Goal: Task Accomplishment & Management: Use online tool/utility

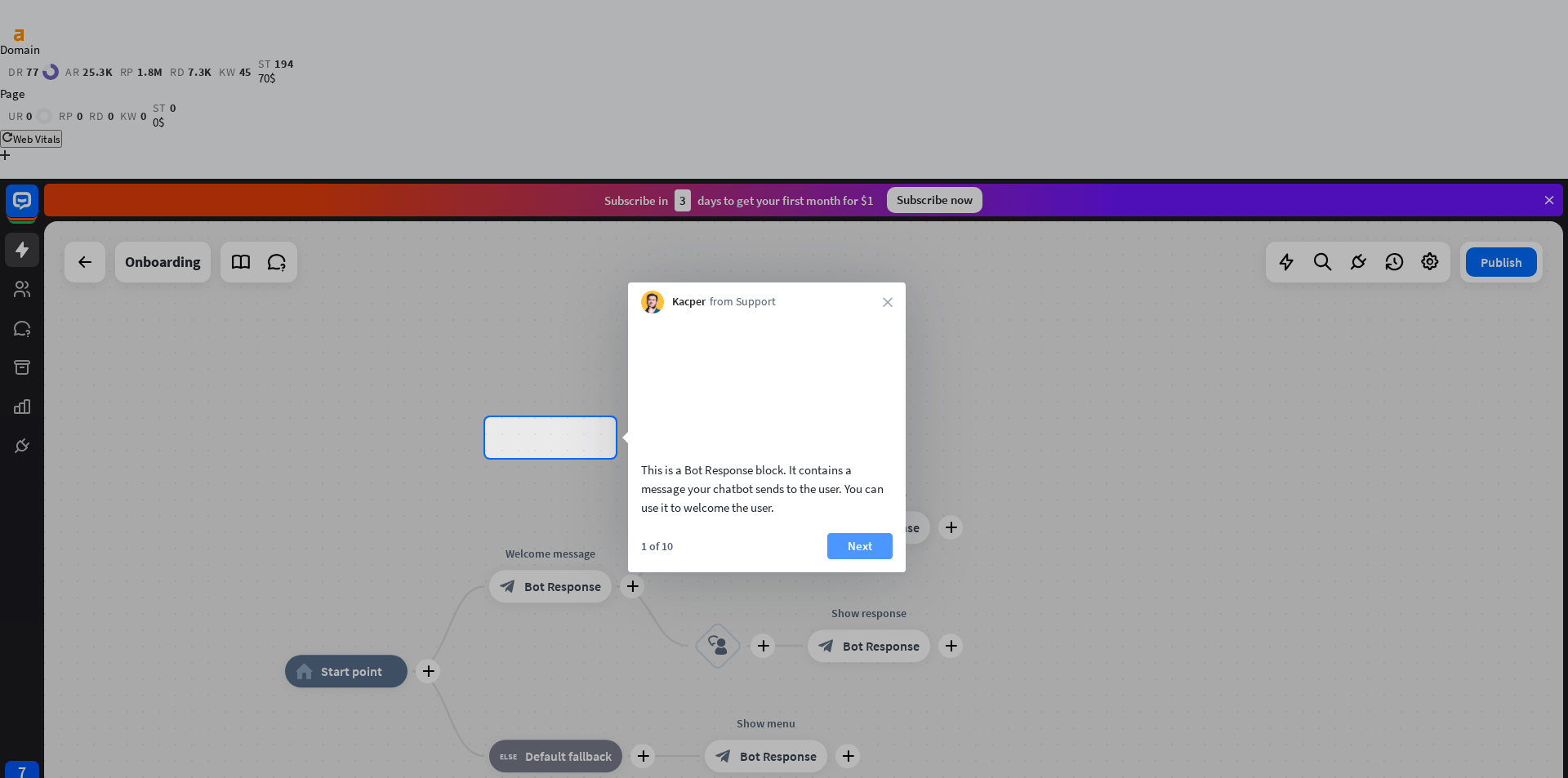
click at [867, 559] on button "Next" at bounding box center [860, 546] width 65 height 26
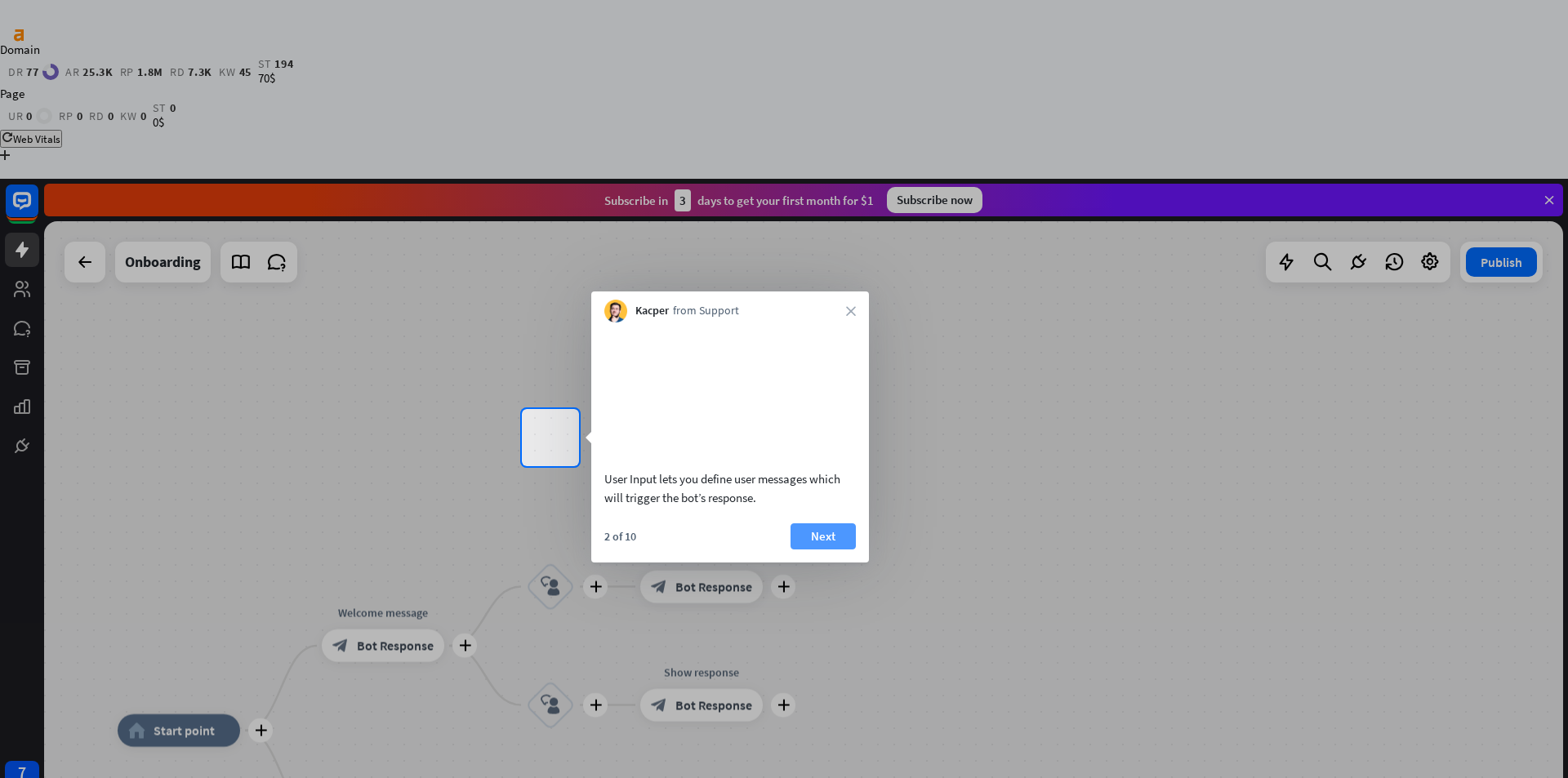
drag, startPoint x: 763, startPoint y: 525, endPoint x: 844, endPoint y: 557, distance: 87.1
click at [611, 498] on div "User Input lets you define user messages which will trigger the bot’s response." at bounding box center [730, 488] width 251 height 37
click at [810, 547] on button "Next" at bounding box center [823, 536] width 65 height 26
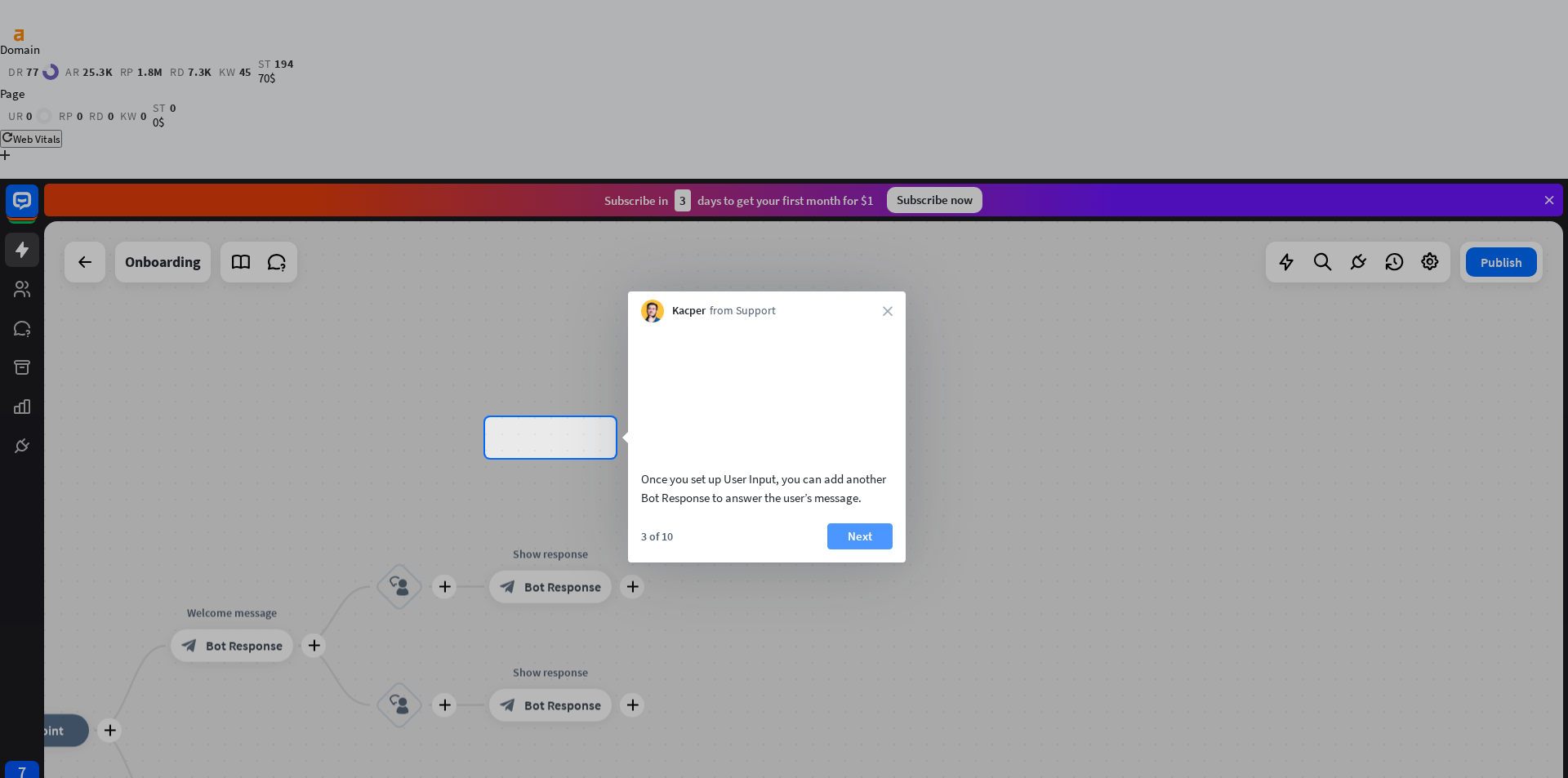
click at [856, 547] on button "Next" at bounding box center [860, 536] width 65 height 26
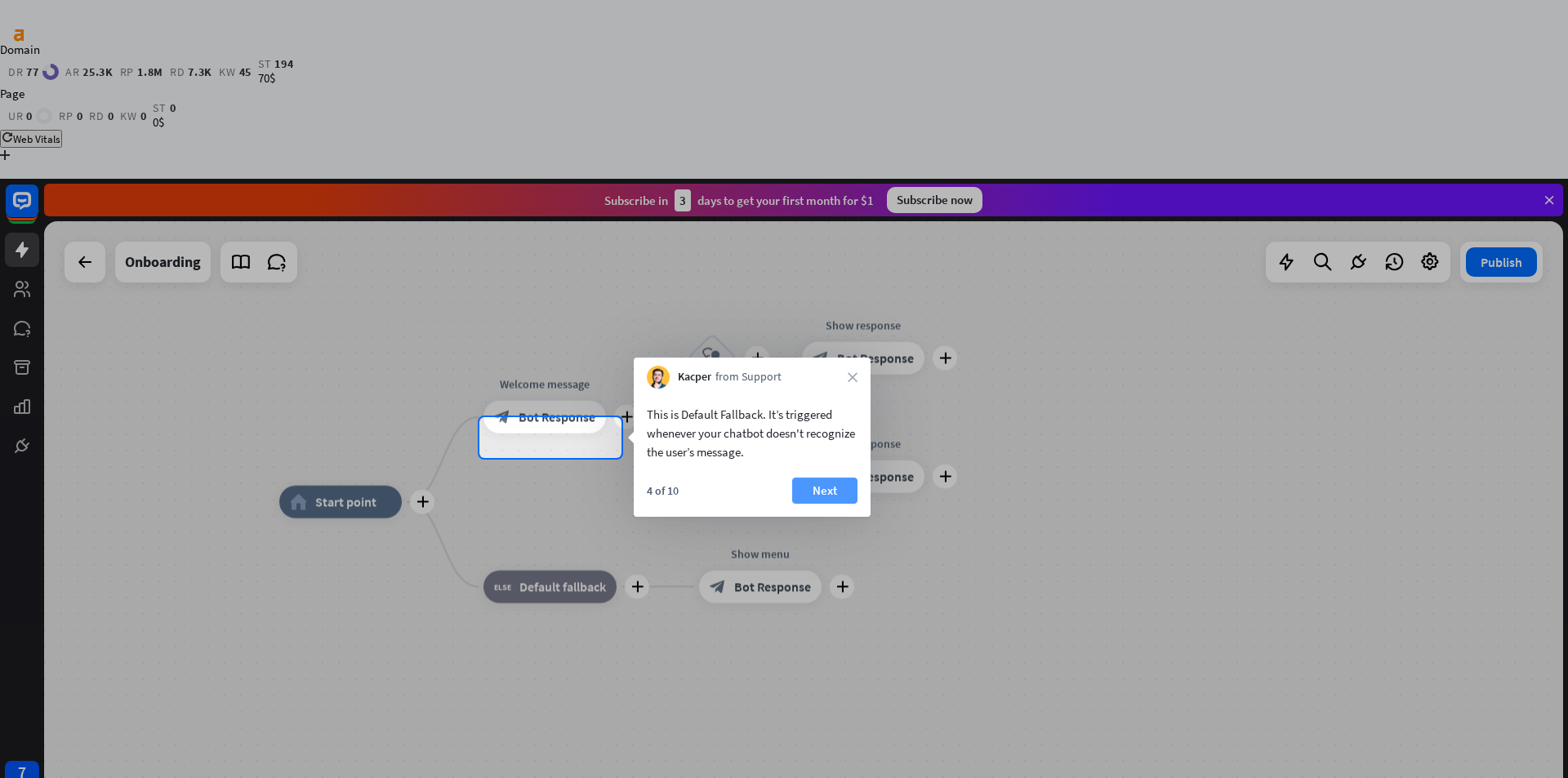
click at [818, 481] on button "Next" at bounding box center [824, 490] width 65 height 26
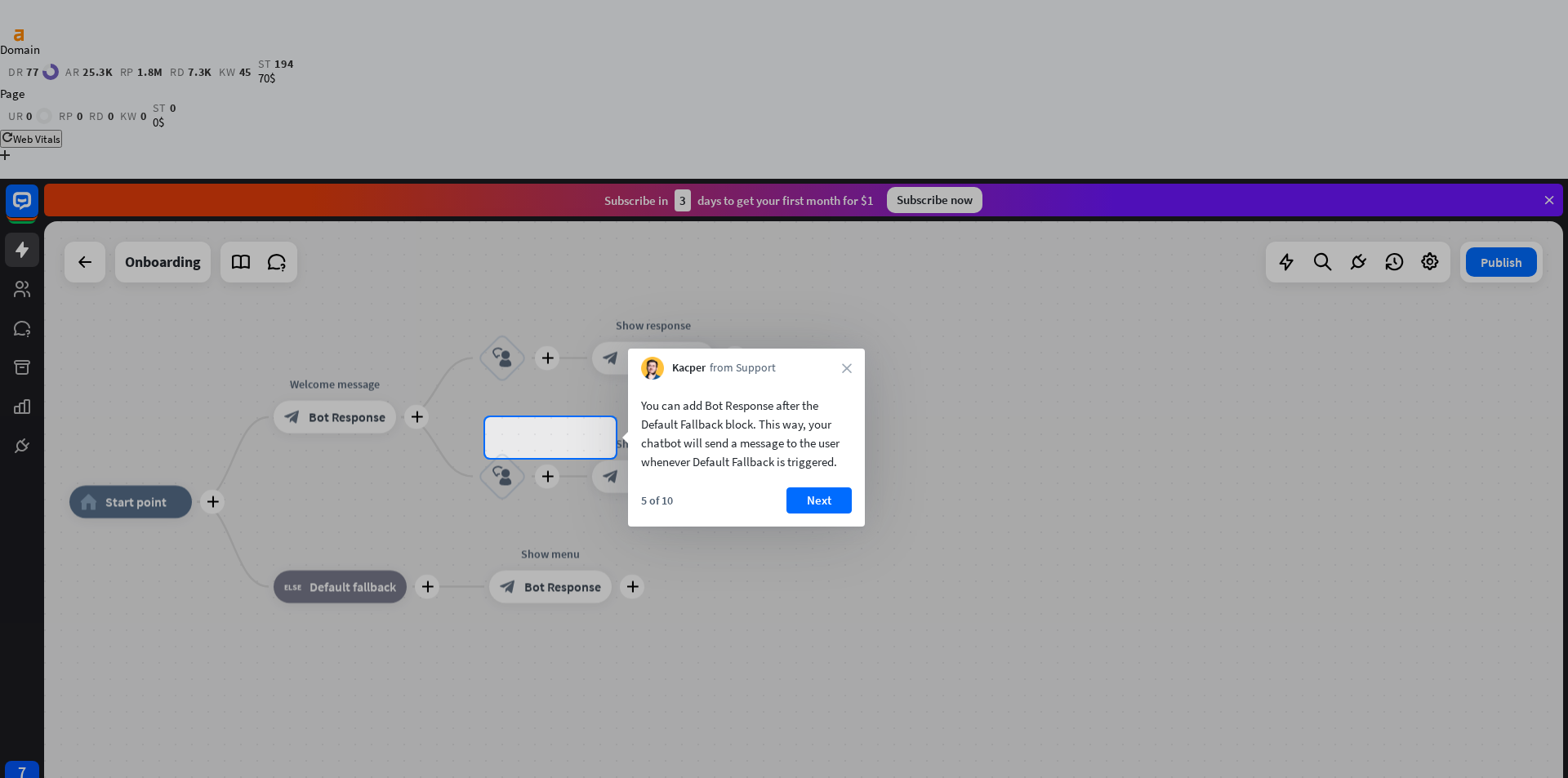
drag, startPoint x: 839, startPoint y: 463, endPoint x: 698, endPoint y: 459, distance: 141.1
click at [698, 462] on div "You can add Bot Response after the Default Fallback block. This way, your chatb…" at bounding box center [747, 434] width 211 height 75
drag, startPoint x: 687, startPoint y: 459, endPoint x: 738, endPoint y: 510, distance: 72.1
click at [773, 460] on div "You can add Bot Response after the Default Fallback block. This way, your chatb…" at bounding box center [747, 434] width 211 height 75
click at [807, 499] on button "Next" at bounding box center [819, 500] width 65 height 26
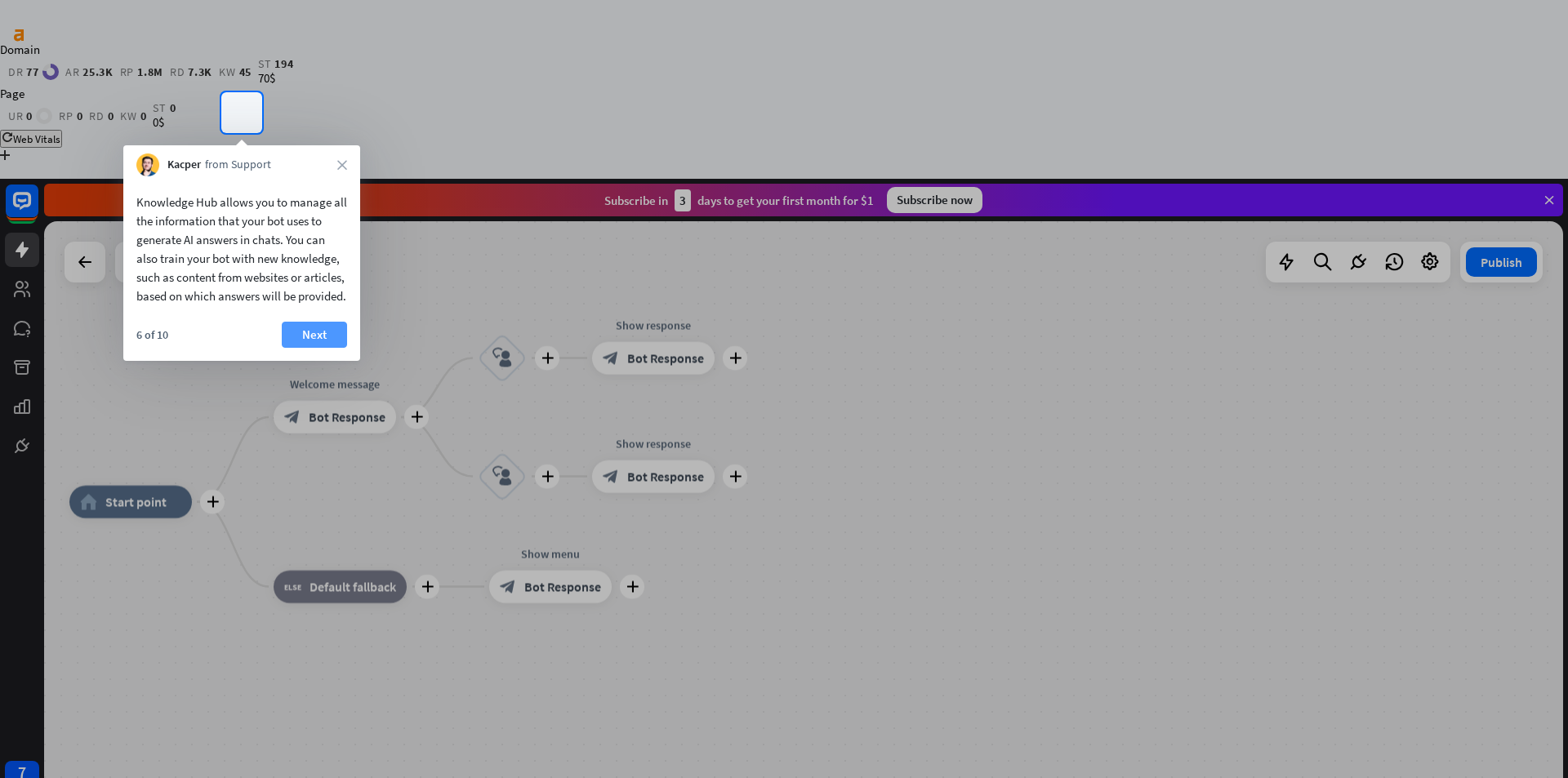
click at [308, 348] on button "Next" at bounding box center [315, 334] width 65 height 26
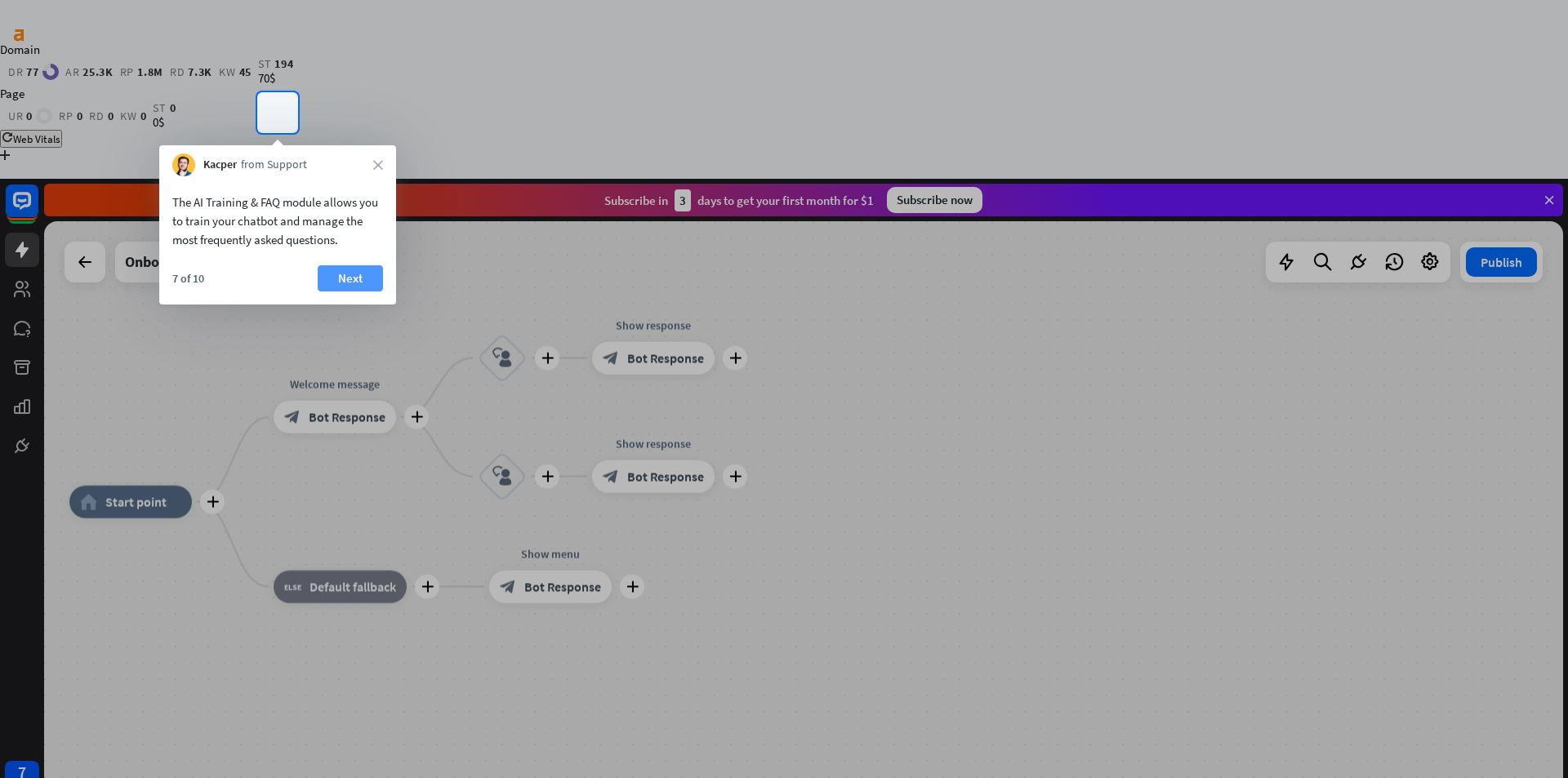
click at [334, 276] on button "Next" at bounding box center [350, 278] width 65 height 26
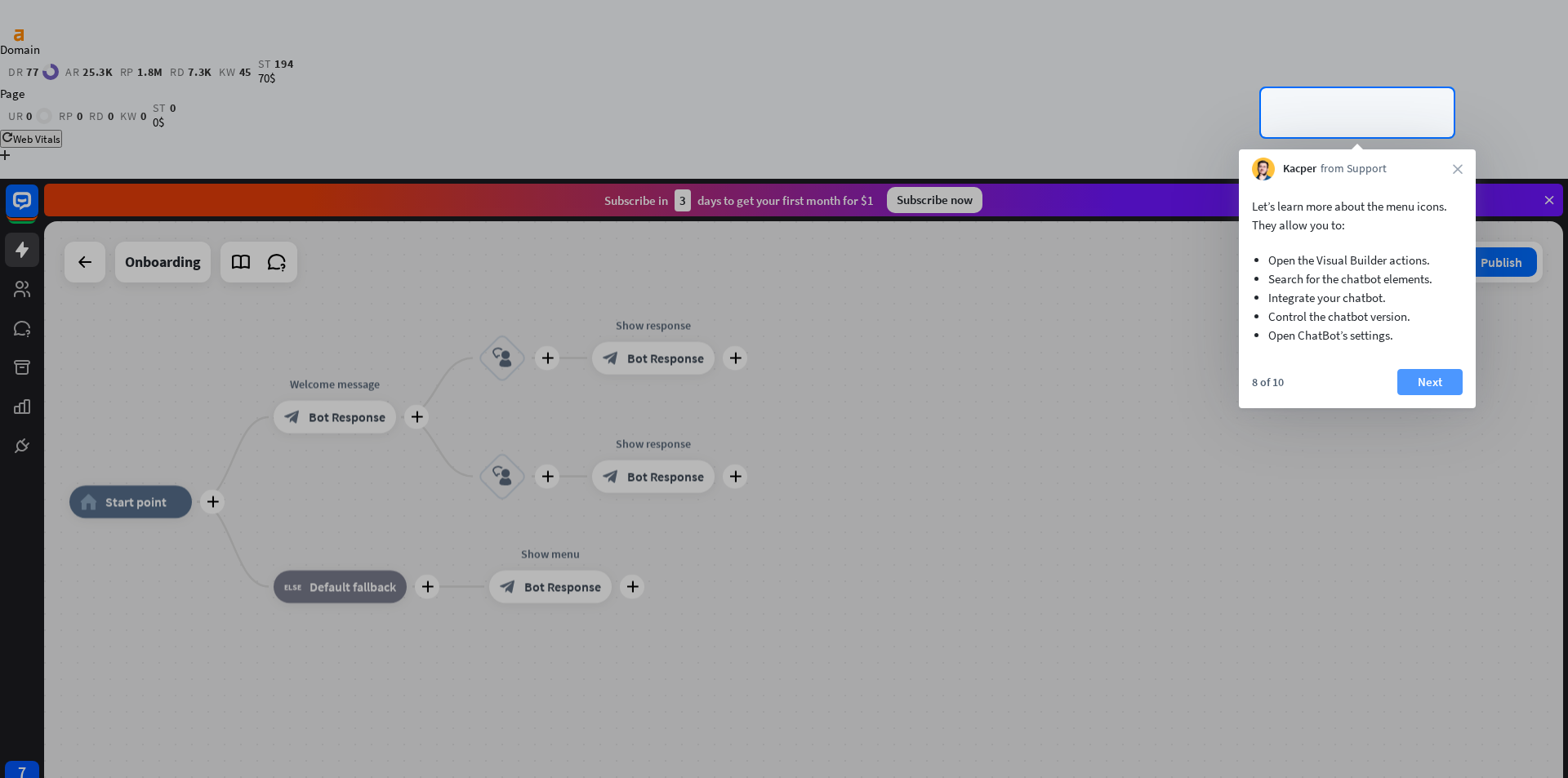
click at [1447, 379] on button "Next" at bounding box center [1430, 382] width 65 height 26
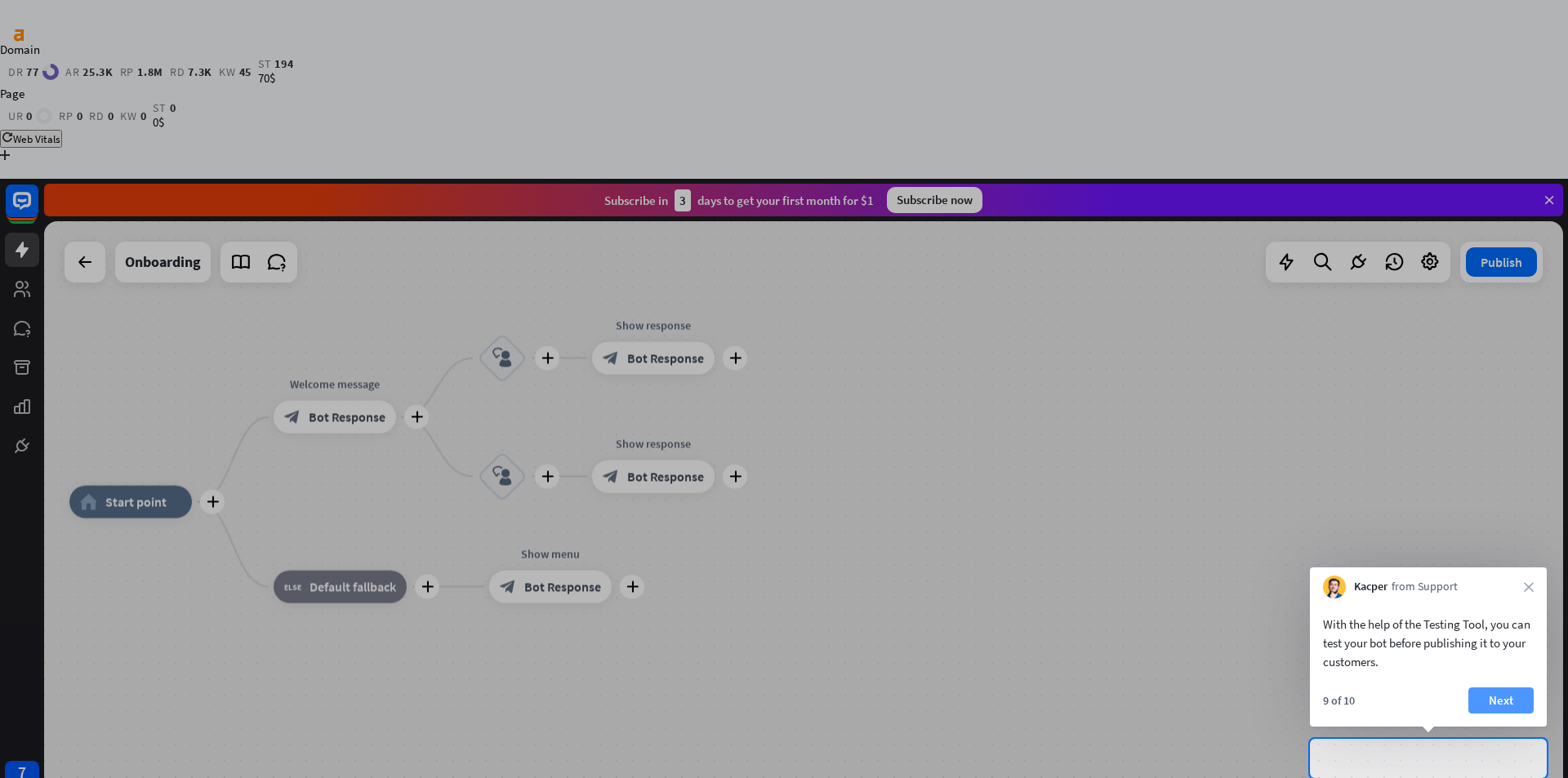
click at [1503, 690] on button "Next" at bounding box center [1501, 700] width 65 height 26
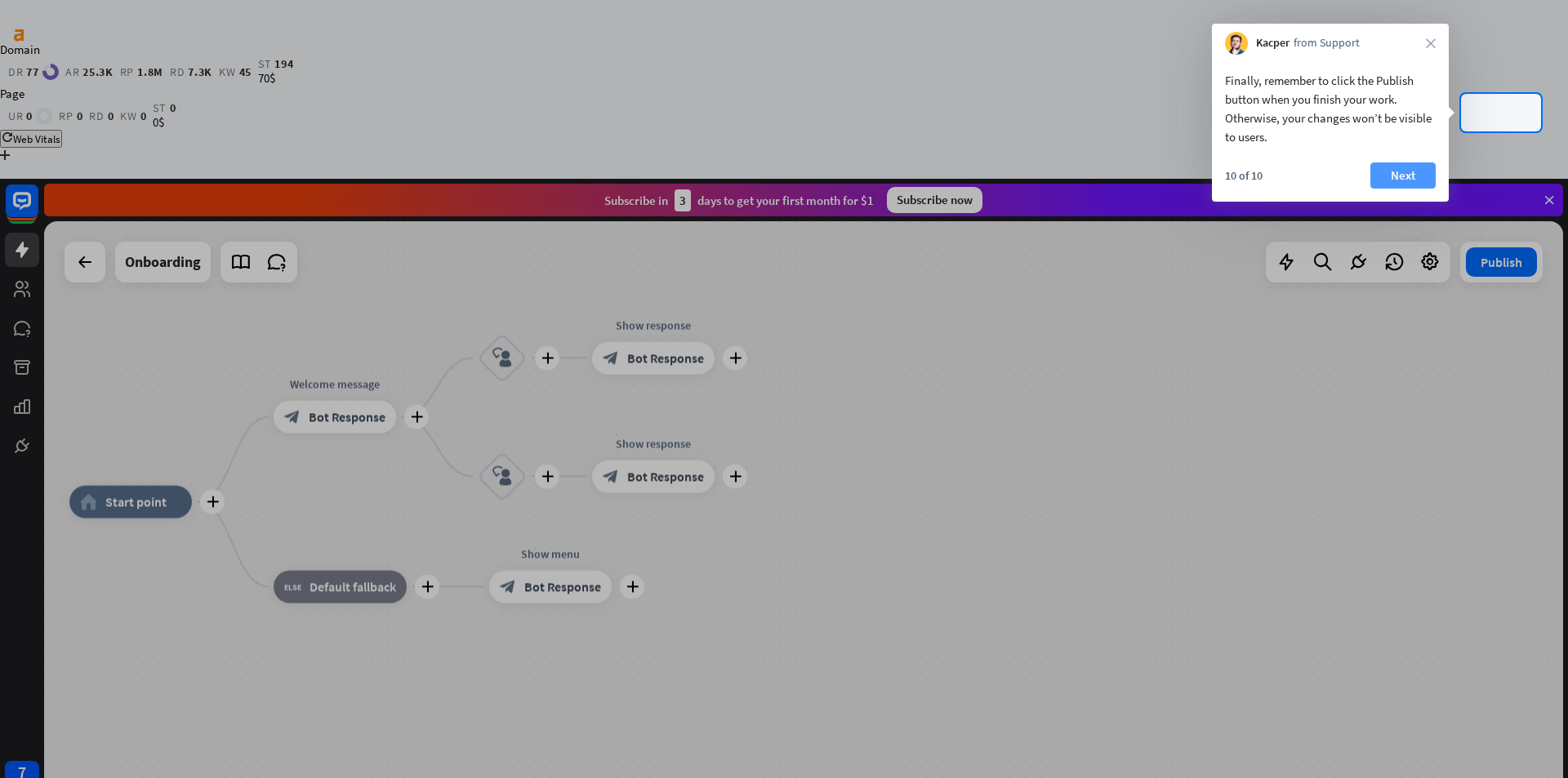
click at [1403, 174] on button "Next" at bounding box center [1402, 176] width 65 height 26
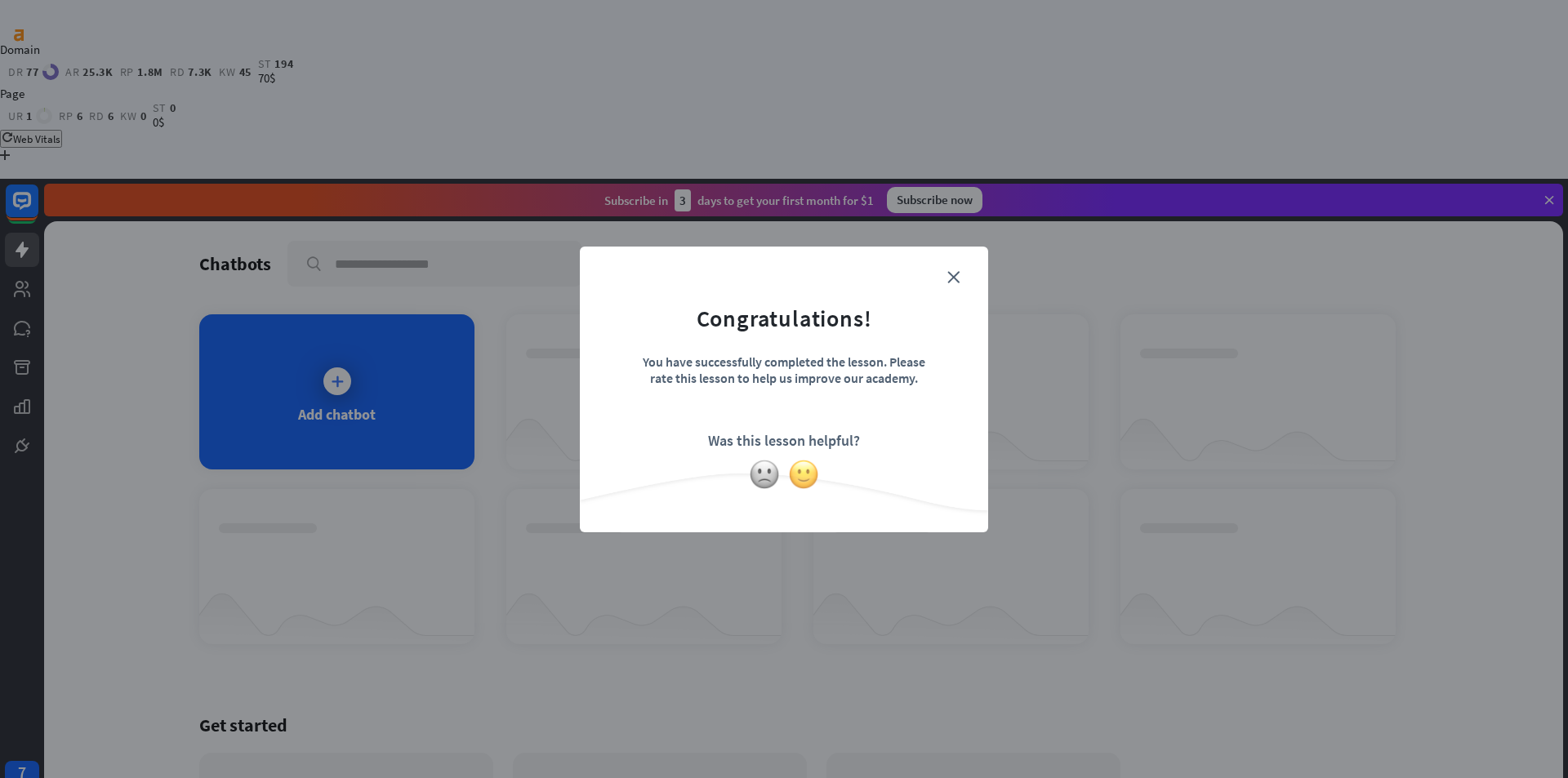
click at [800, 475] on img at bounding box center [803, 473] width 31 height 31
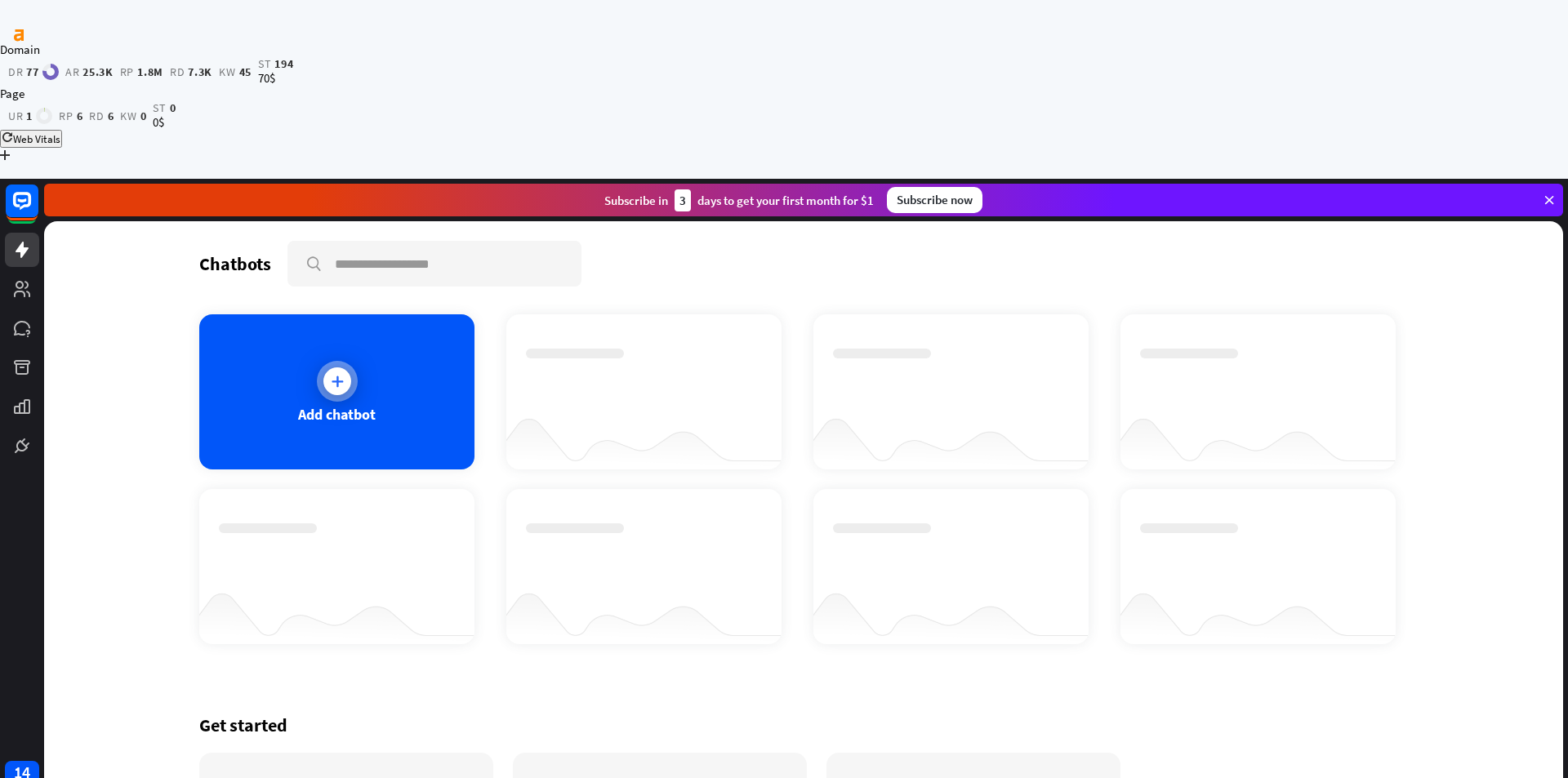
click at [355, 361] on div at bounding box center [336, 381] width 40 height 40
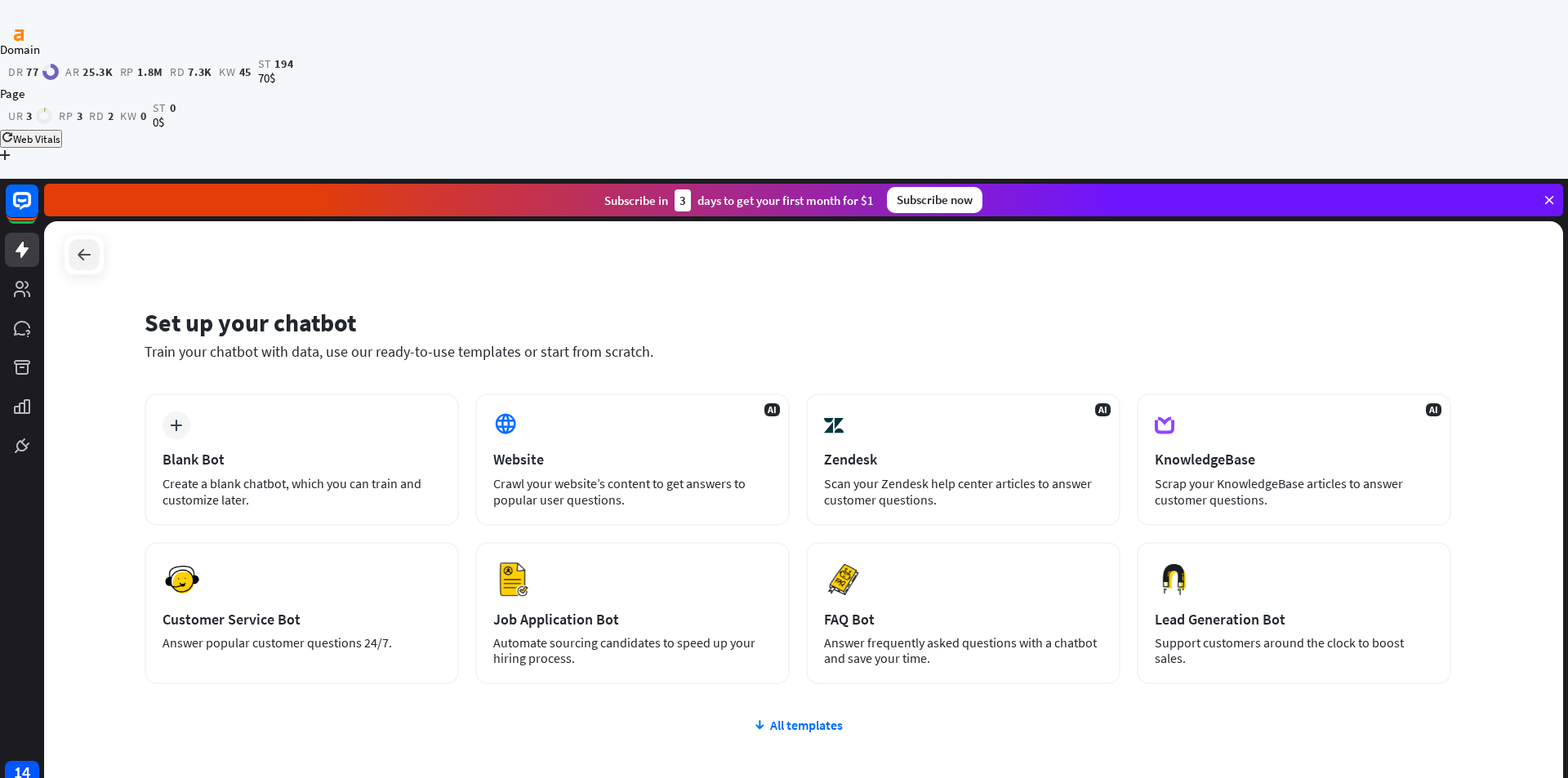
click at [84, 240] on div at bounding box center [84, 254] width 31 height 31
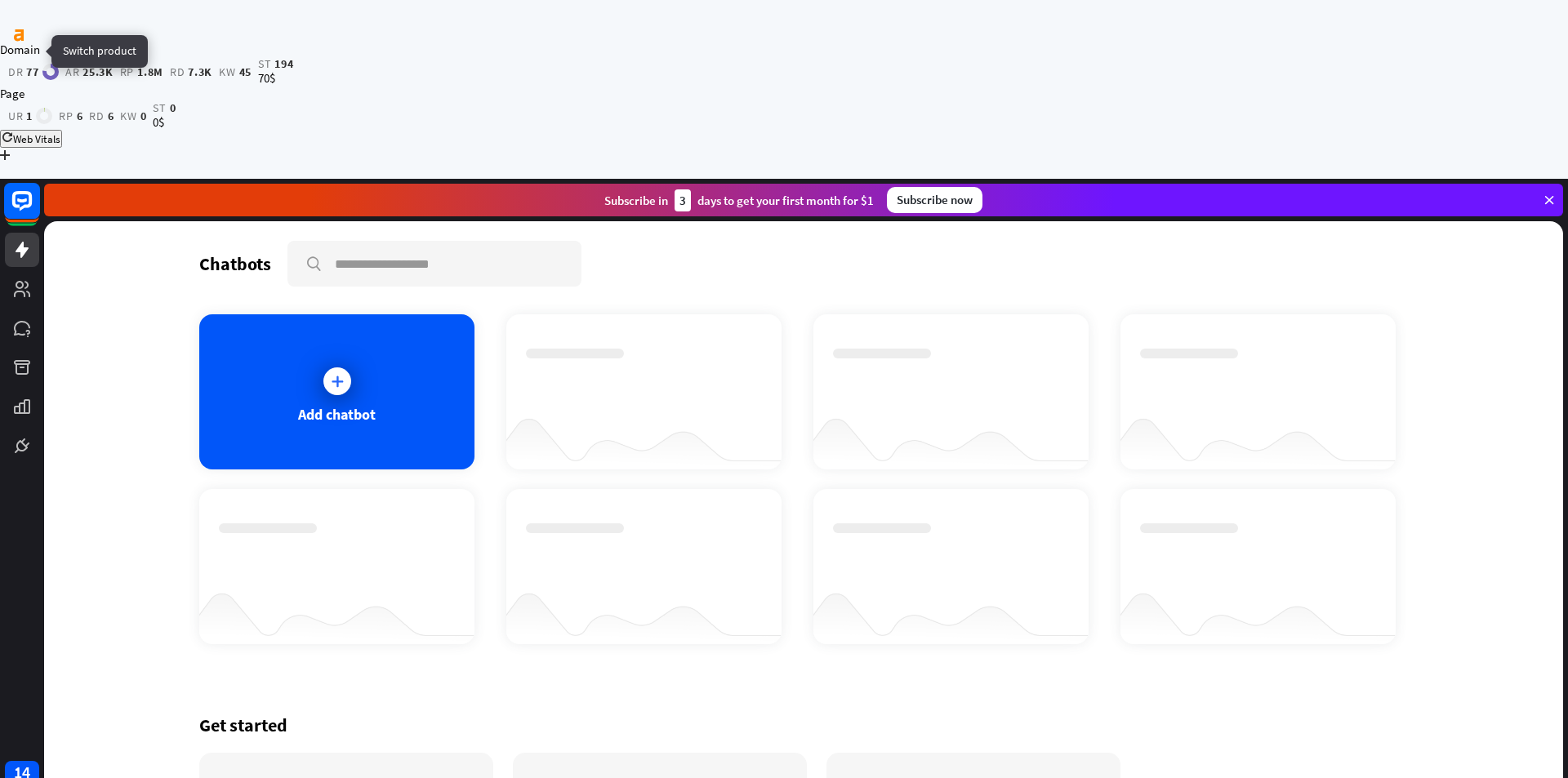
click at [18, 182] on rect at bounding box center [22, 200] width 36 height 35
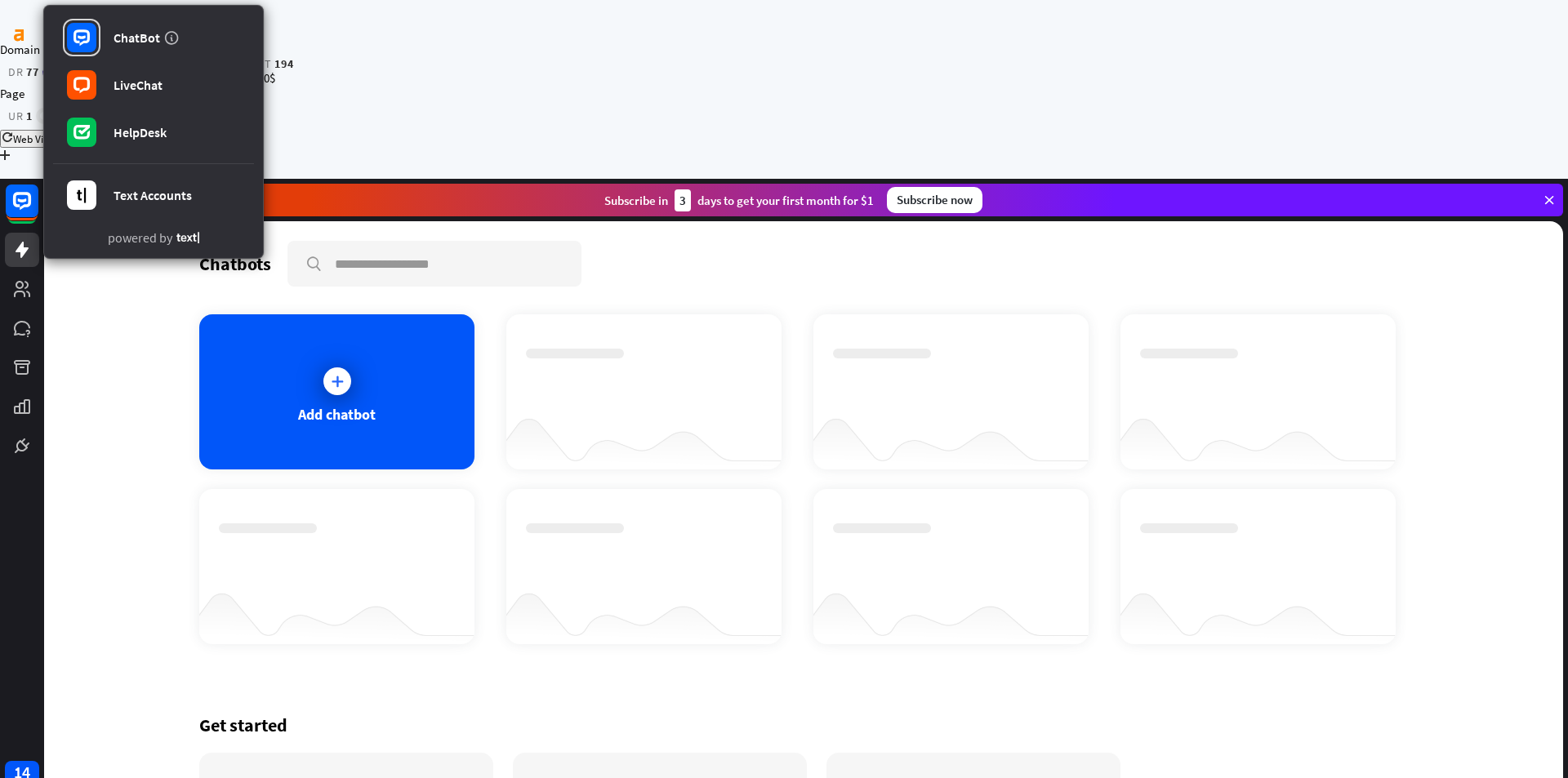
click at [677, 319] on div at bounding box center [643, 391] width 275 height 155
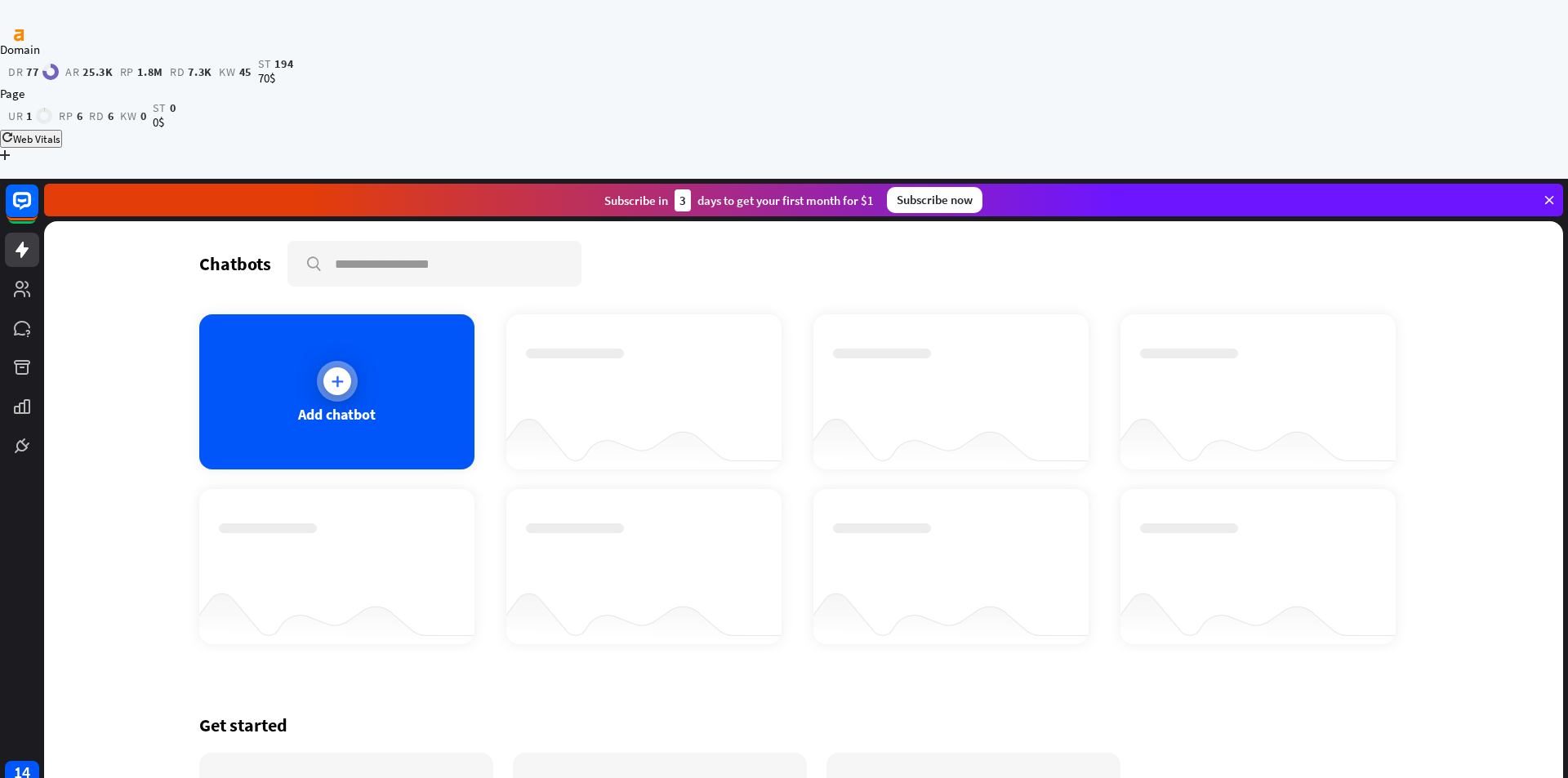
click at [358, 315] on div "Add chatbot" at bounding box center [336, 391] width 275 height 155
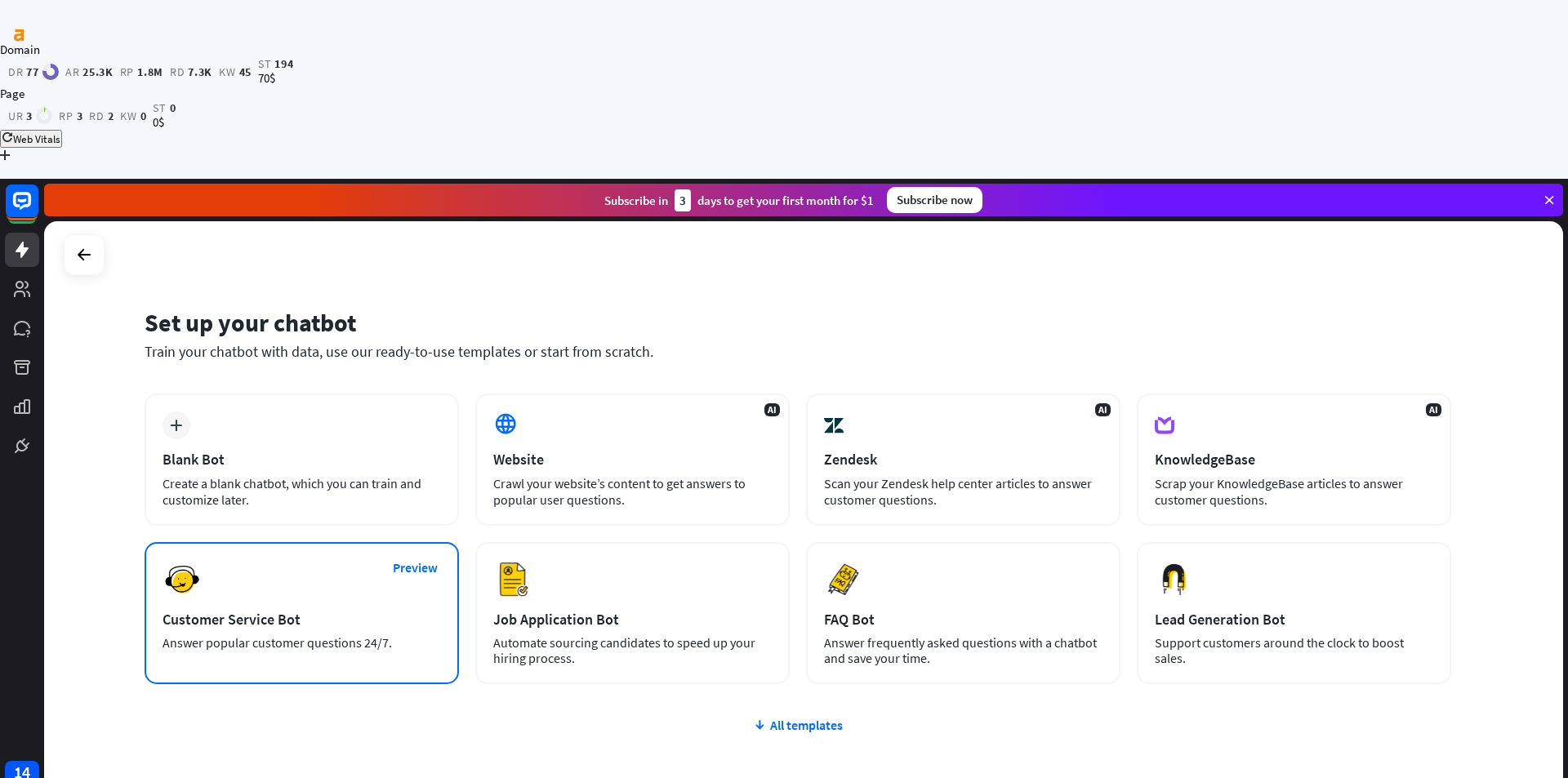
click at [295, 635] on div "Answer popular customer questions 24/7." at bounding box center [302, 643] width 278 height 16
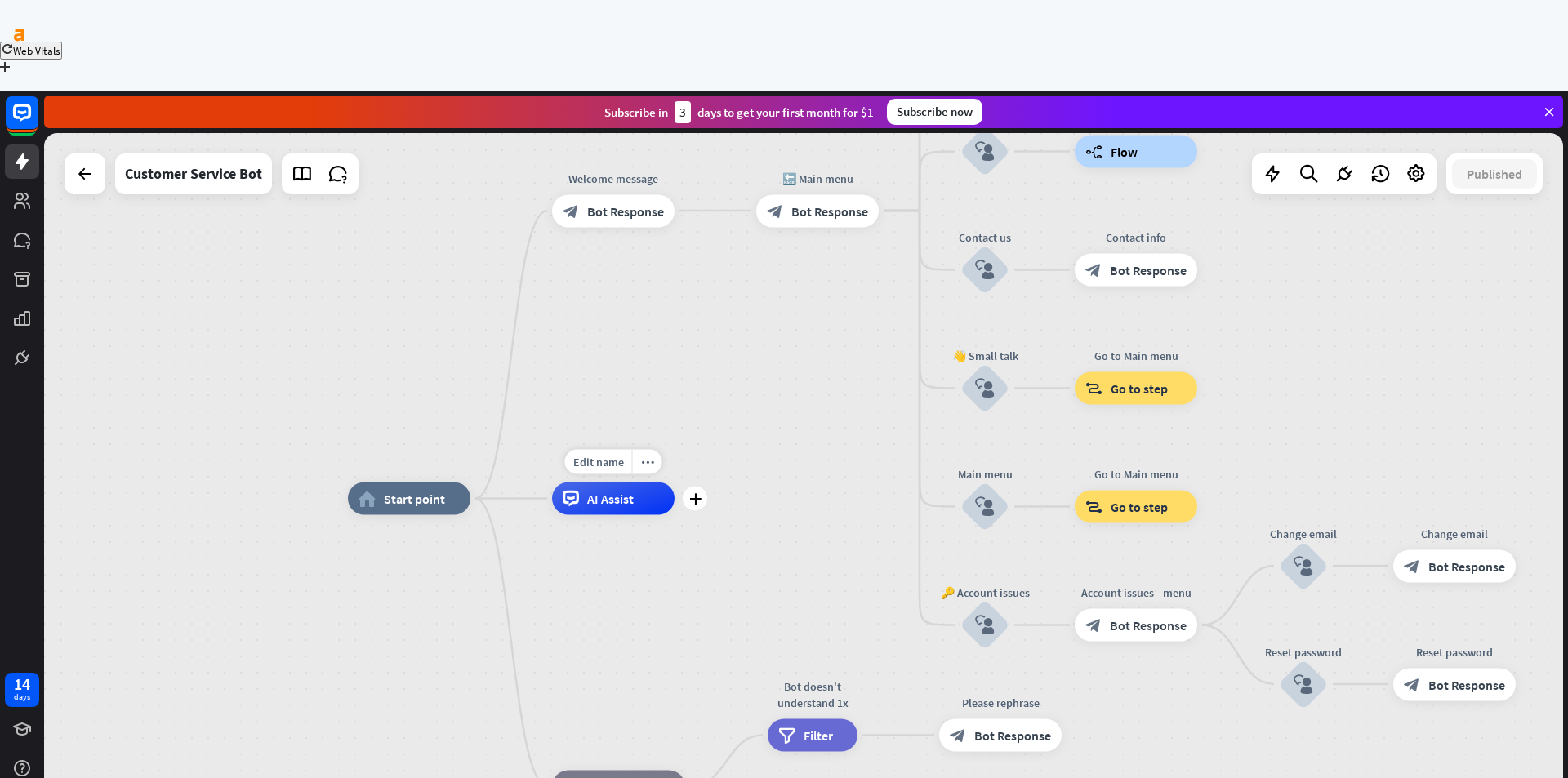
click at [622, 482] on div "AI Assist" at bounding box center [613, 498] width 122 height 33
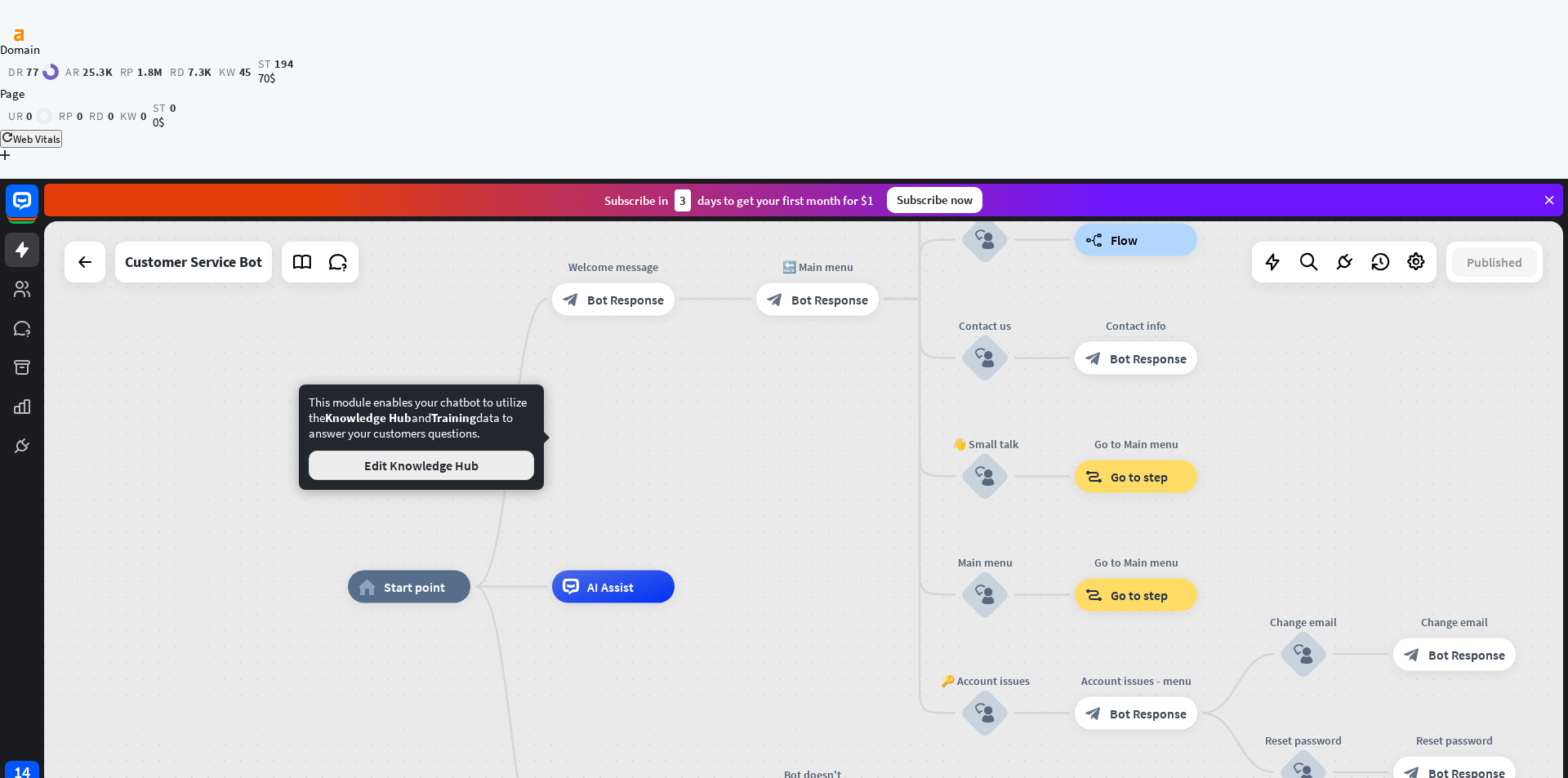
click at [482, 468] on button "Edit Knowledge Hub" at bounding box center [421, 465] width 226 height 30
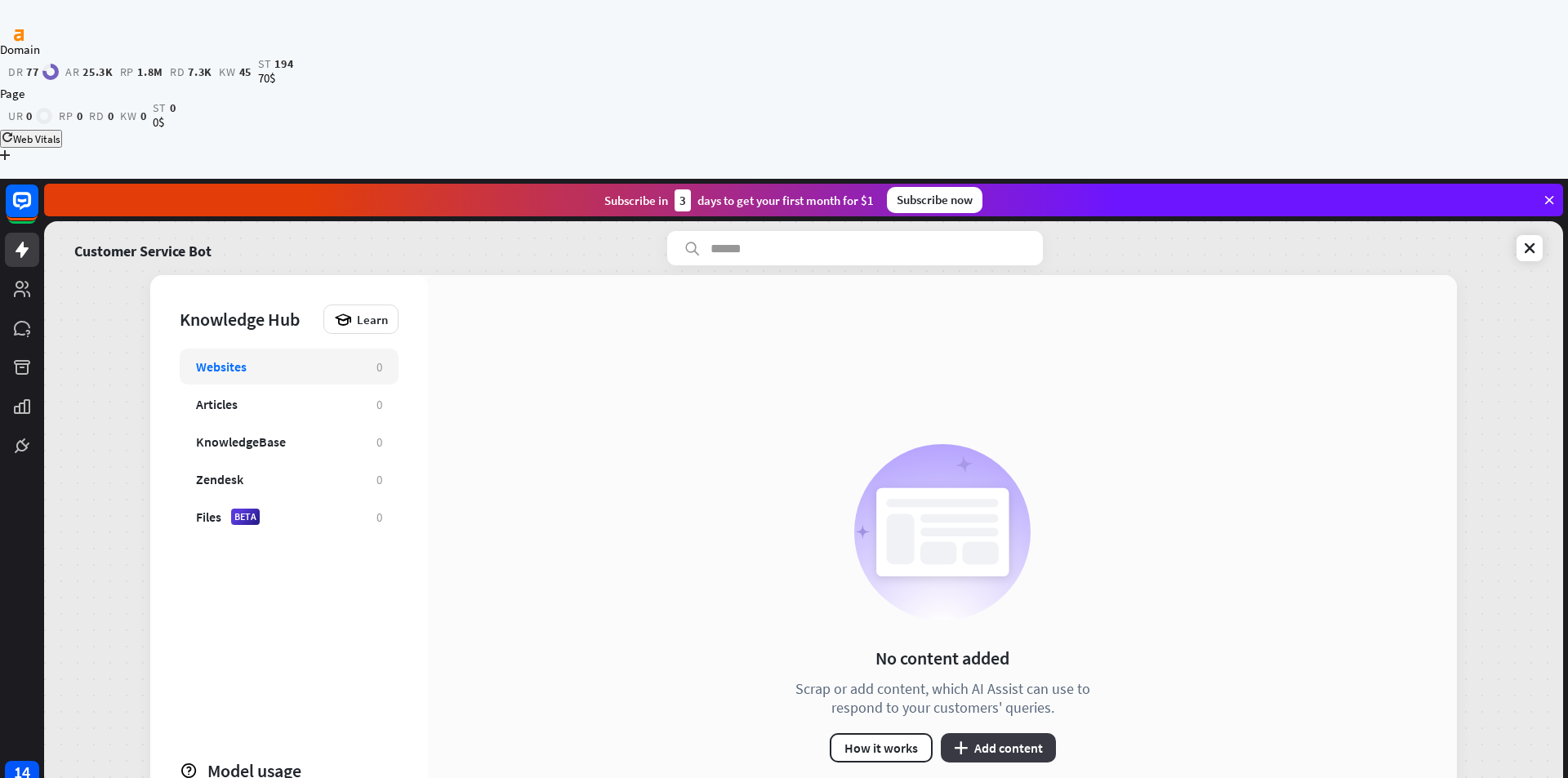
click at [1014, 734] on button "plus Add content" at bounding box center [998, 748] width 115 height 30
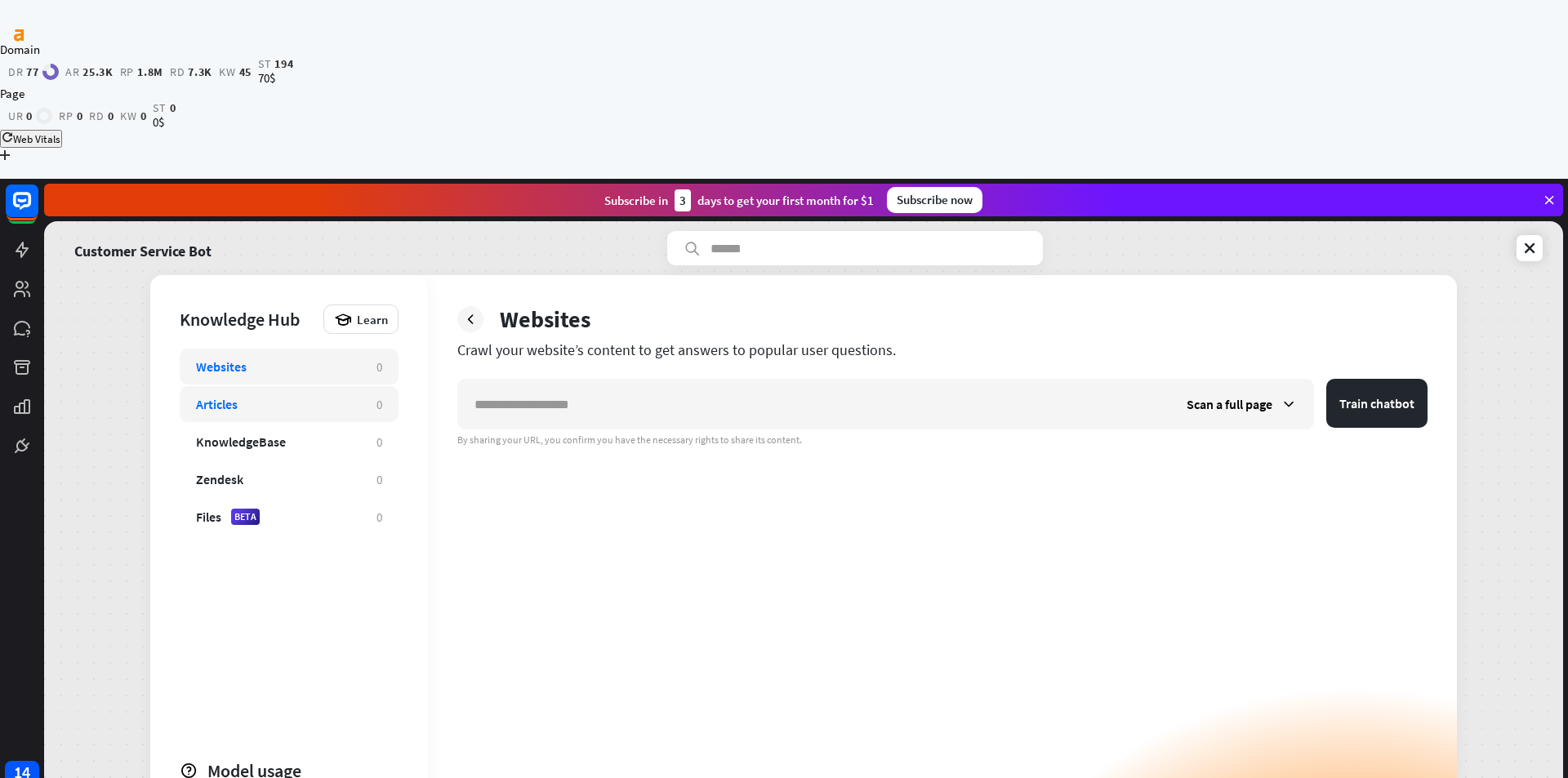
click at [297, 387] on div "Articles 0" at bounding box center [289, 404] width 219 height 35
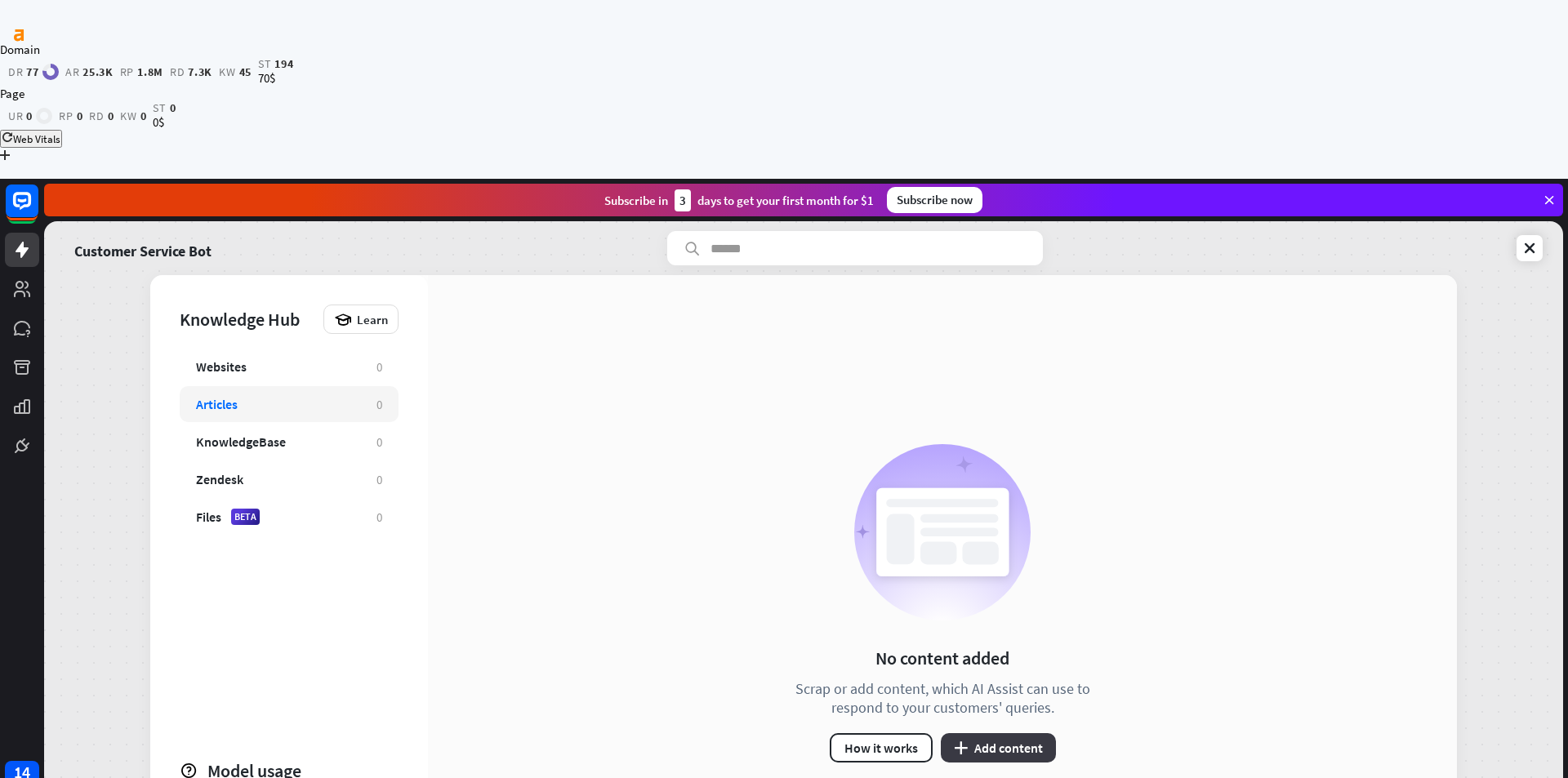
click at [993, 734] on button "plus Add content" at bounding box center [998, 748] width 115 height 30
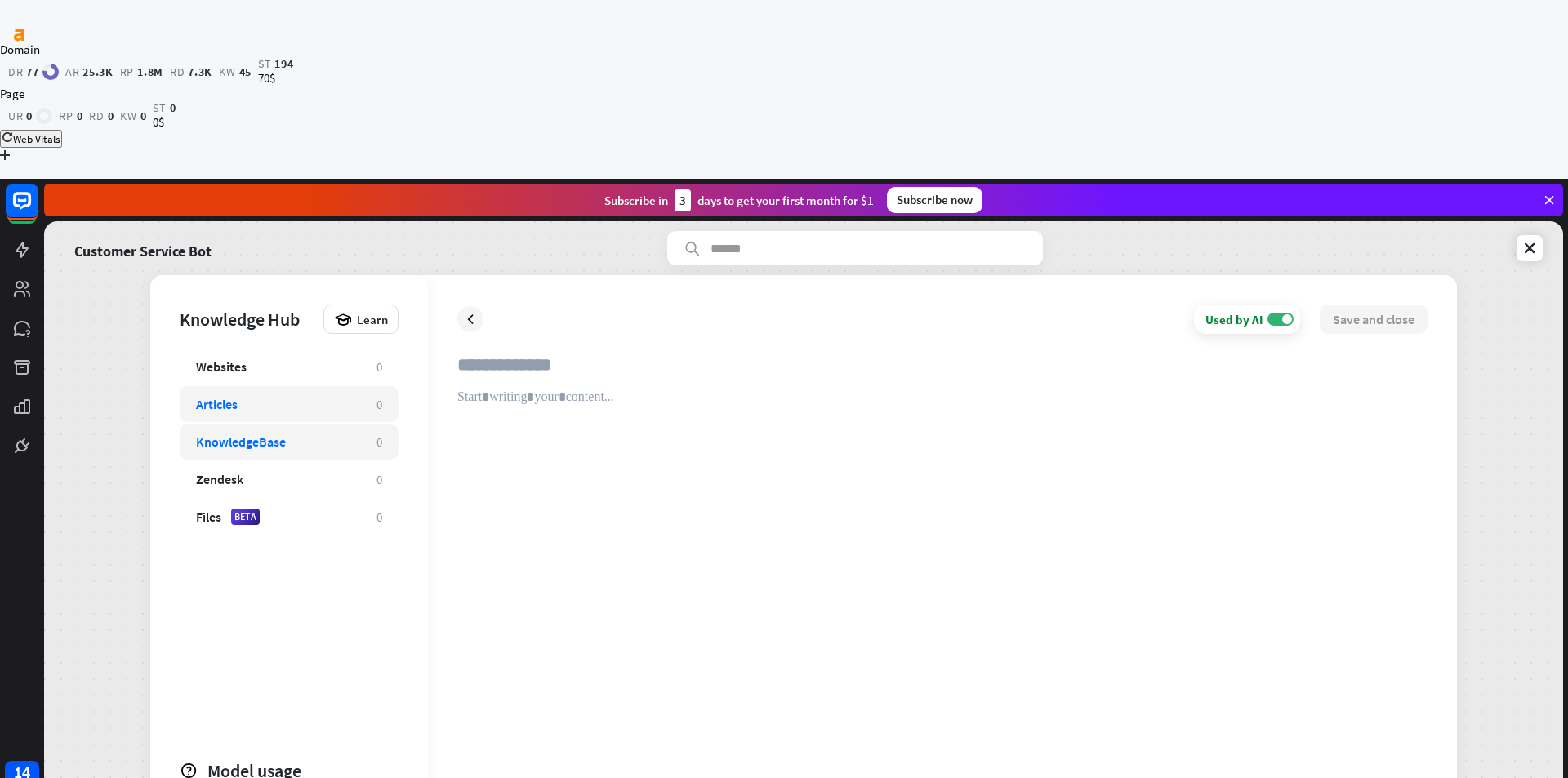
click at [331, 424] on div "KnowledgeBase 0" at bounding box center [289, 442] width 219 height 35
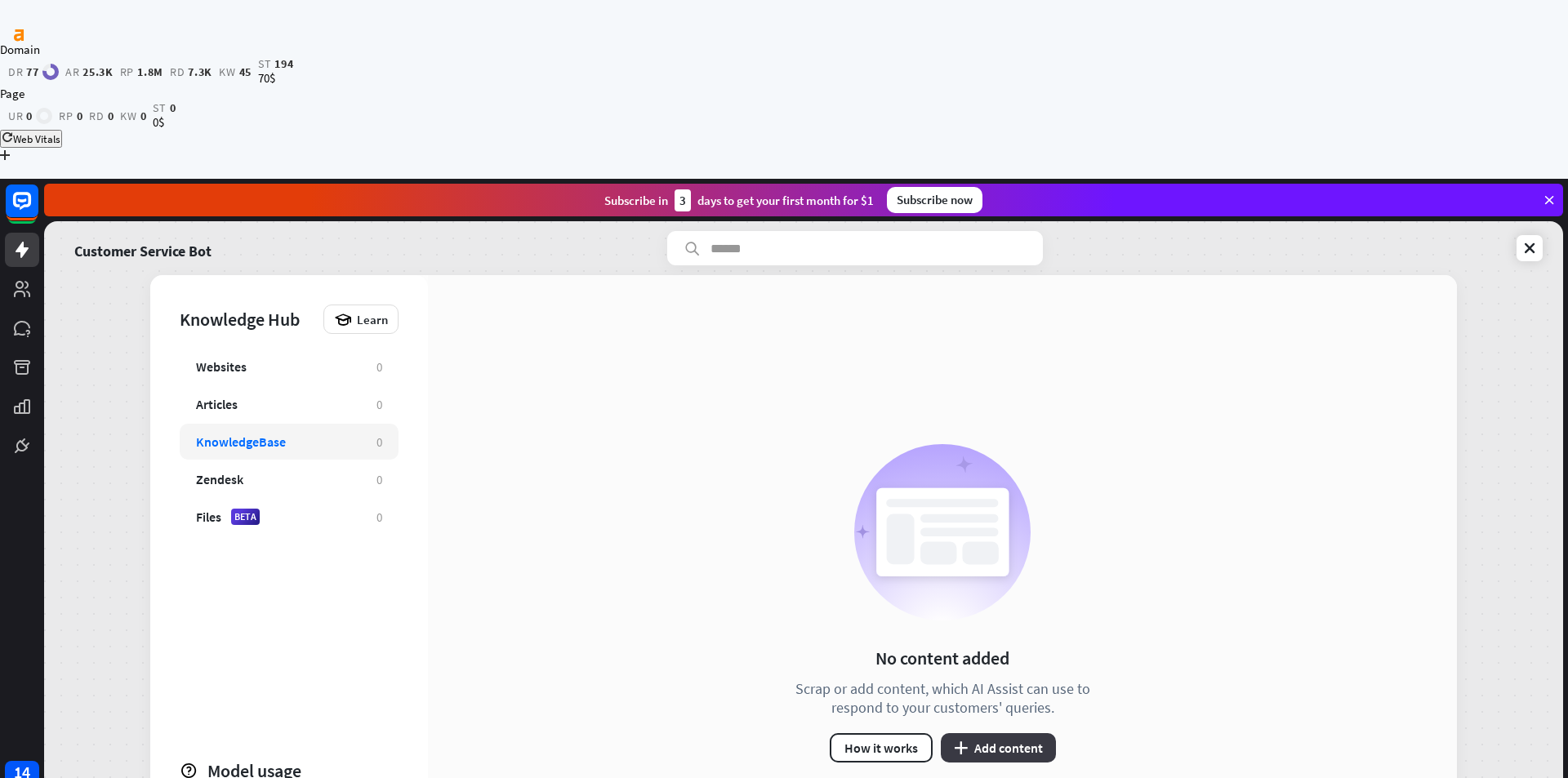
click at [1002, 734] on button "plus Add content" at bounding box center [998, 748] width 115 height 30
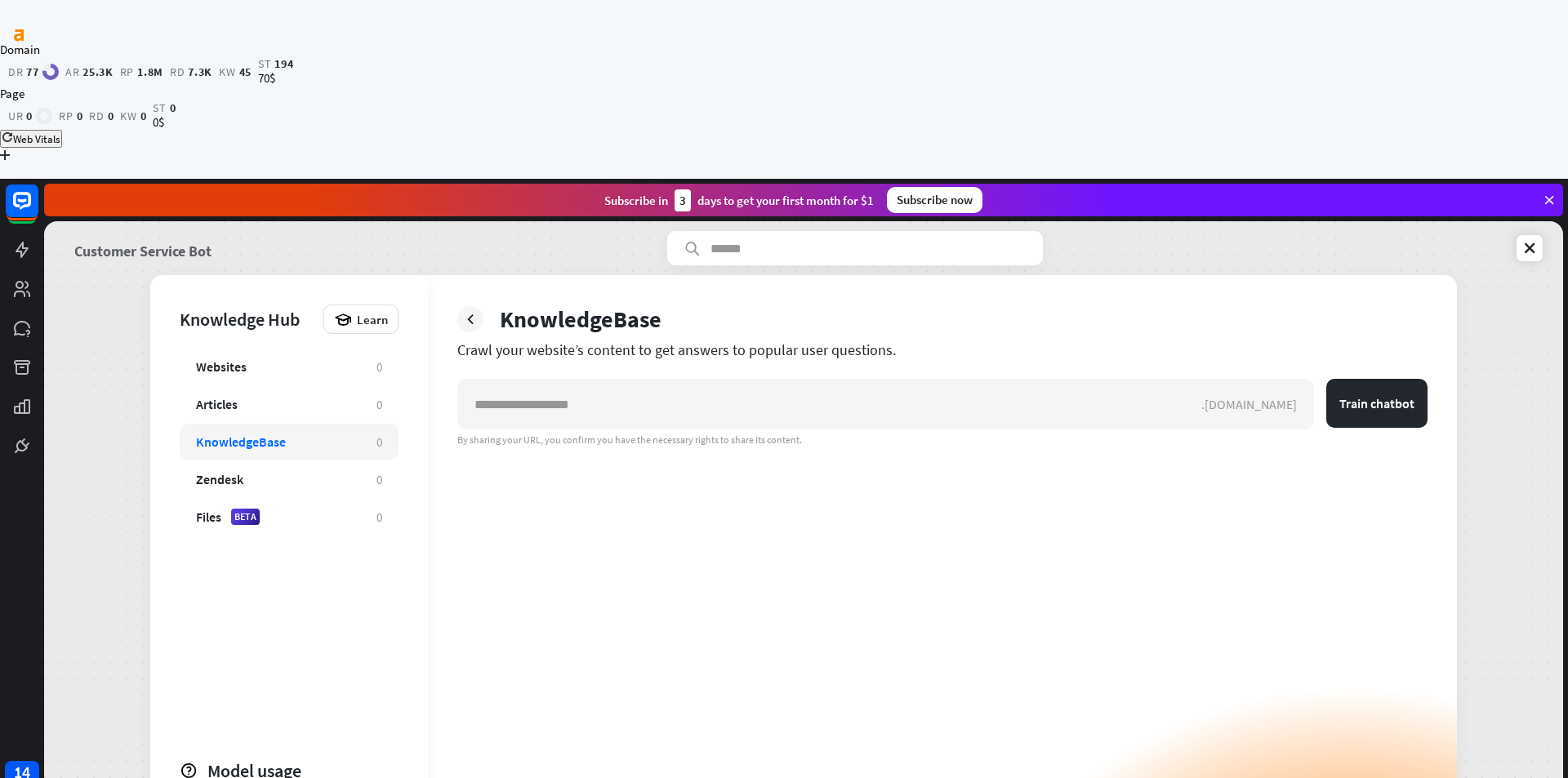
click at [121, 231] on link "Customer Service Bot" at bounding box center [142, 248] width 137 height 35
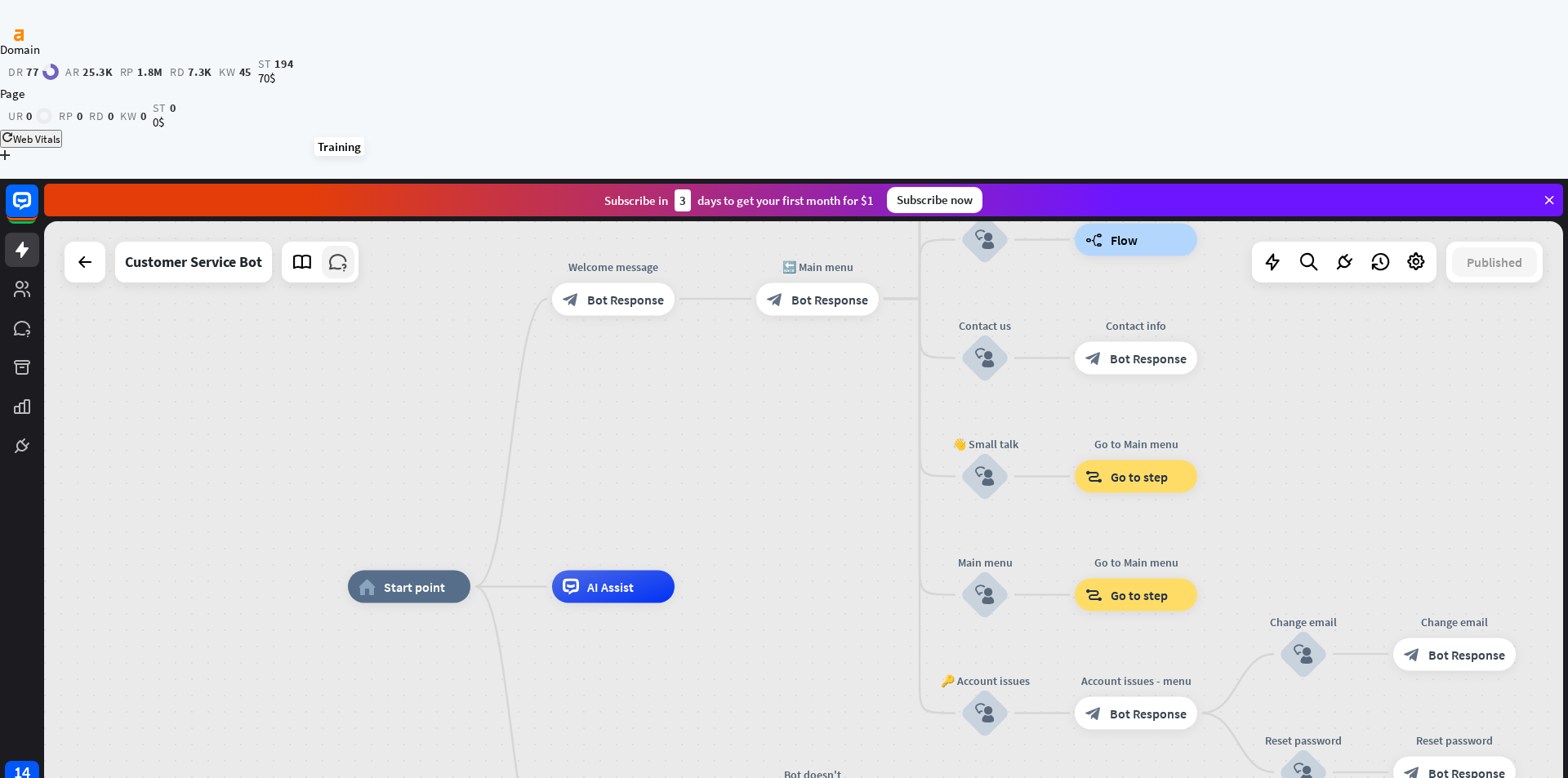
click at [344, 251] on icon at bounding box center [338, 262] width 22 height 22
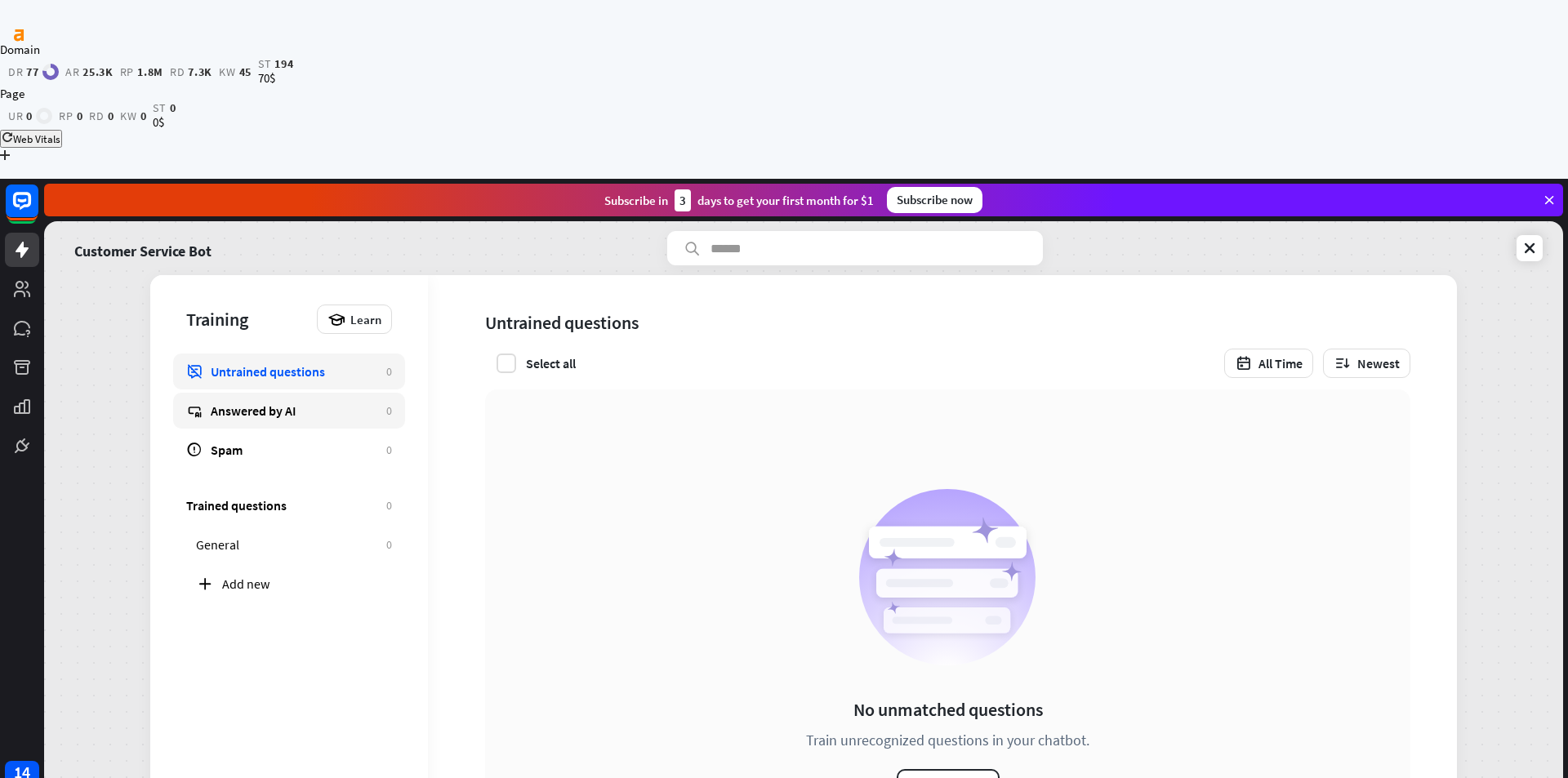
click at [260, 402] on div "Answered by AI" at bounding box center [295, 410] width 168 height 17
click at [952, 769] on button "How it works" at bounding box center [948, 784] width 103 height 30
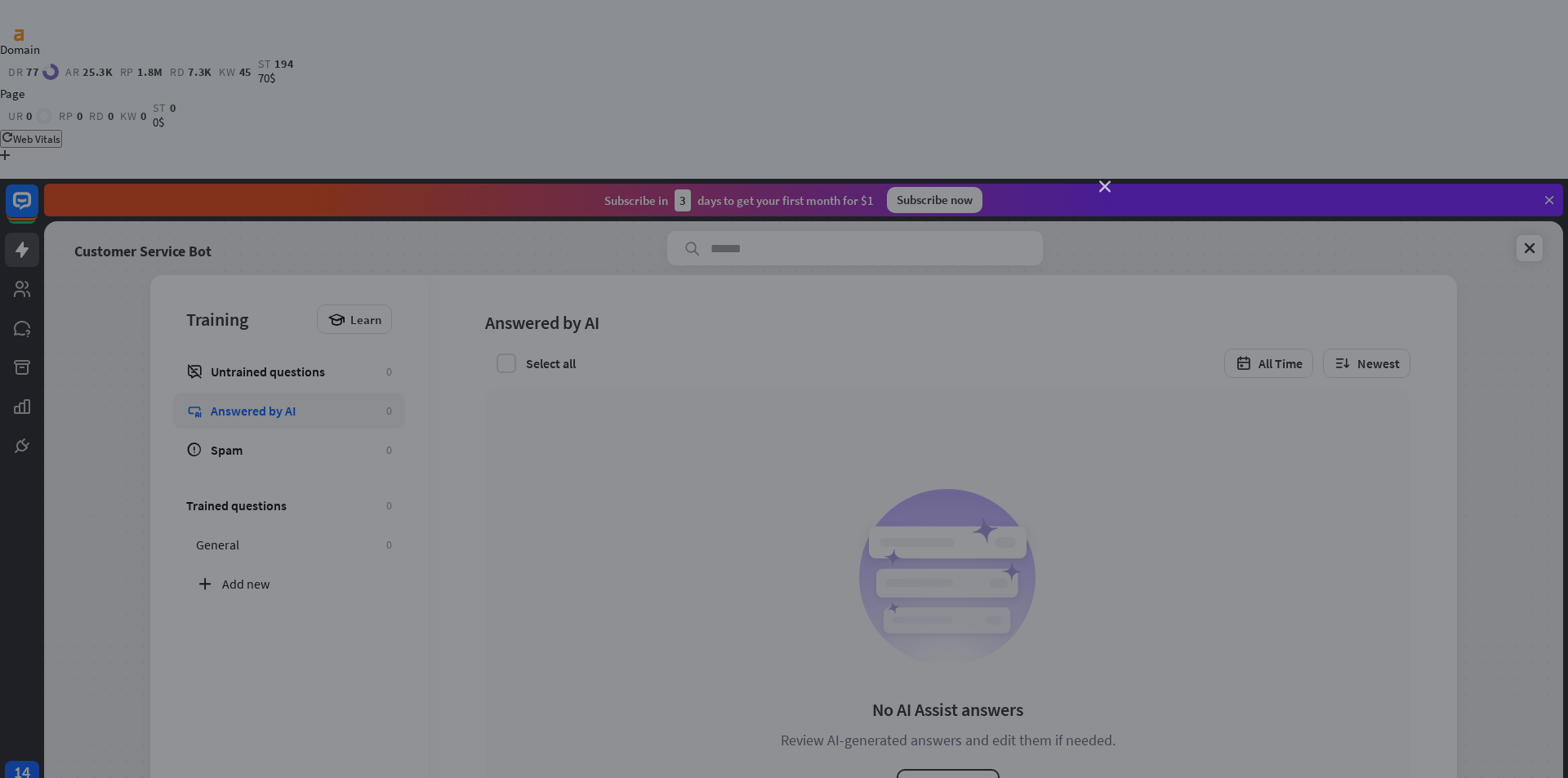
click at [1105, 187] on icon "close" at bounding box center [1105, 187] width 12 height 12
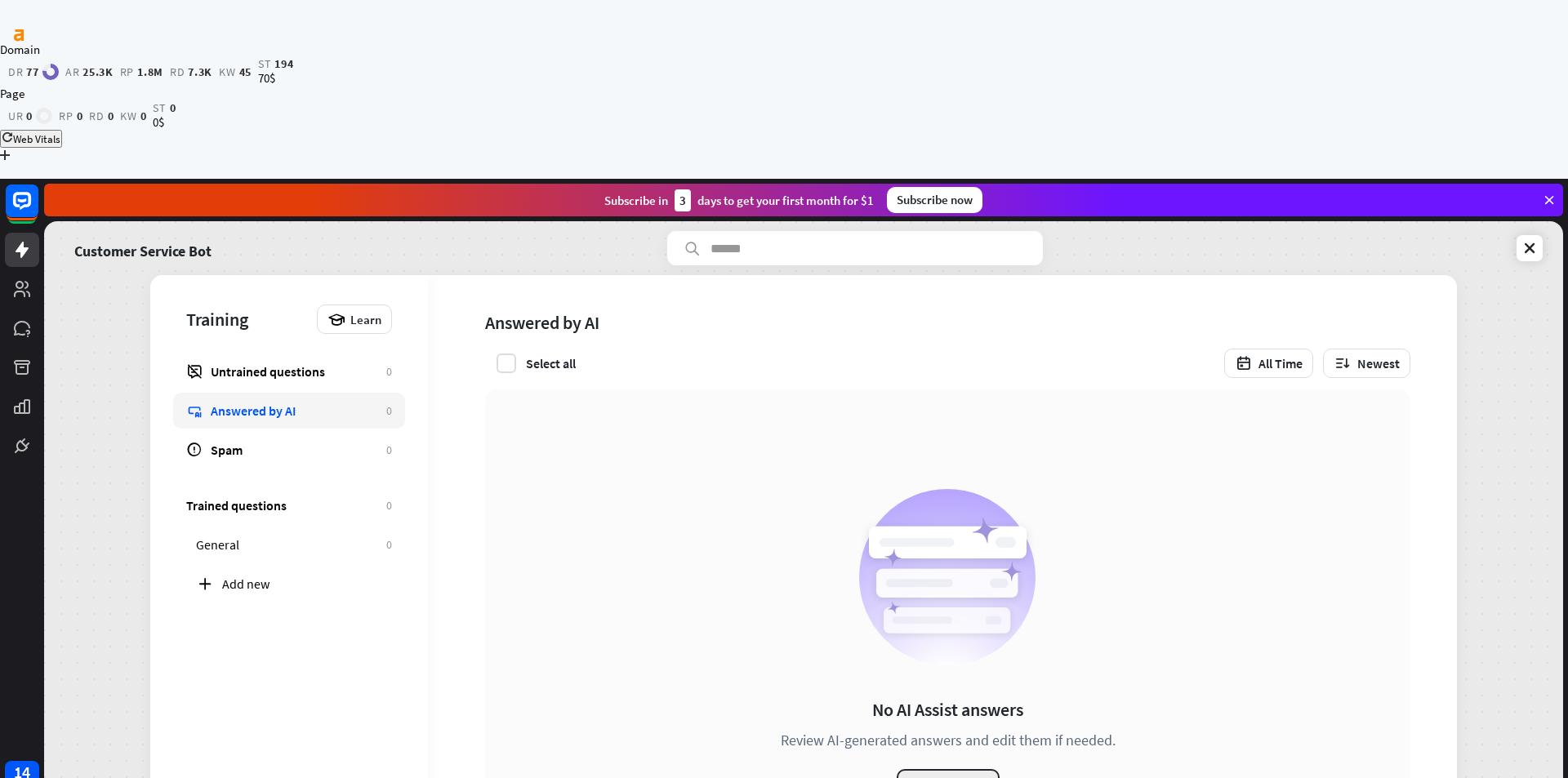
click at [947, 769] on button "How it works" at bounding box center [948, 784] width 103 height 30
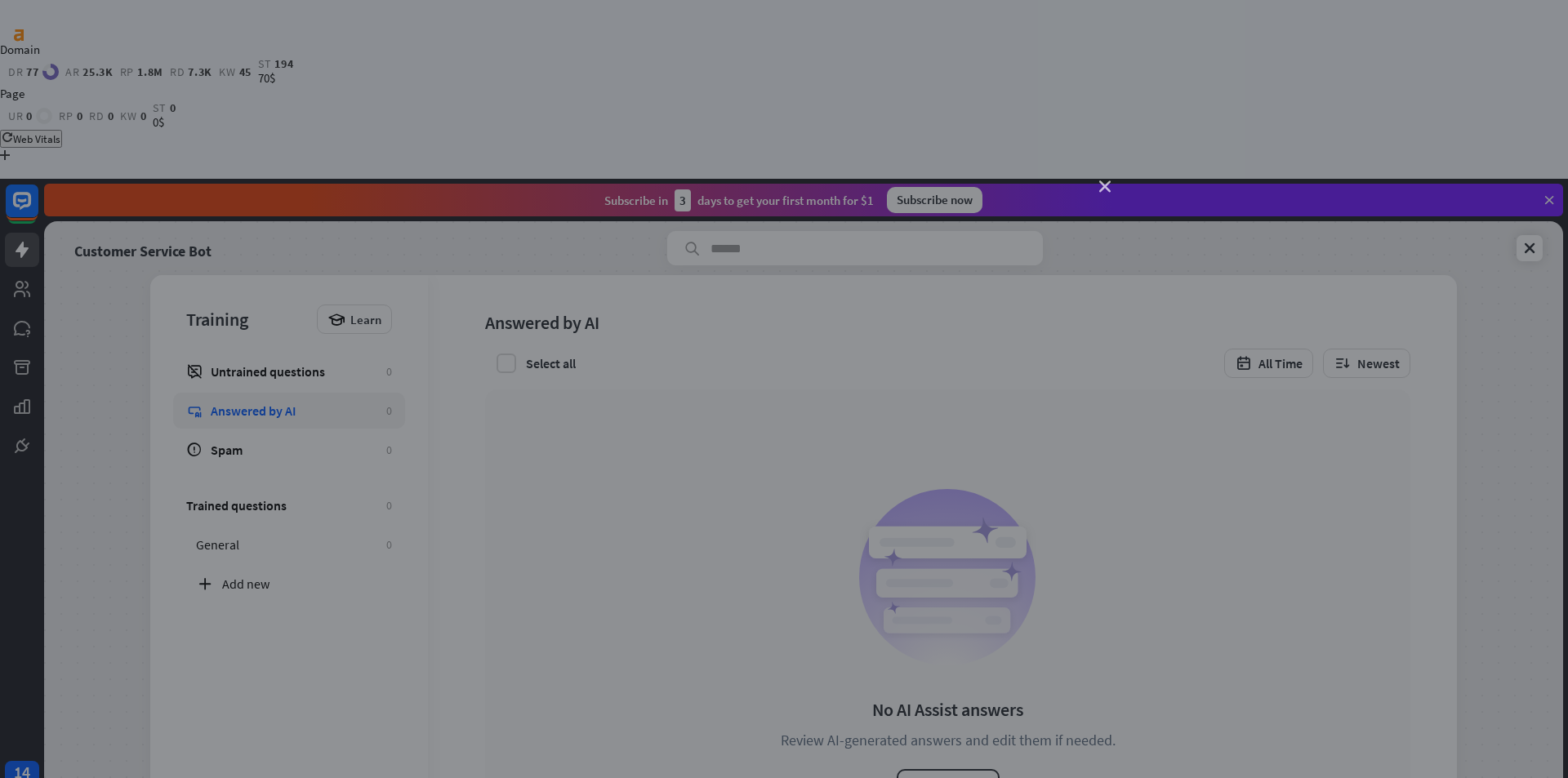
click at [1105, 185] on icon "close" at bounding box center [1105, 187] width 12 height 12
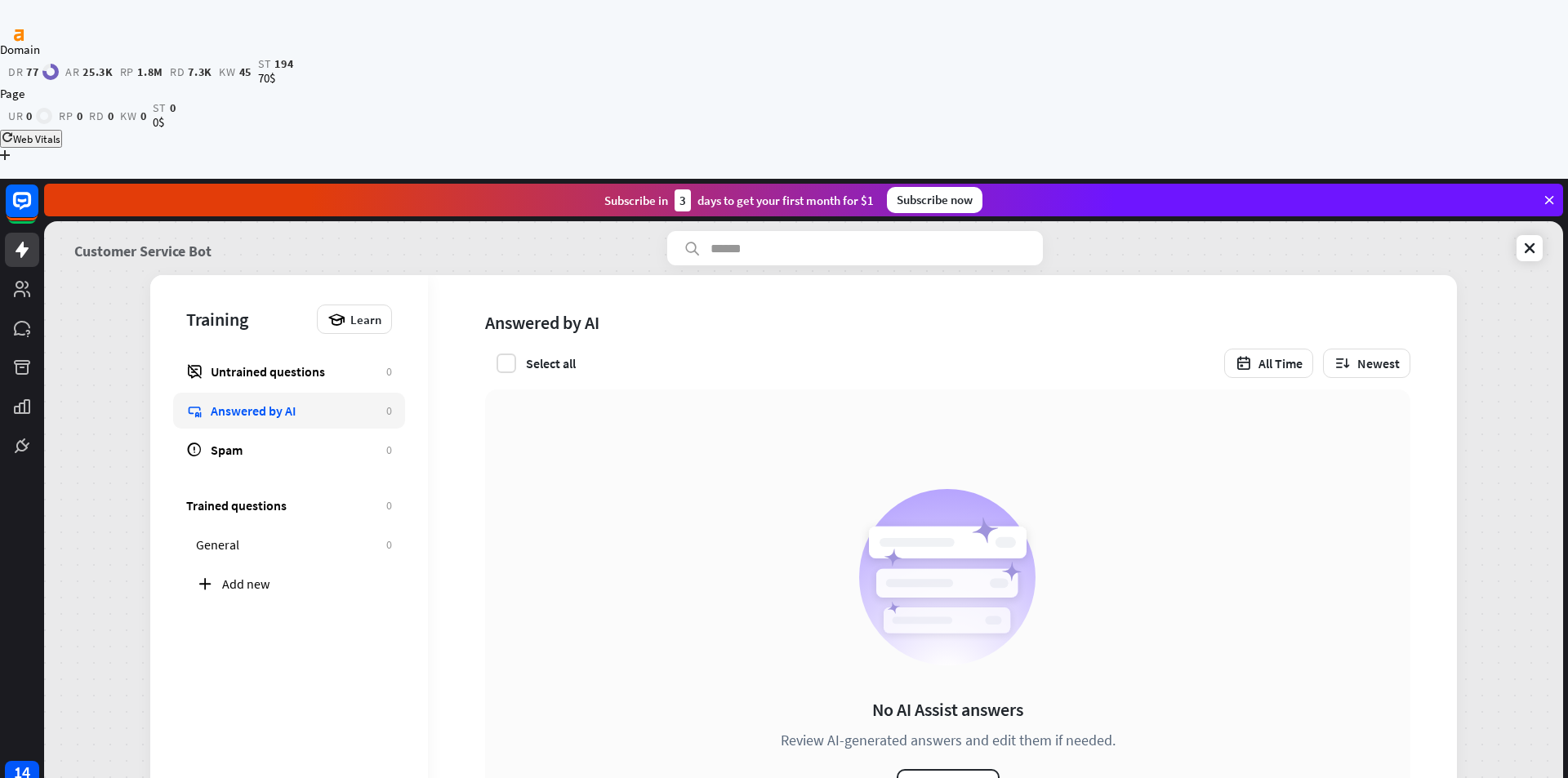
click at [107, 231] on link "Customer Service Bot" at bounding box center [142, 248] width 137 height 35
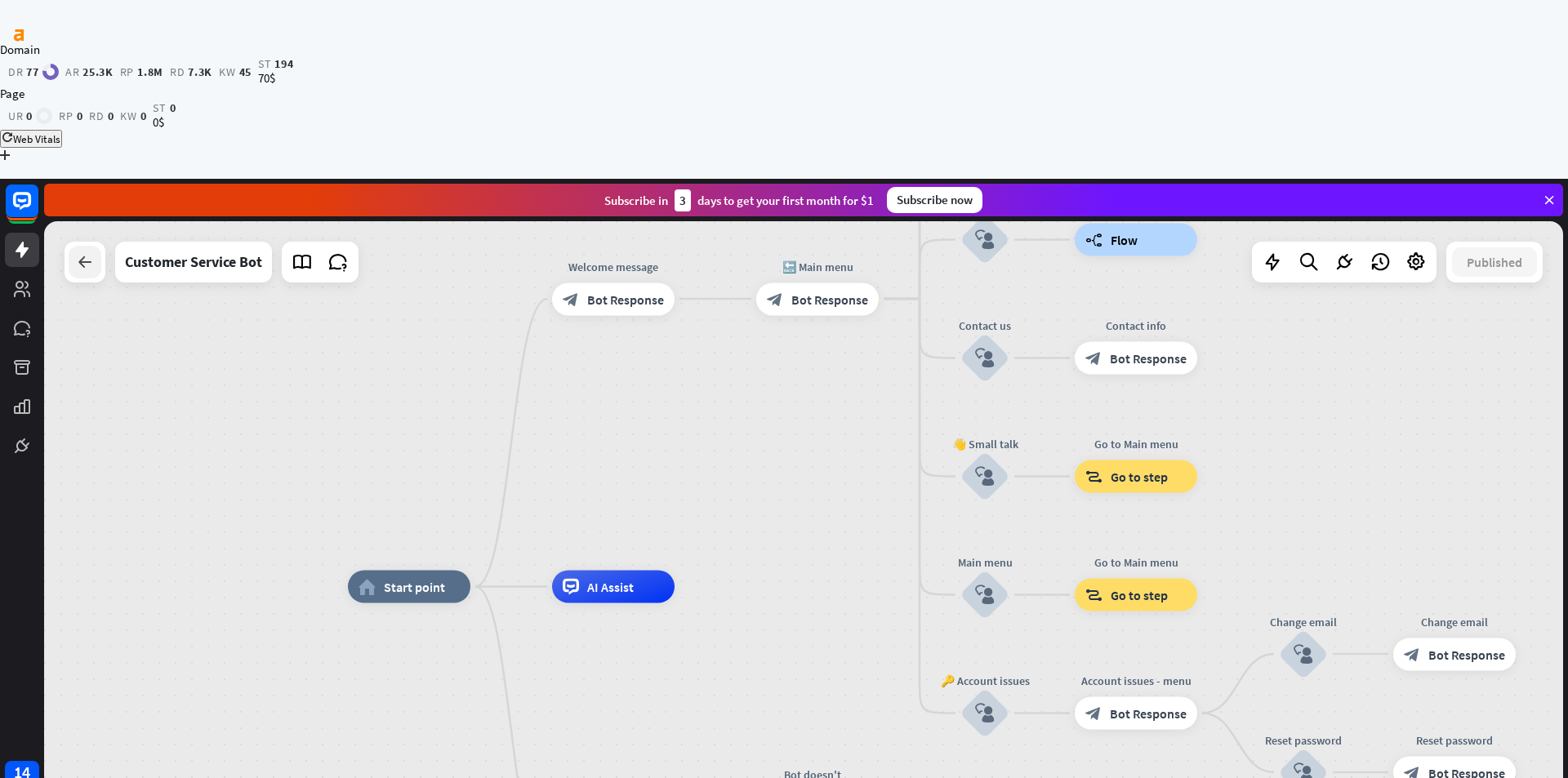
click at [79, 252] on icon at bounding box center [85, 262] width 20 height 20
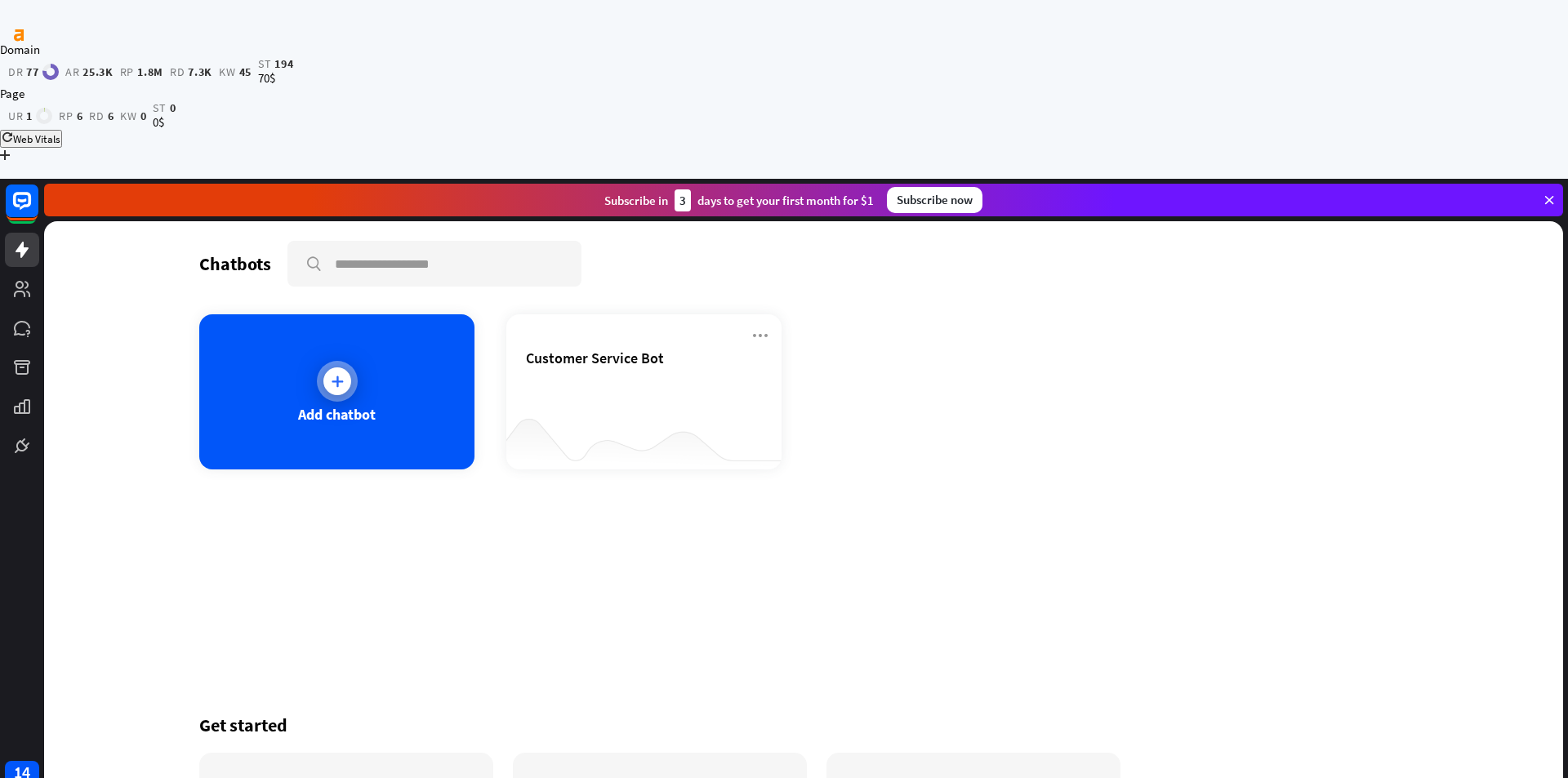
click at [369, 405] on div "Add chatbot" at bounding box center [336, 414] width 78 height 19
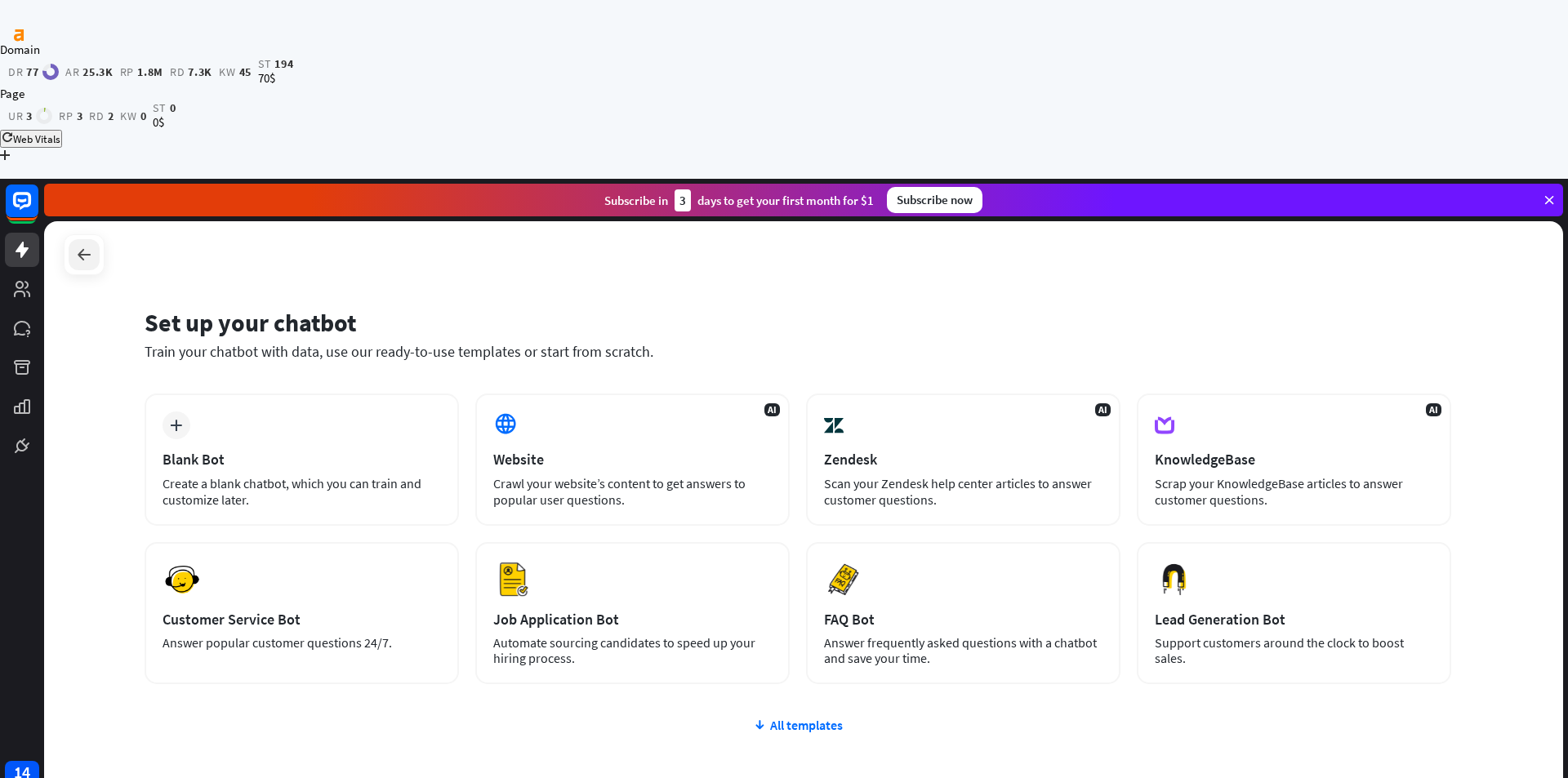
click at [78, 245] on icon at bounding box center [84, 254] width 20 height 20
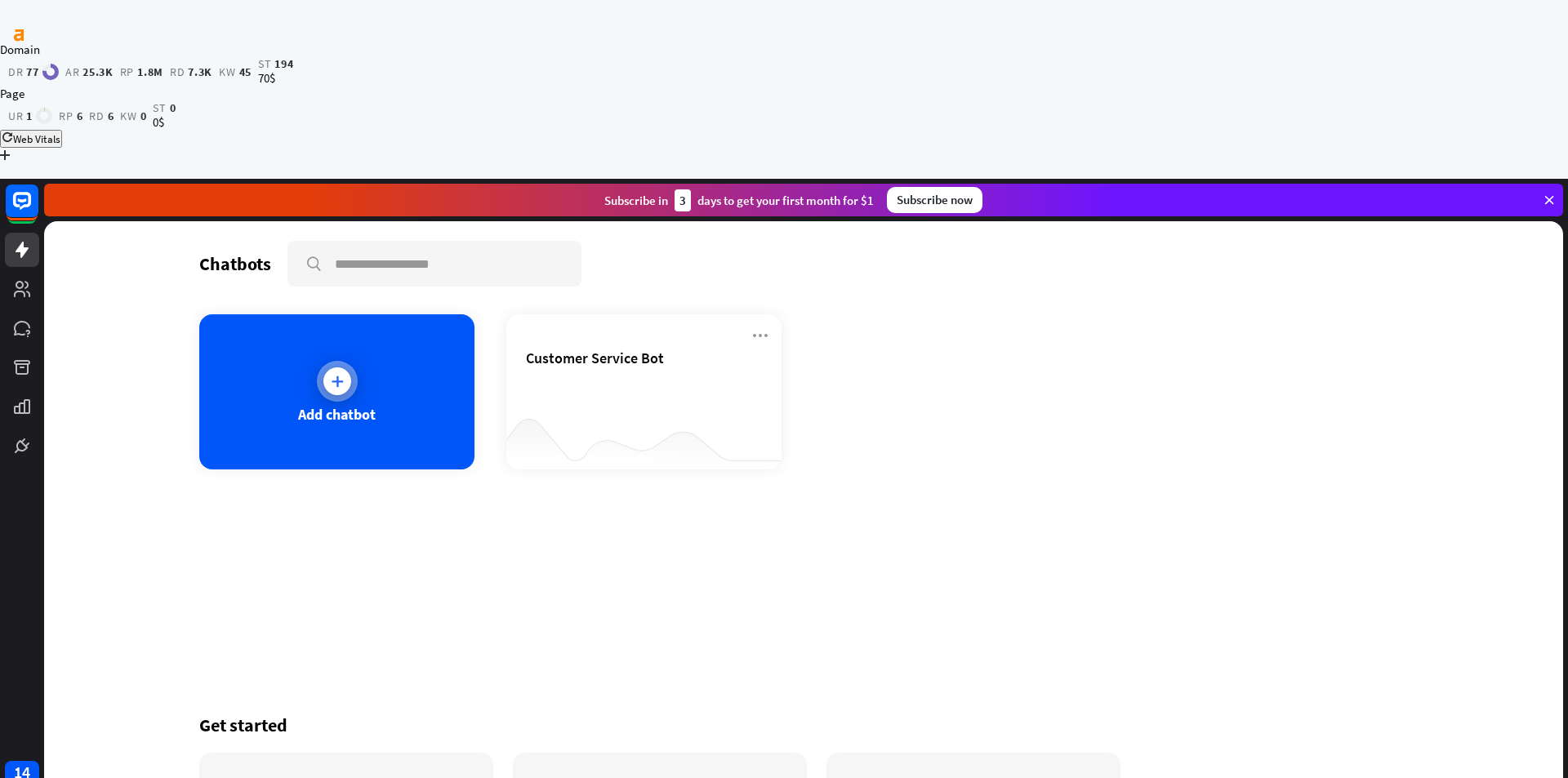
click at [318, 405] on div "Add chatbot" at bounding box center [336, 414] width 78 height 19
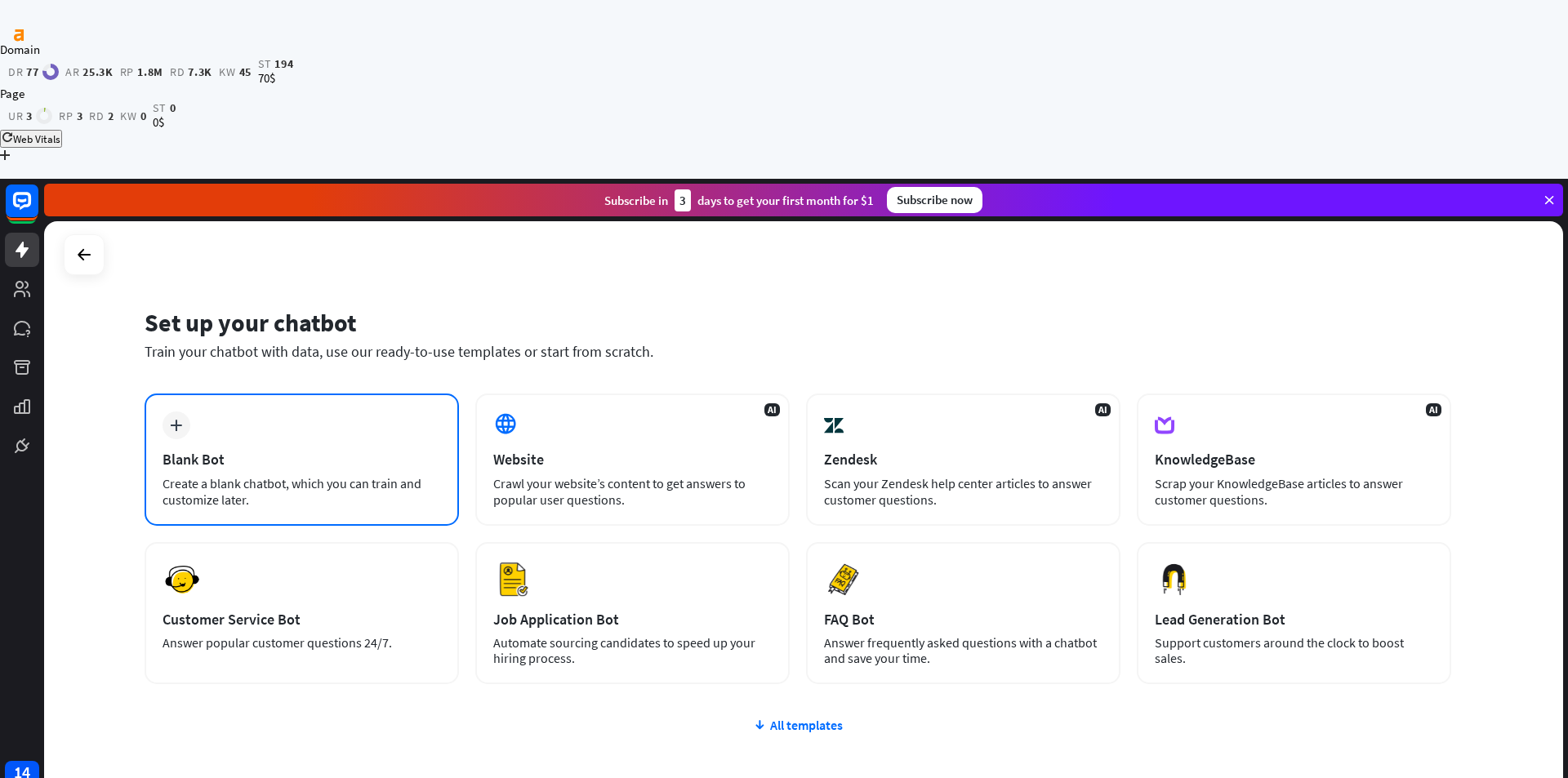
click at [253, 393] on div "plus Blank Bot Create a blank chatbot, which you can train and customize later." at bounding box center [302, 460] width 315 height 132
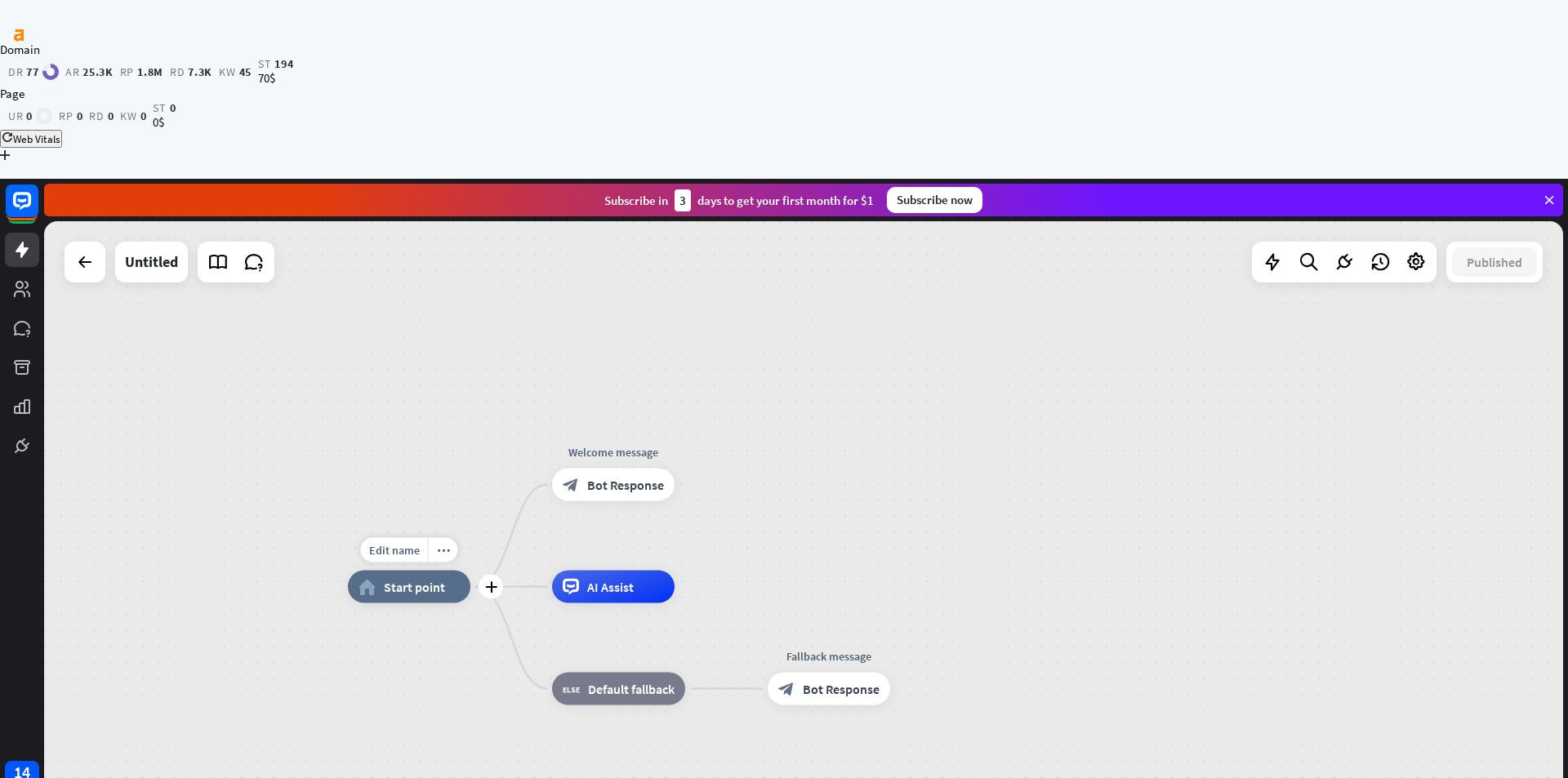
click at [405, 579] on span "Start point" at bounding box center [414, 587] width 61 height 17
click at [610, 477] on span "Bot Response" at bounding box center [625, 485] width 77 height 17
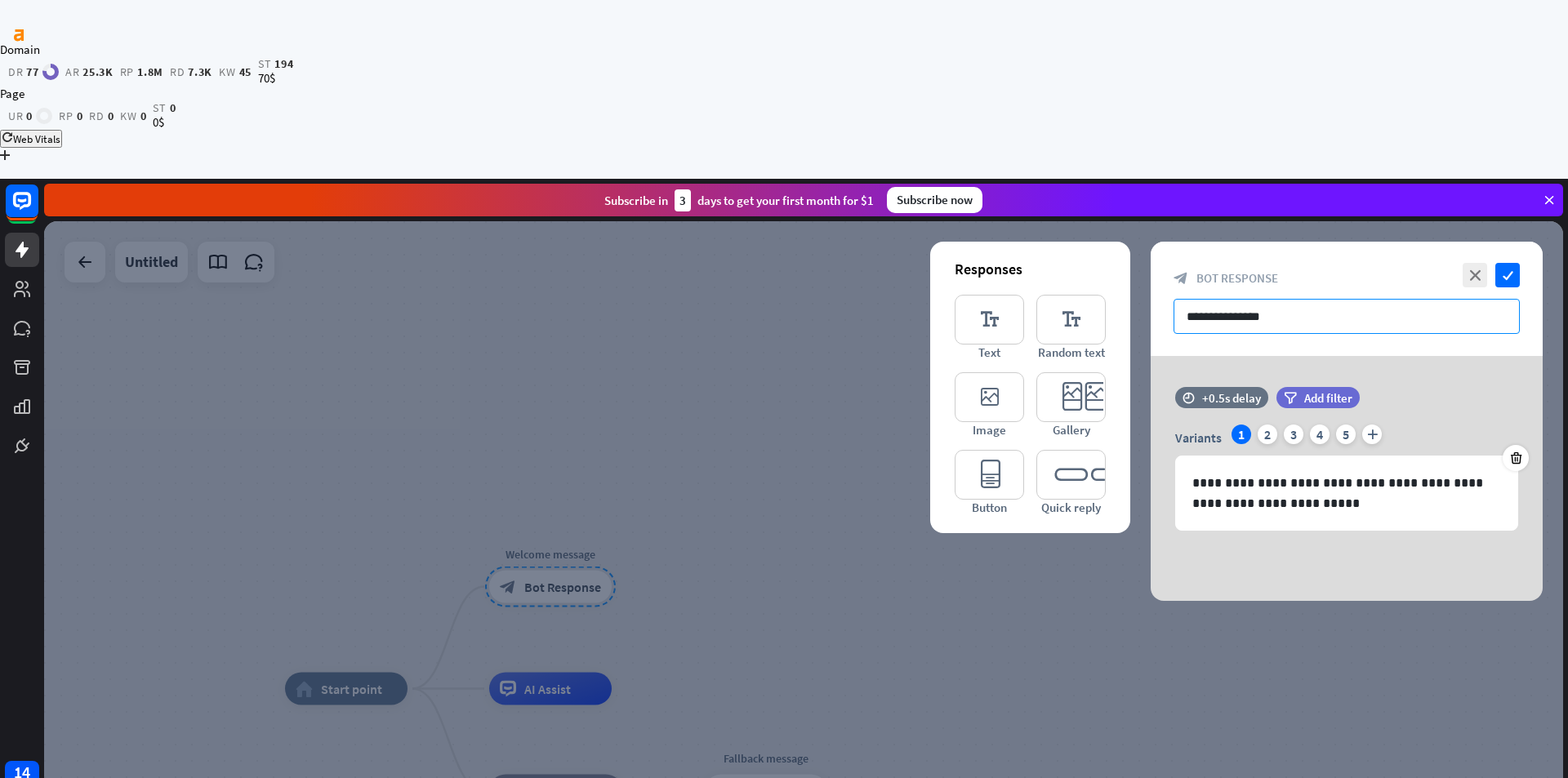
click at [1230, 299] on input "**********" at bounding box center [1346, 317] width 346 height 35
paste input "**********"
type input "**********"
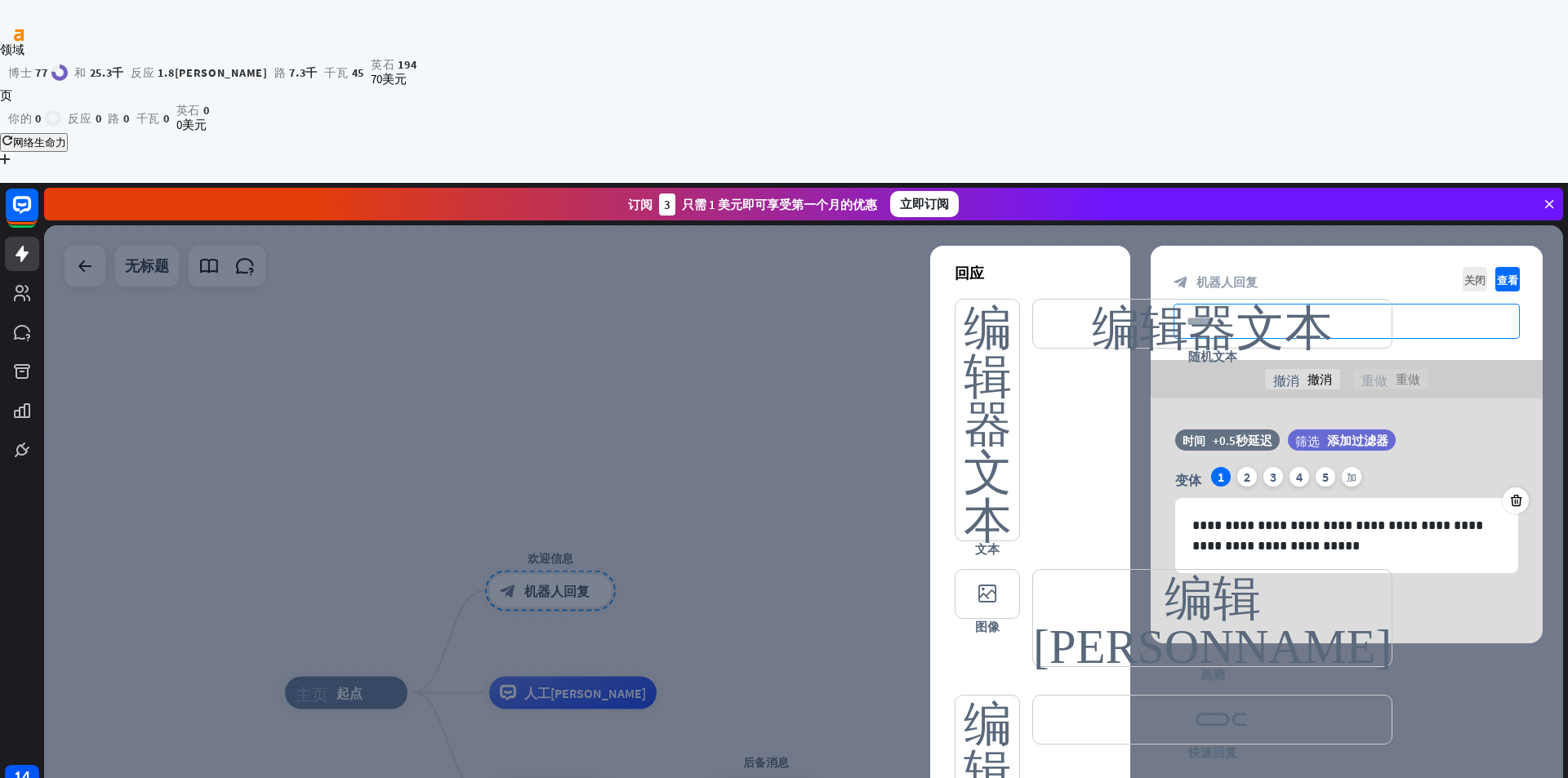
click at [1260, 304] on input "text" at bounding box center [1346, 321] width 346 height 35
type input "**"
click at [1287, 515] on p "**********" at bounding box center [1346, 534] width 309 height 40
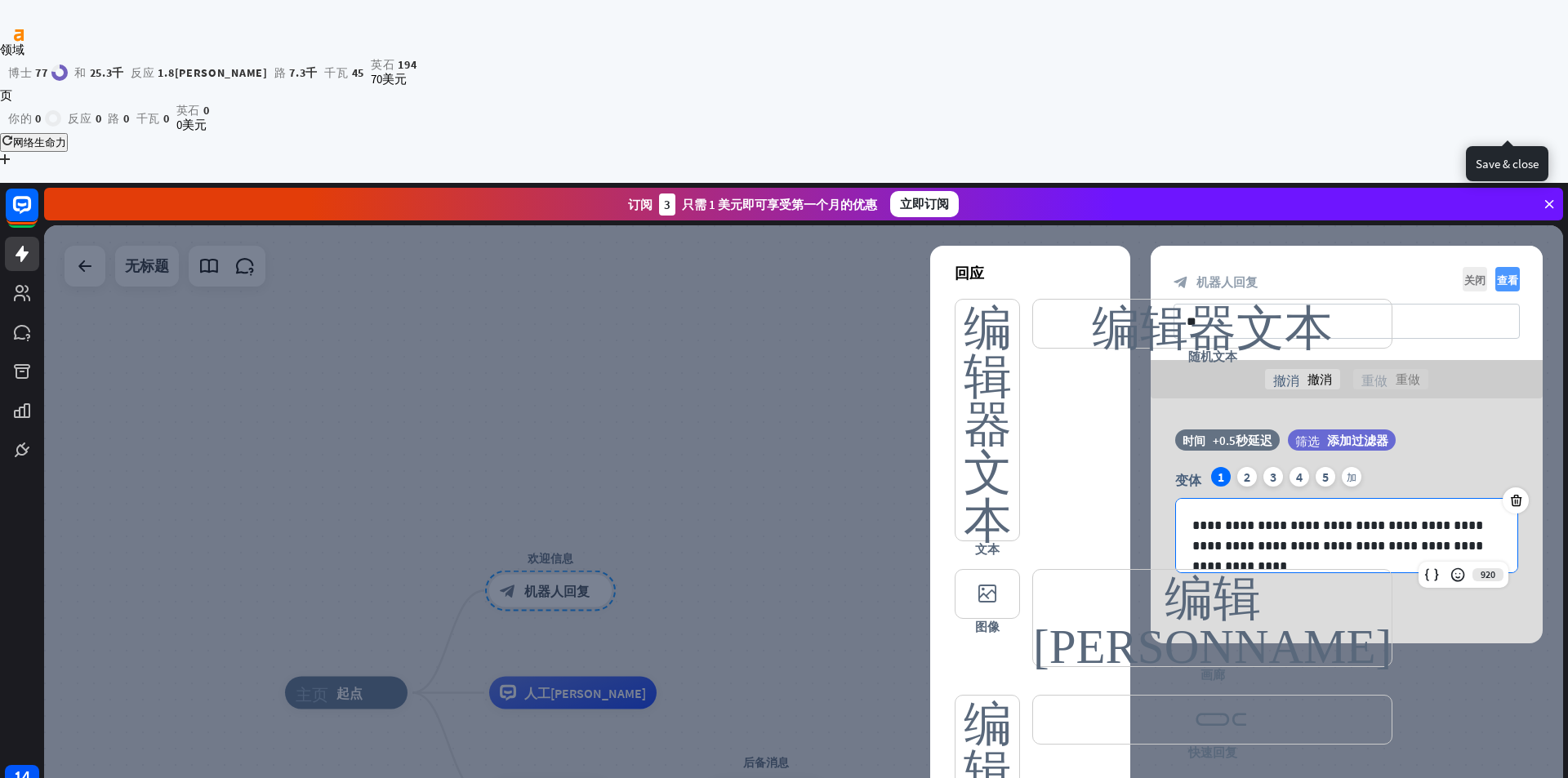
click at [1509, 274] on font "查看" at bounding box center [1508, 279] width 22 height 11
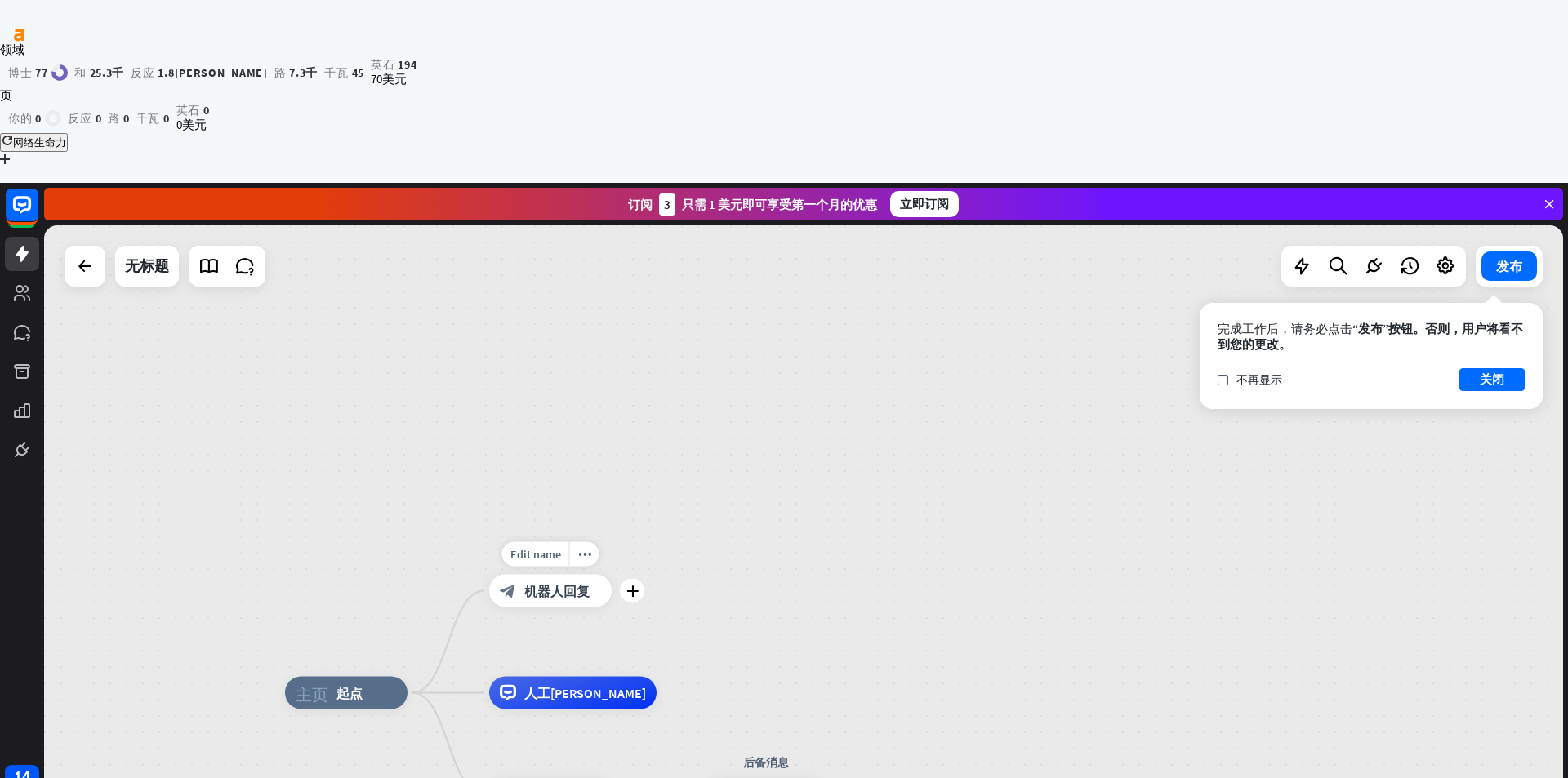
click at [548, 575] on div "block_bot_response 机器人回复" at bounding box center [550, 591] width 122 height 33
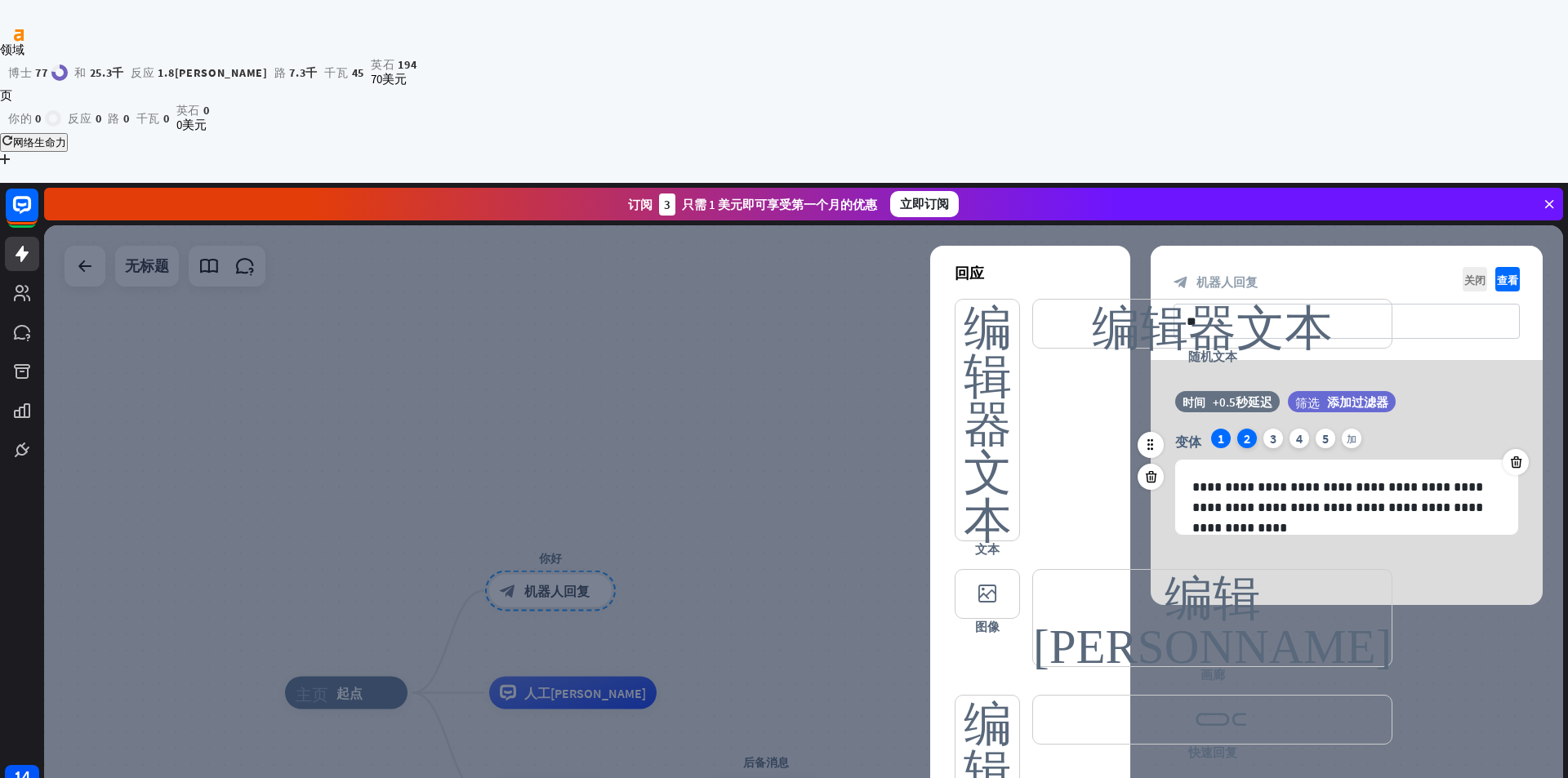
click at [1248, 430] on font "2" at bounding box center [1247, 438] width 7 height 17
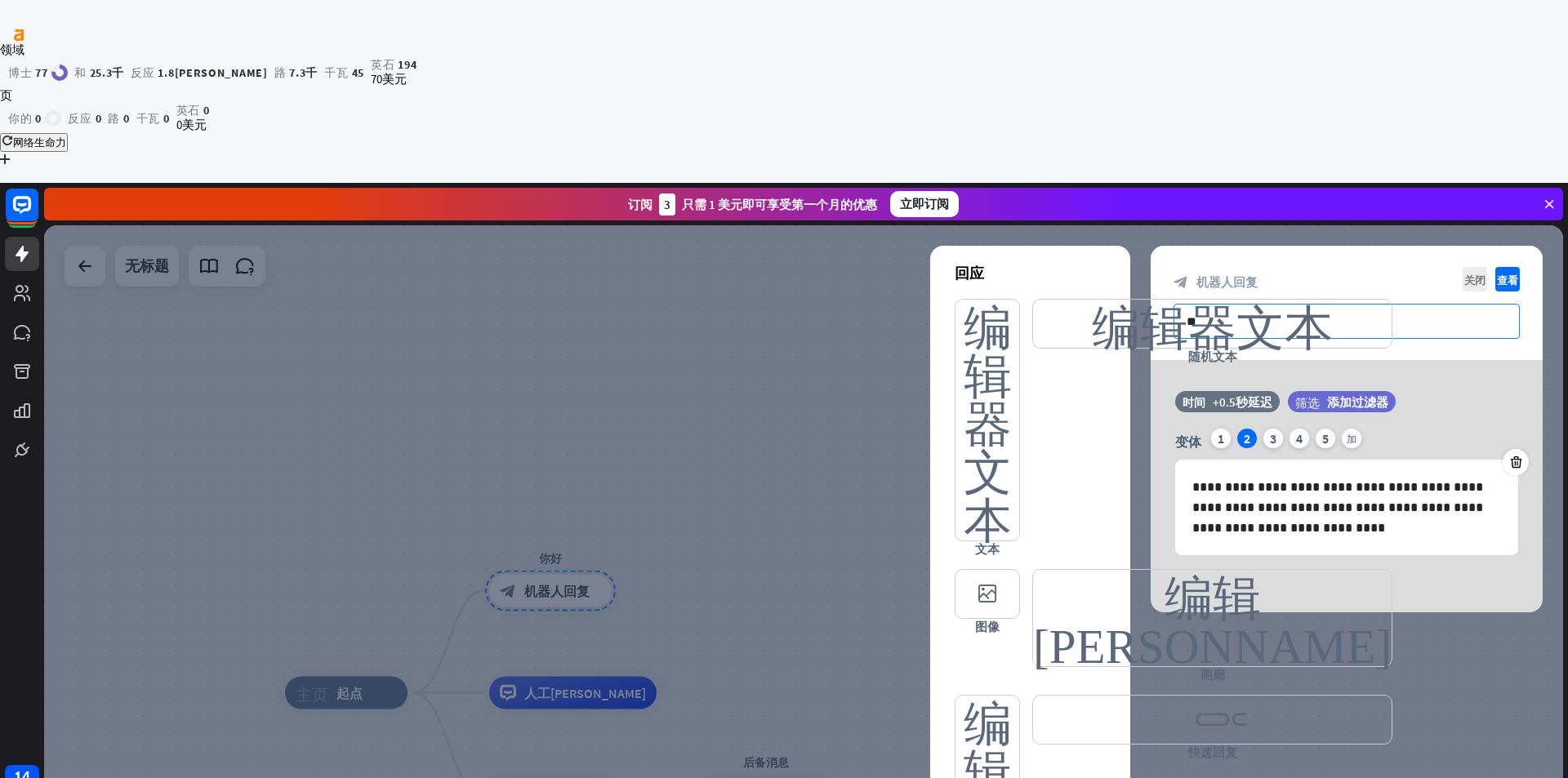
drag, startPoint x: 1236, startPoint y: 172, endPoint x: 1257, endPoint y: 185, distance: 24.7
click at [1178, 304] on input "**" at bounding box center [1346, 321] width 346 height 35
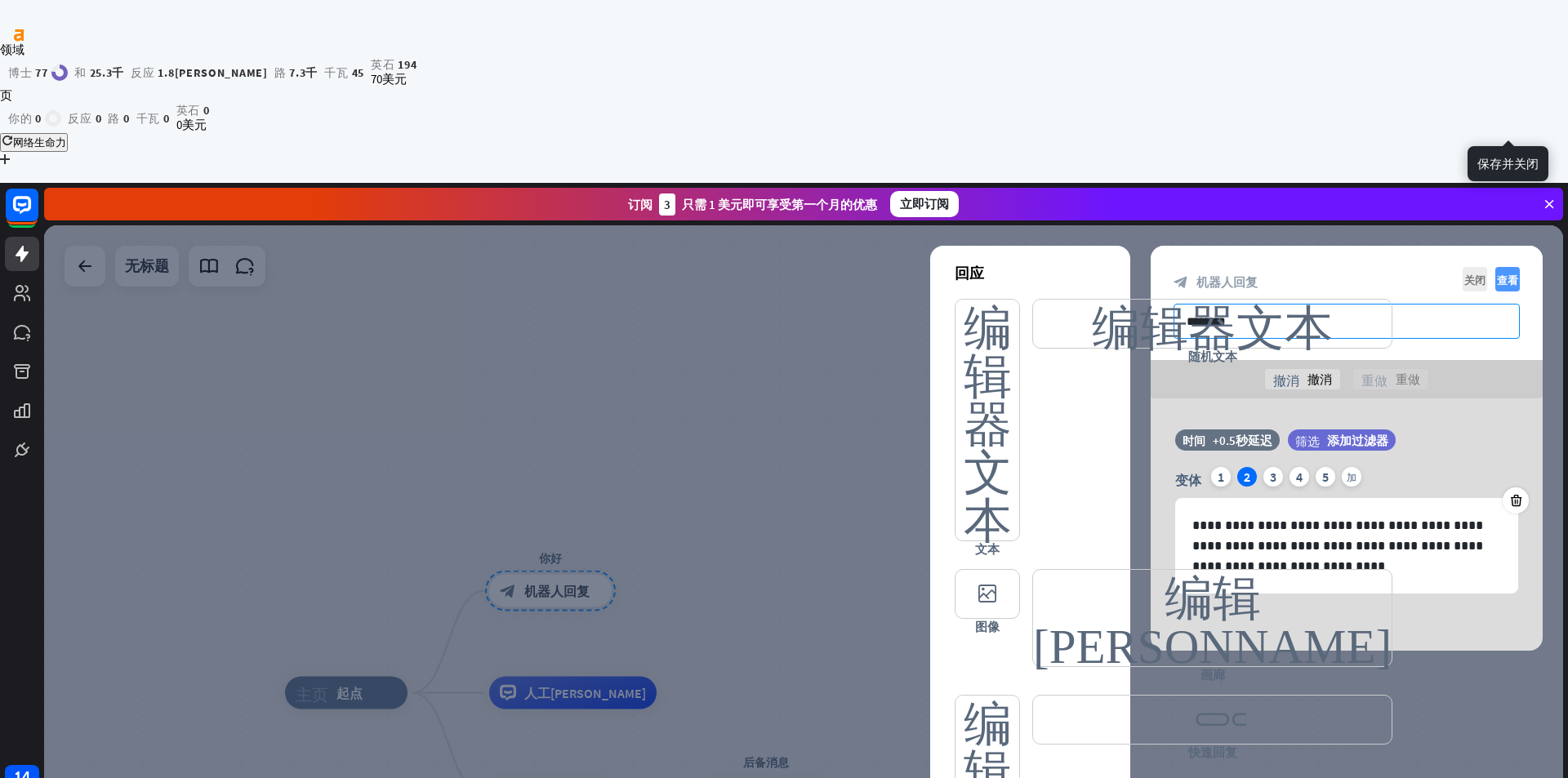
type input "********"
click at [1508, 267] on icon "查看" at bounding box center [1507, 279] width 25 height 25
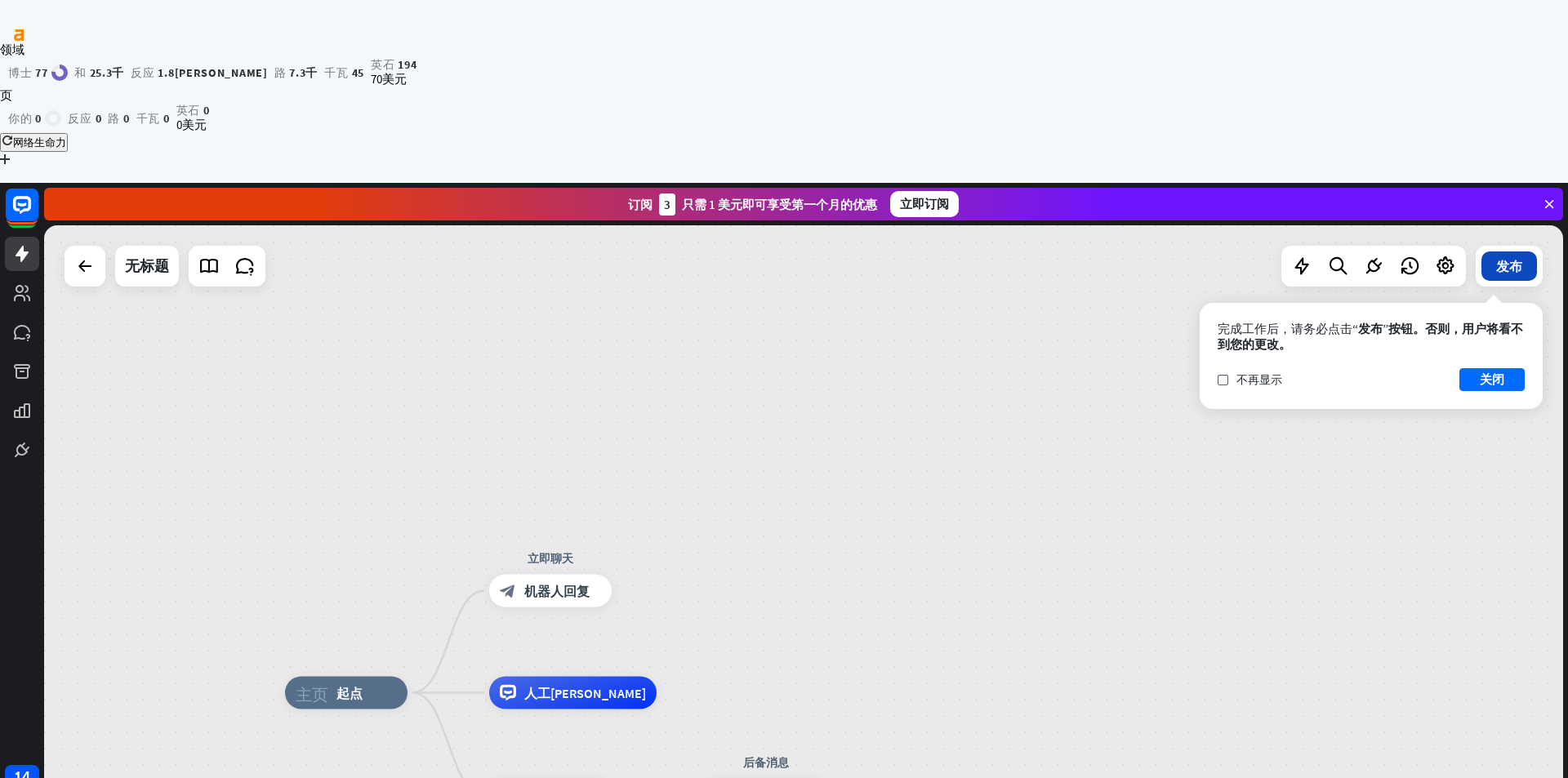
click at [1505, 251] on button "发布" at bounding box center [1509, 266] width 55 height 30
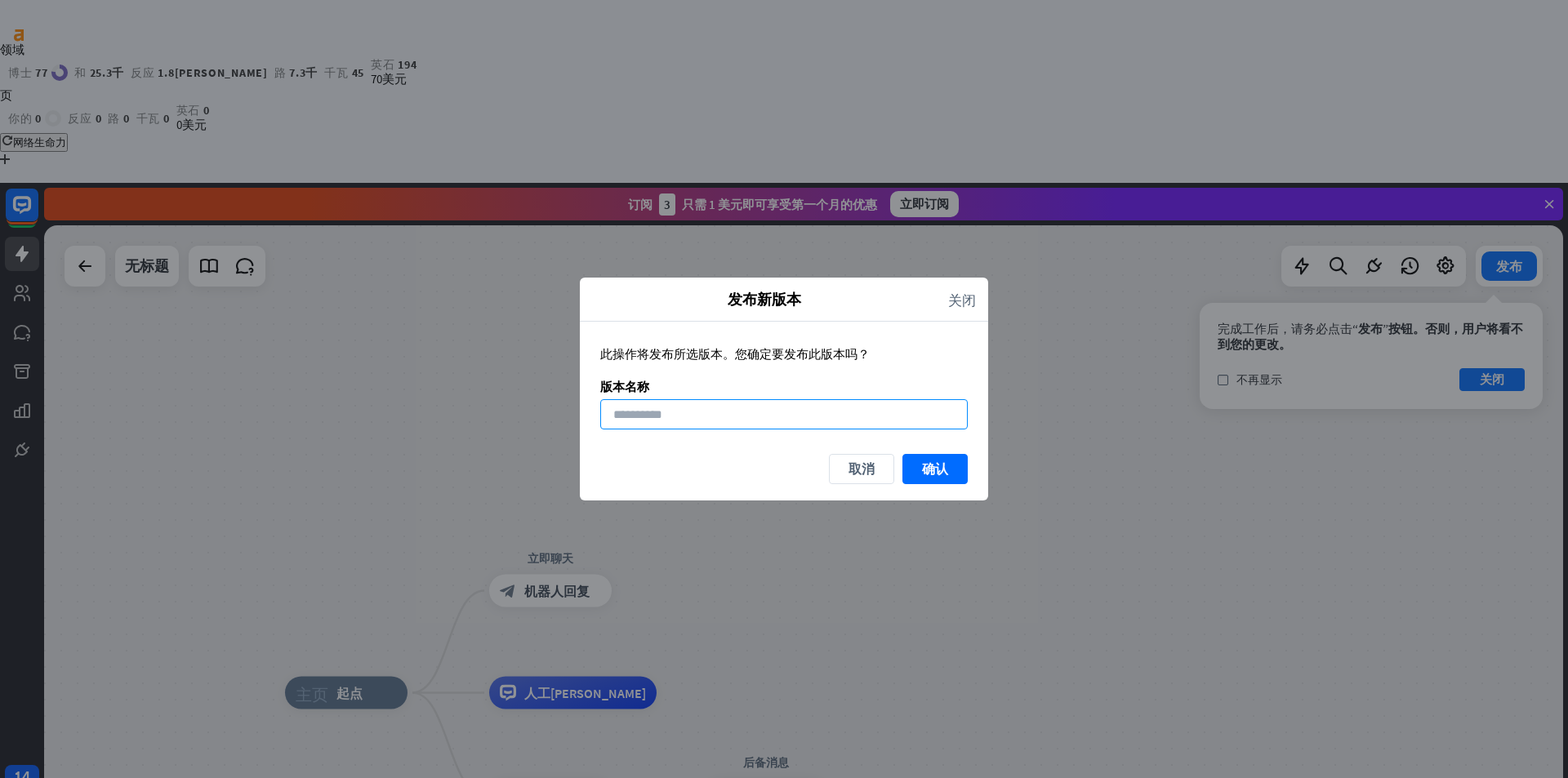
click at [709, 414] on input at bounding box center [784, 414] width 368 height 31
type input "*"
click at [926, 460] on font "确认" at bounding box center [935, 468] width 26 height 17
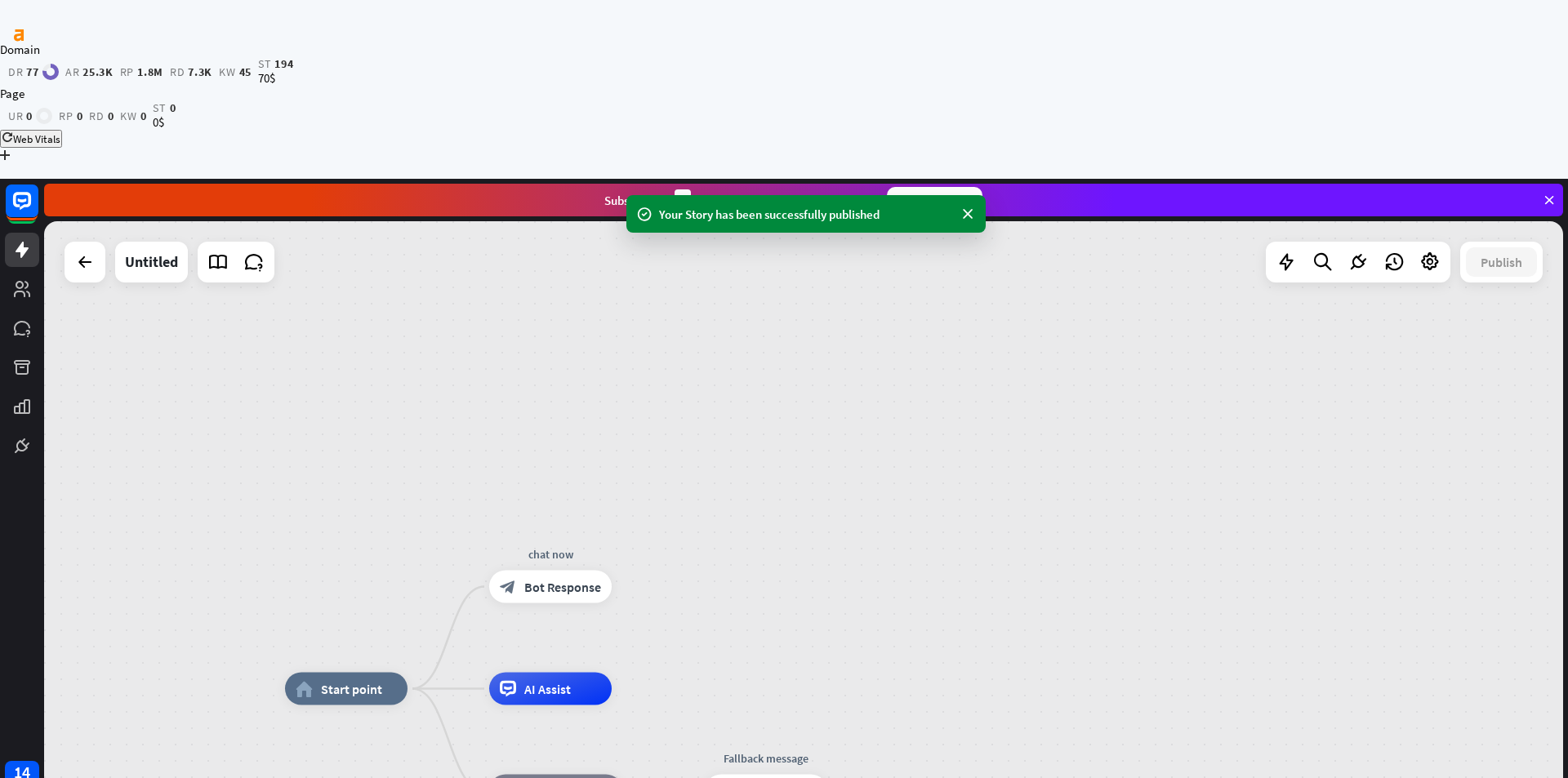
click at [709, 458] on div "home_2 Start point chat now block_bot_response Bot Response AI Assist block_fal…" at bounding box center [804, 586] width 1519 height 731
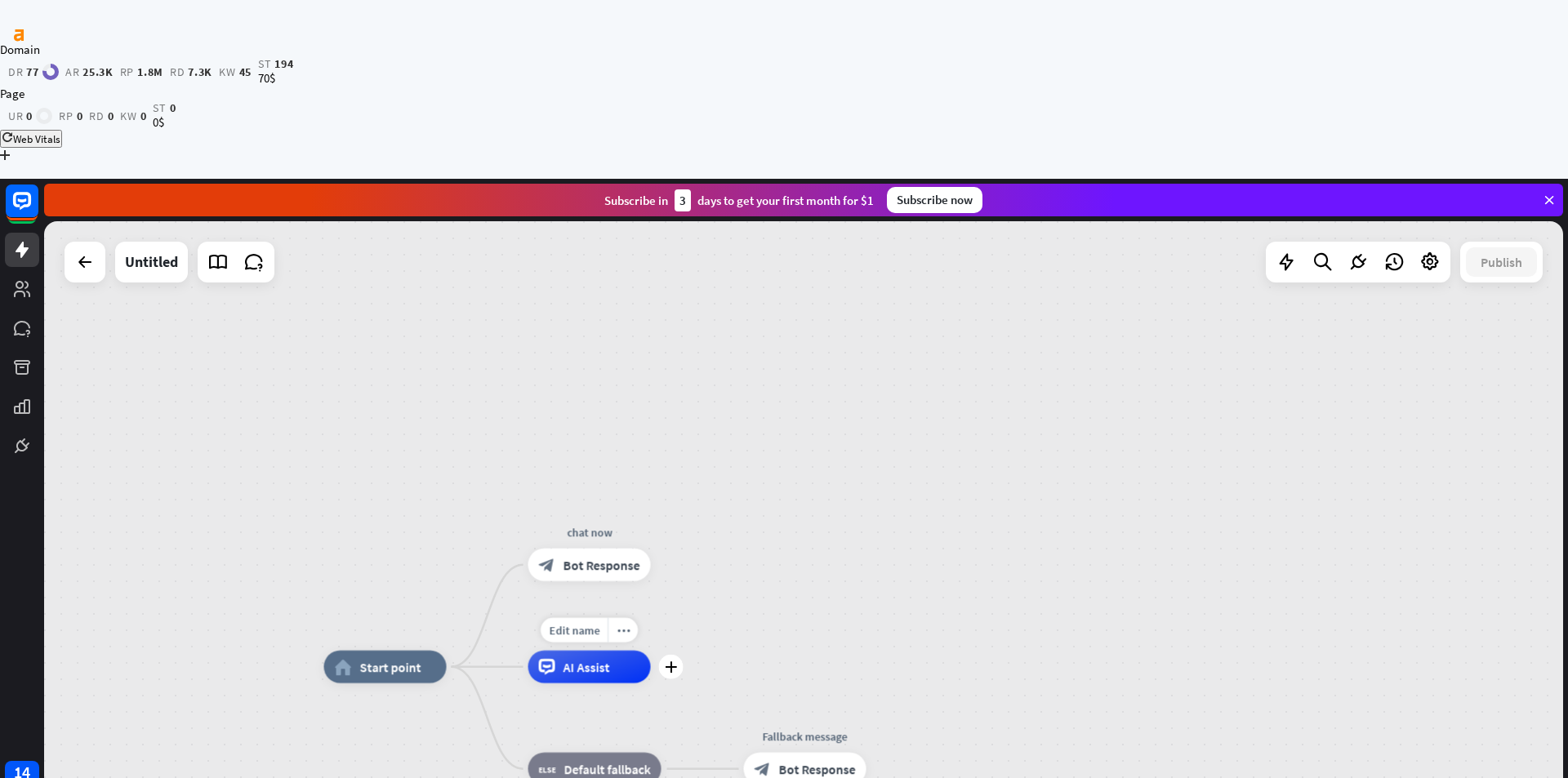
click at [598, 651] on div "Edit name more_horiz plus AI Assist" at bounding box center [590, 667] width 122 height 33
click at [619, 651] on div "AI Assist" at bounding box center [590, 667] width 122 height 33
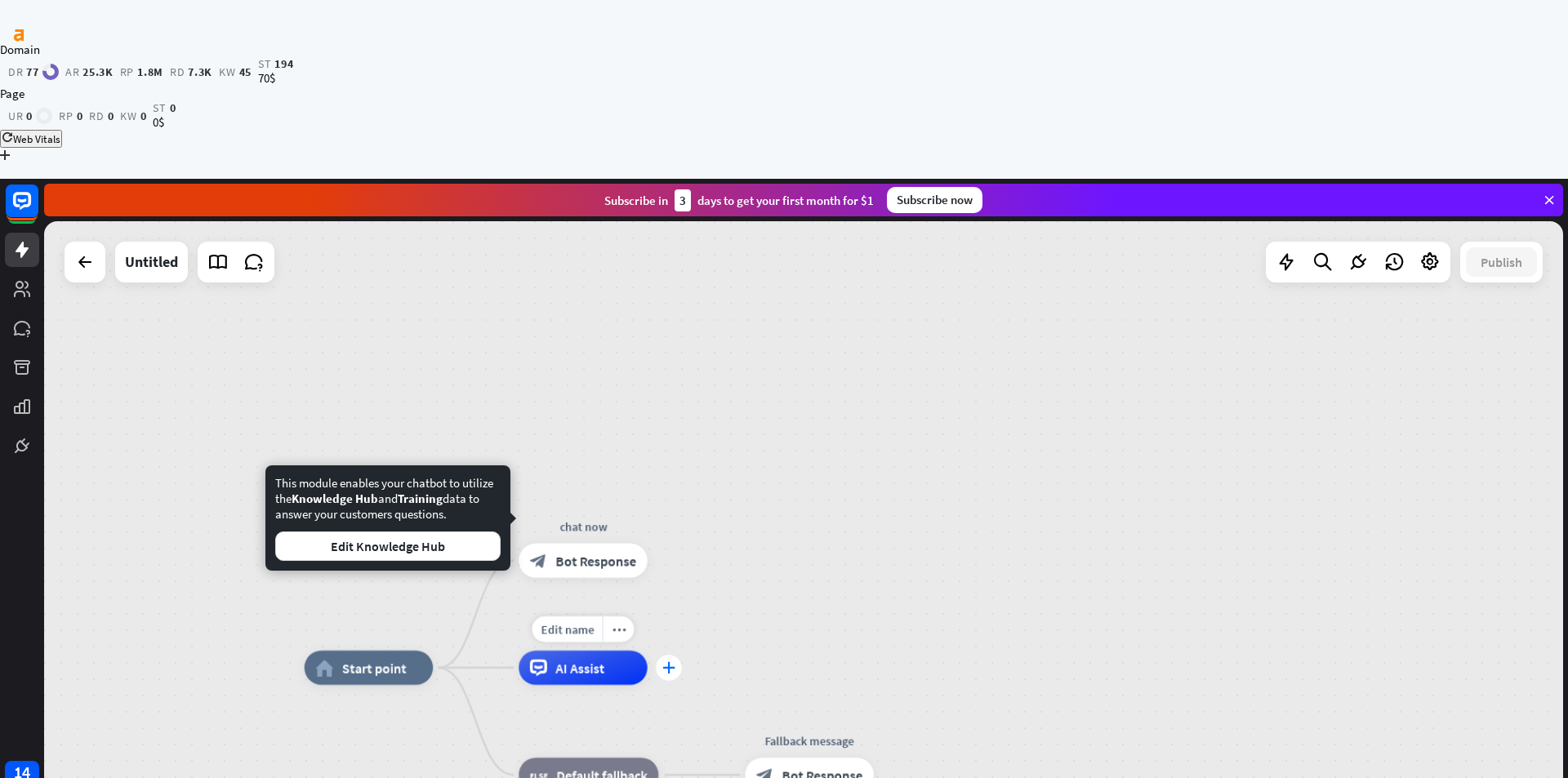
click at [674, 663] on icon "plus" at bounding box center [669, 669] width 13 height 12
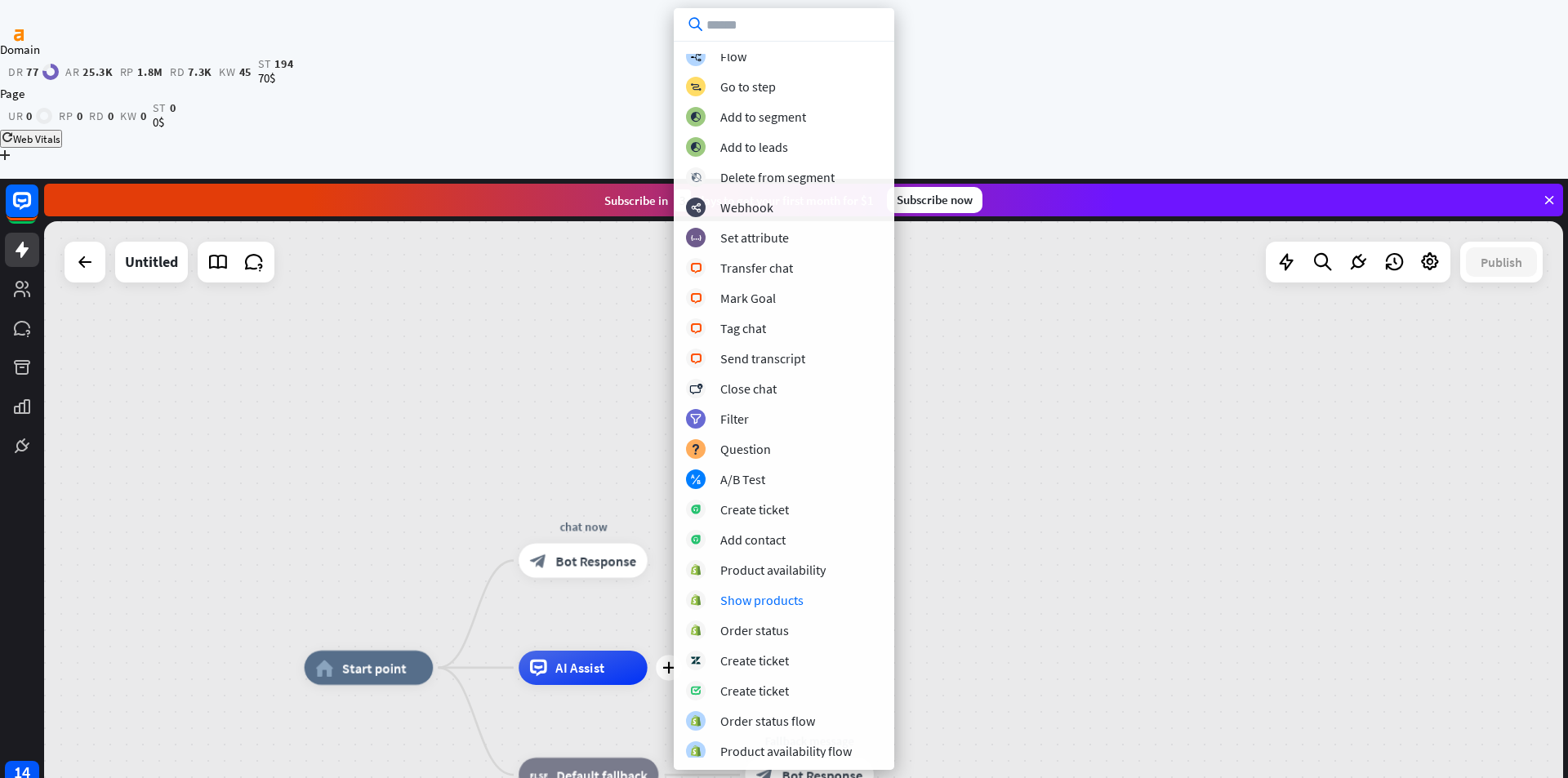
scroll to position [102, 0]
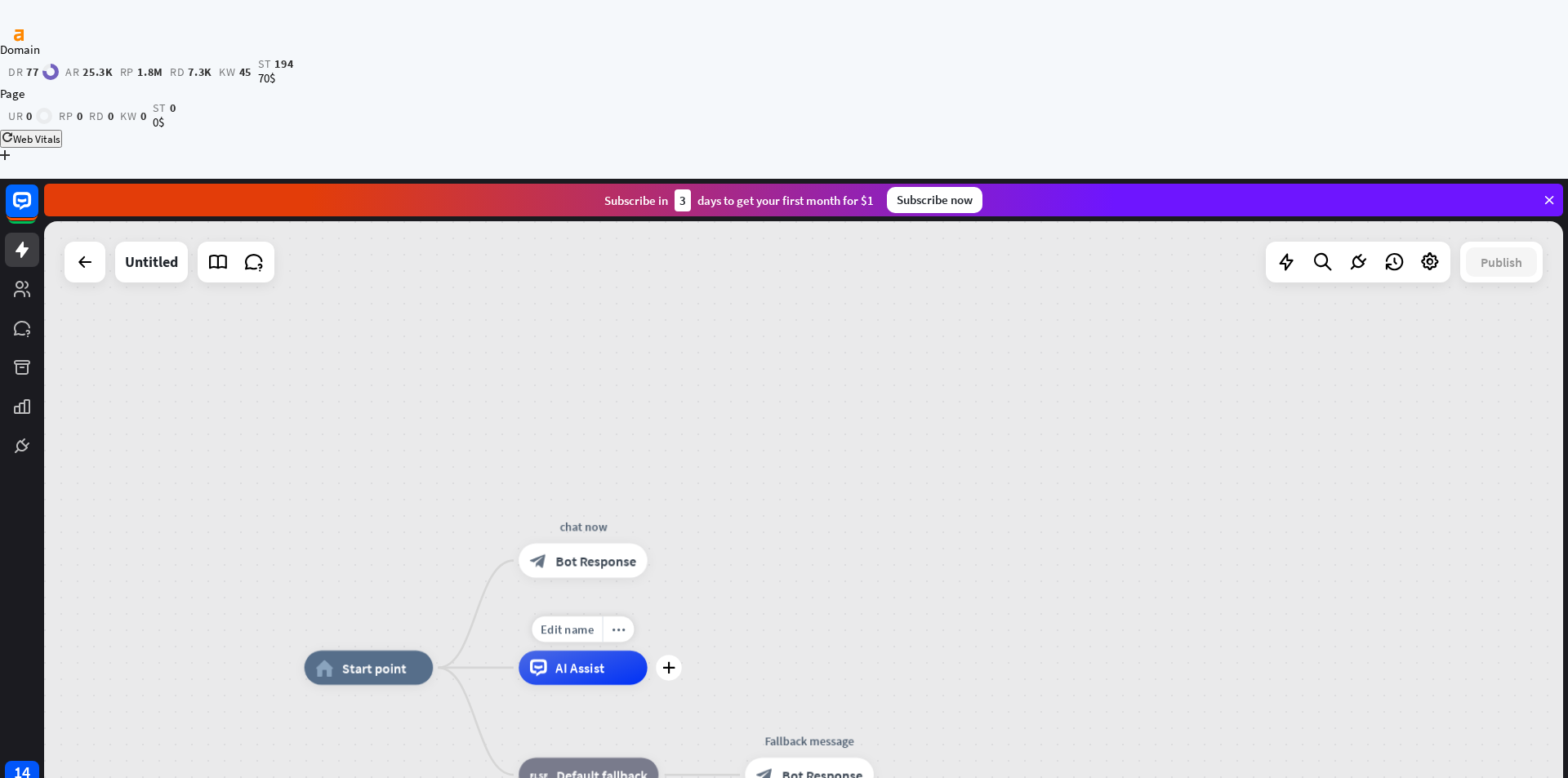
click at [601, 651] on div "Edit name more_horiz plus AI Assist" at bounding box center [583, 668] width 128 height 35
click at [566, 651] on div "AI Assist" at bounding box center [583, 668] width 128 height 35
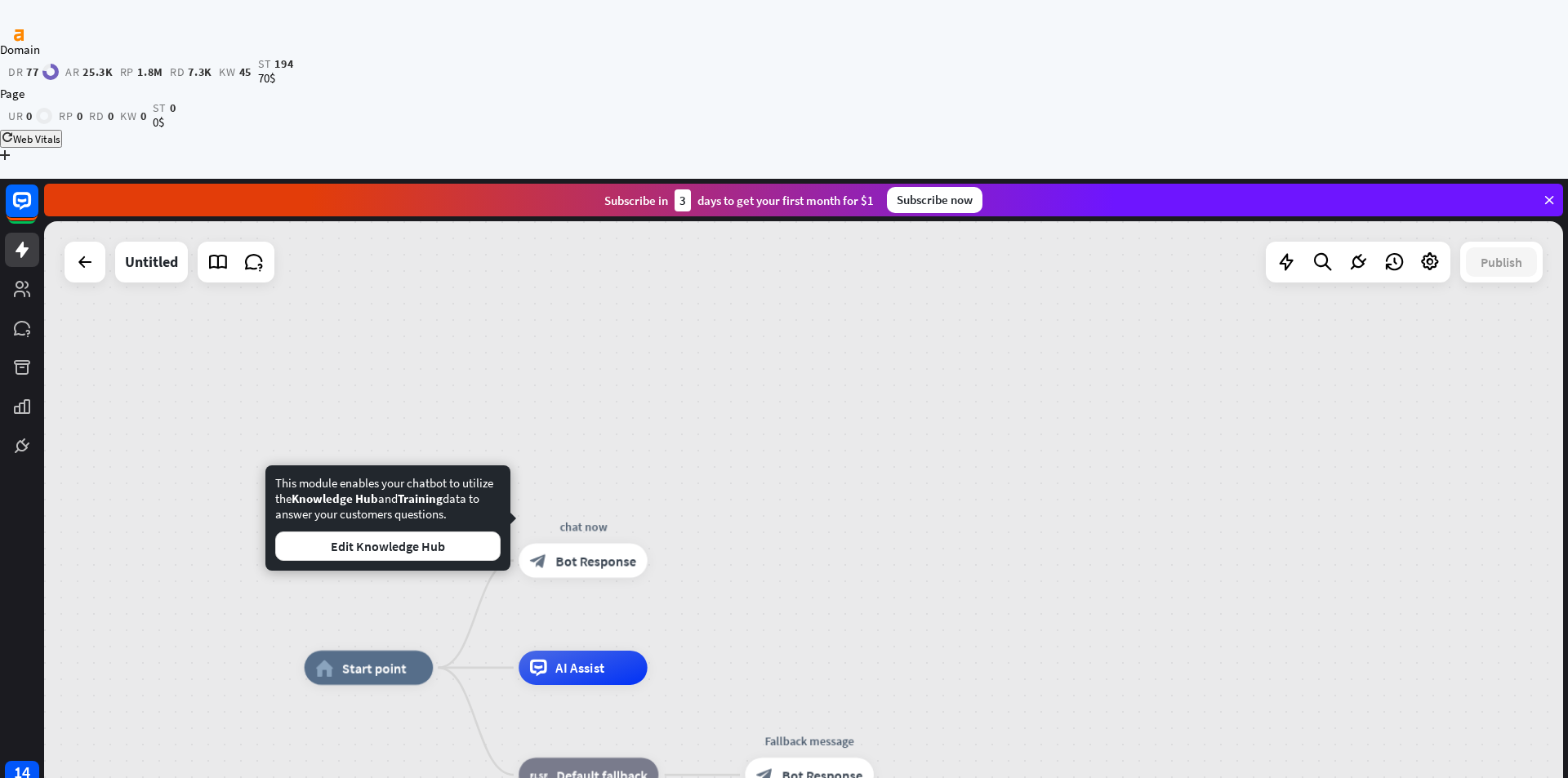
drag, startPoint x: 896, startPoint y: 459, endPoint x: 615, endPoint y: 319, distance: 313.9
click at [896, 457] on div "home_2 Start point chat now block_bot_response Bot Response AI Assist block_fal…" at bounding box center [804, 586] width 1519 height 731
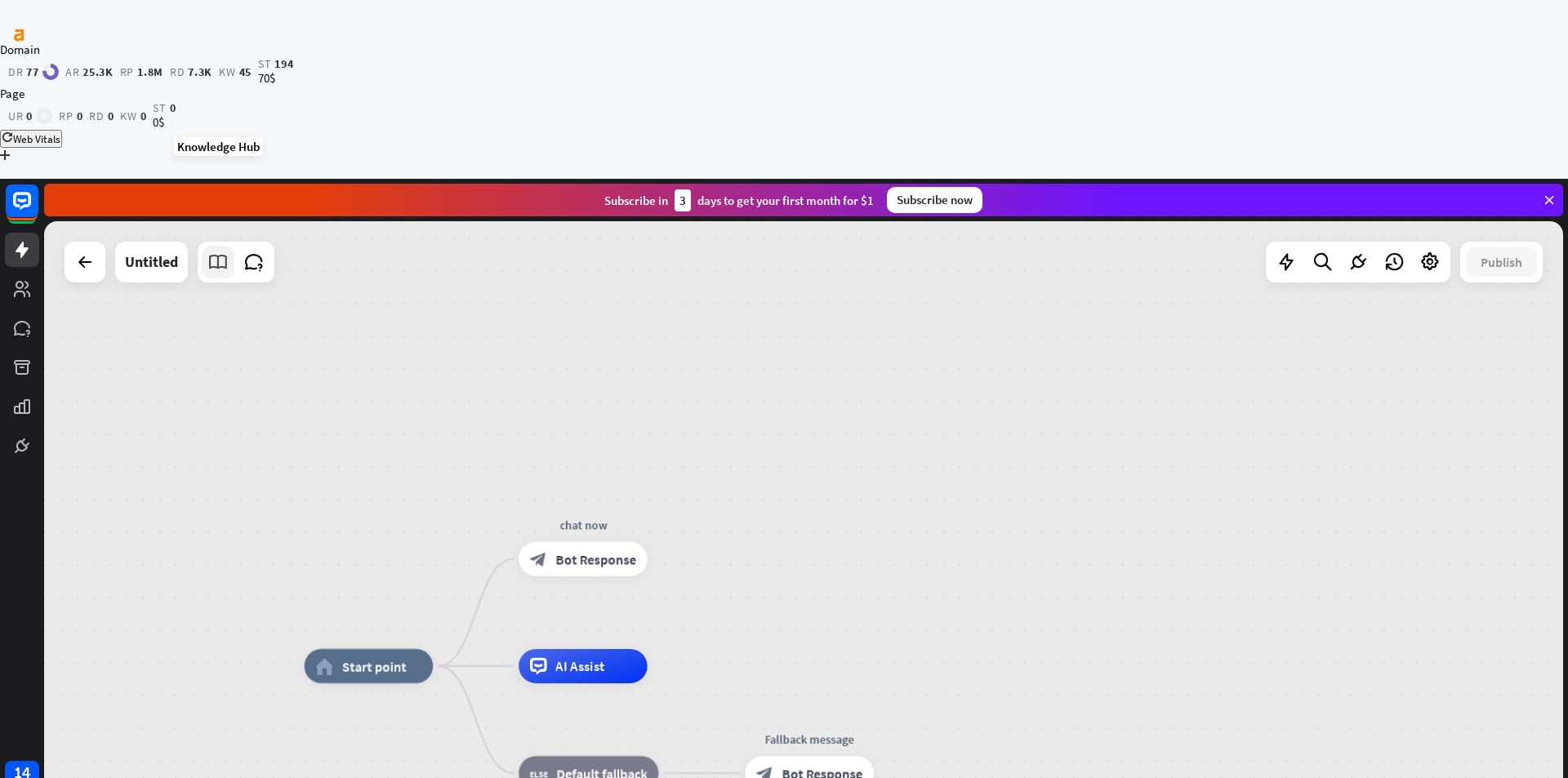
click at [218, 251] on icon at bounding box center [218, 262] width 22 height 22
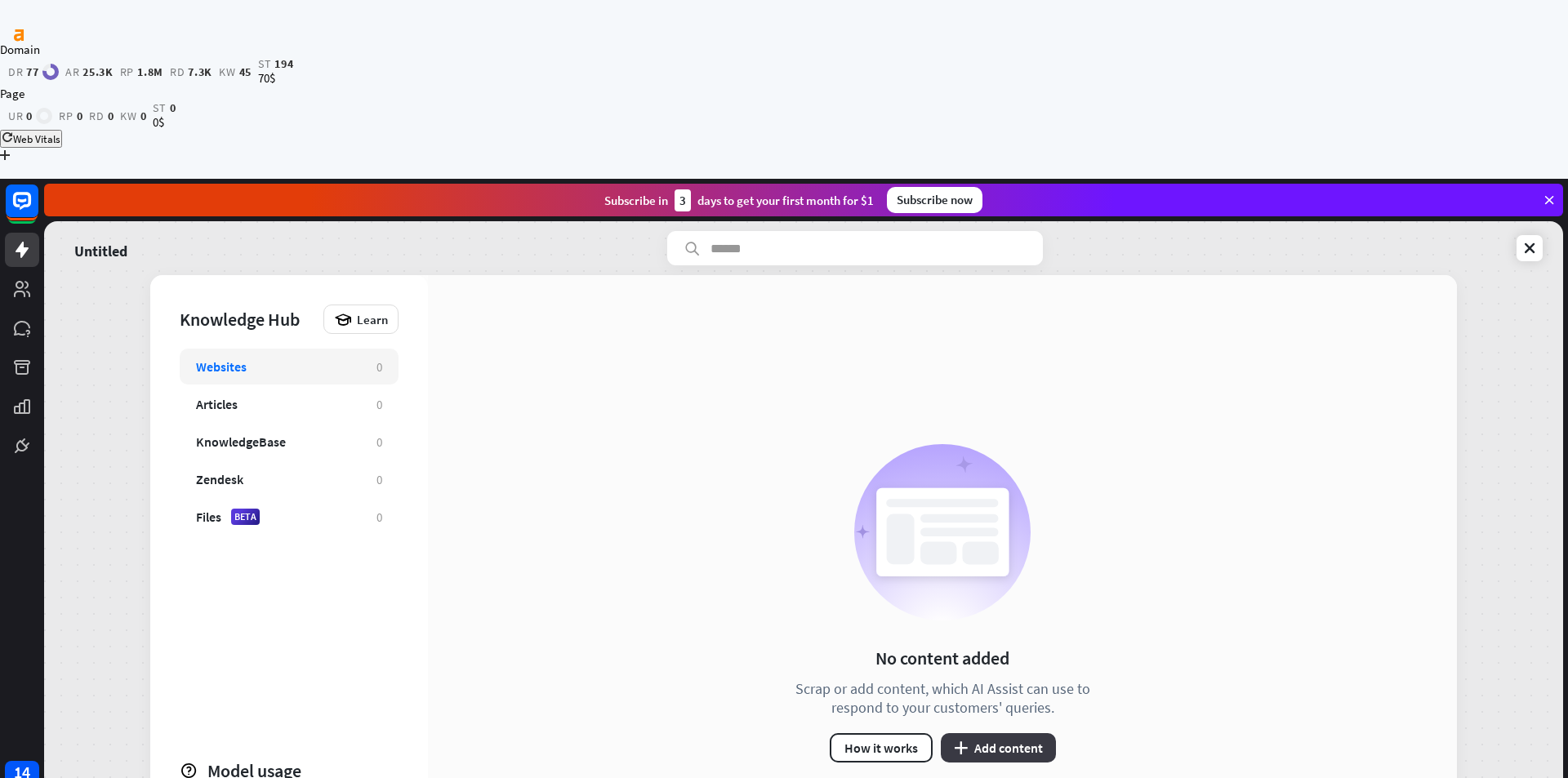
click at [1004, 734] on button "plus Add content" at bounding box center [998, 748] width 115 height 30
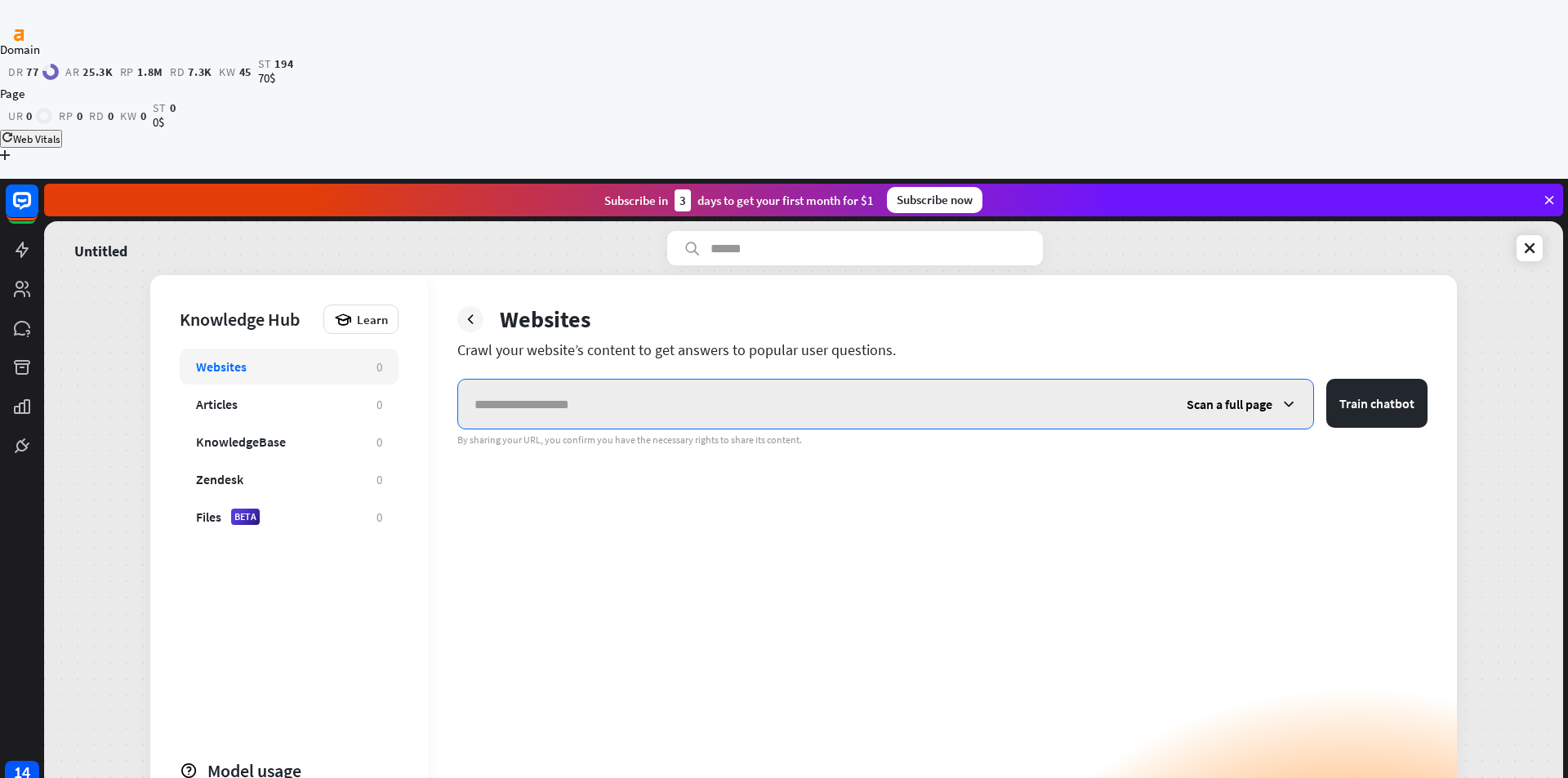
paste input "**********"
type input "**********"
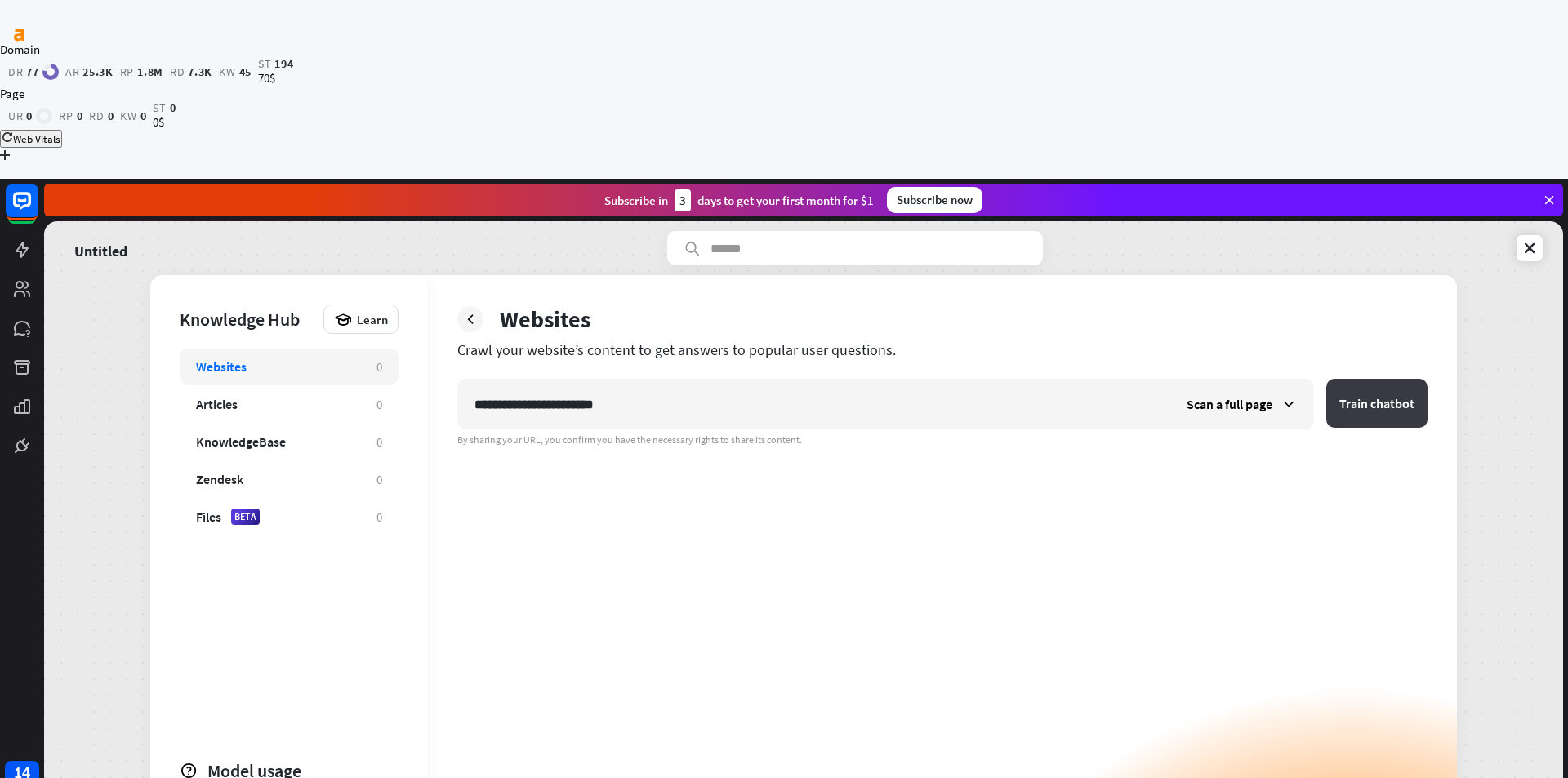
click at [1360, 379] on button "Train chatbot" at bounding box center [1377, 403] width 102 height 49
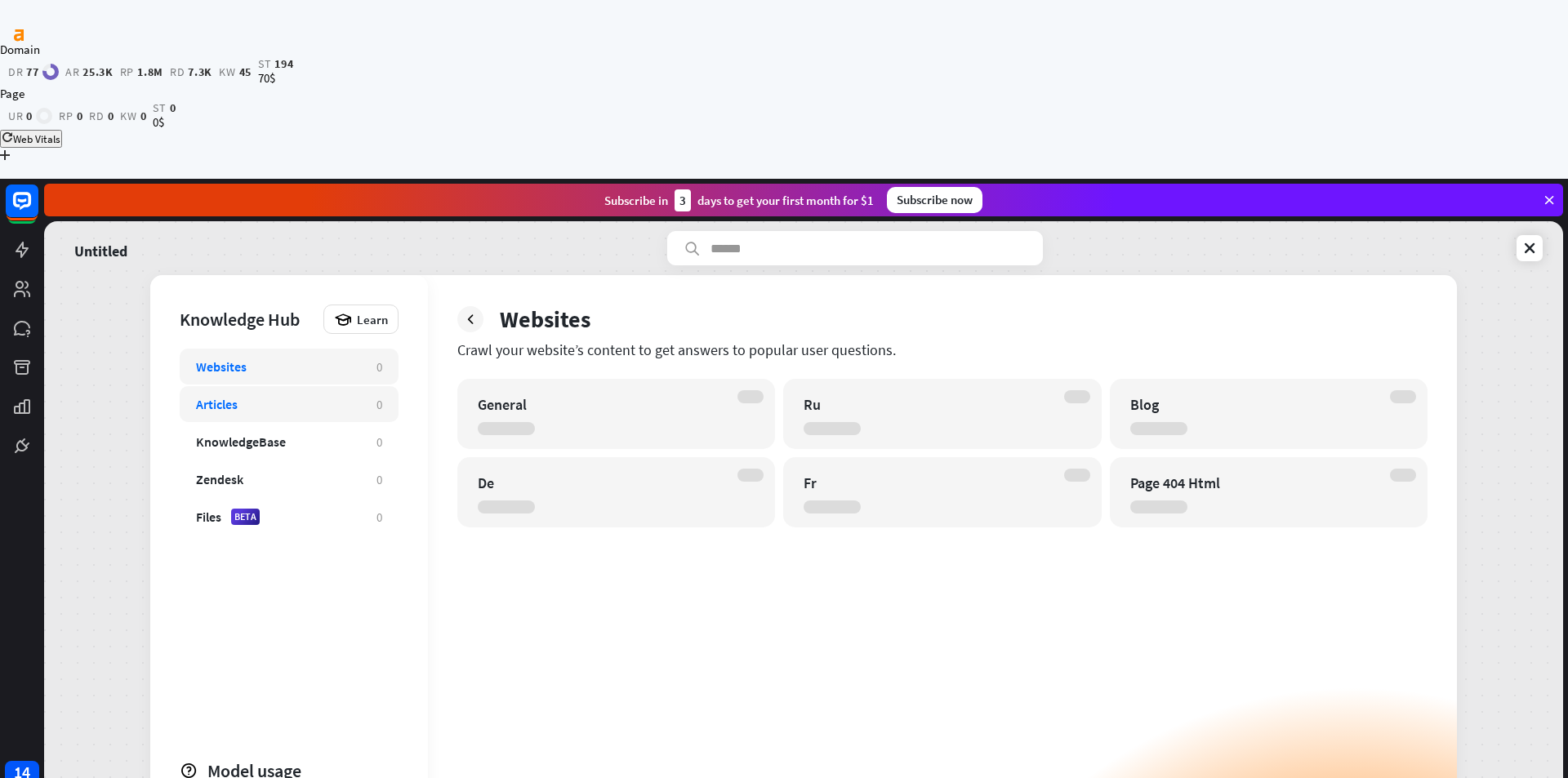
click at [243, 396] on div "Articles" at bounding box center [278, 404] width 164 height 17
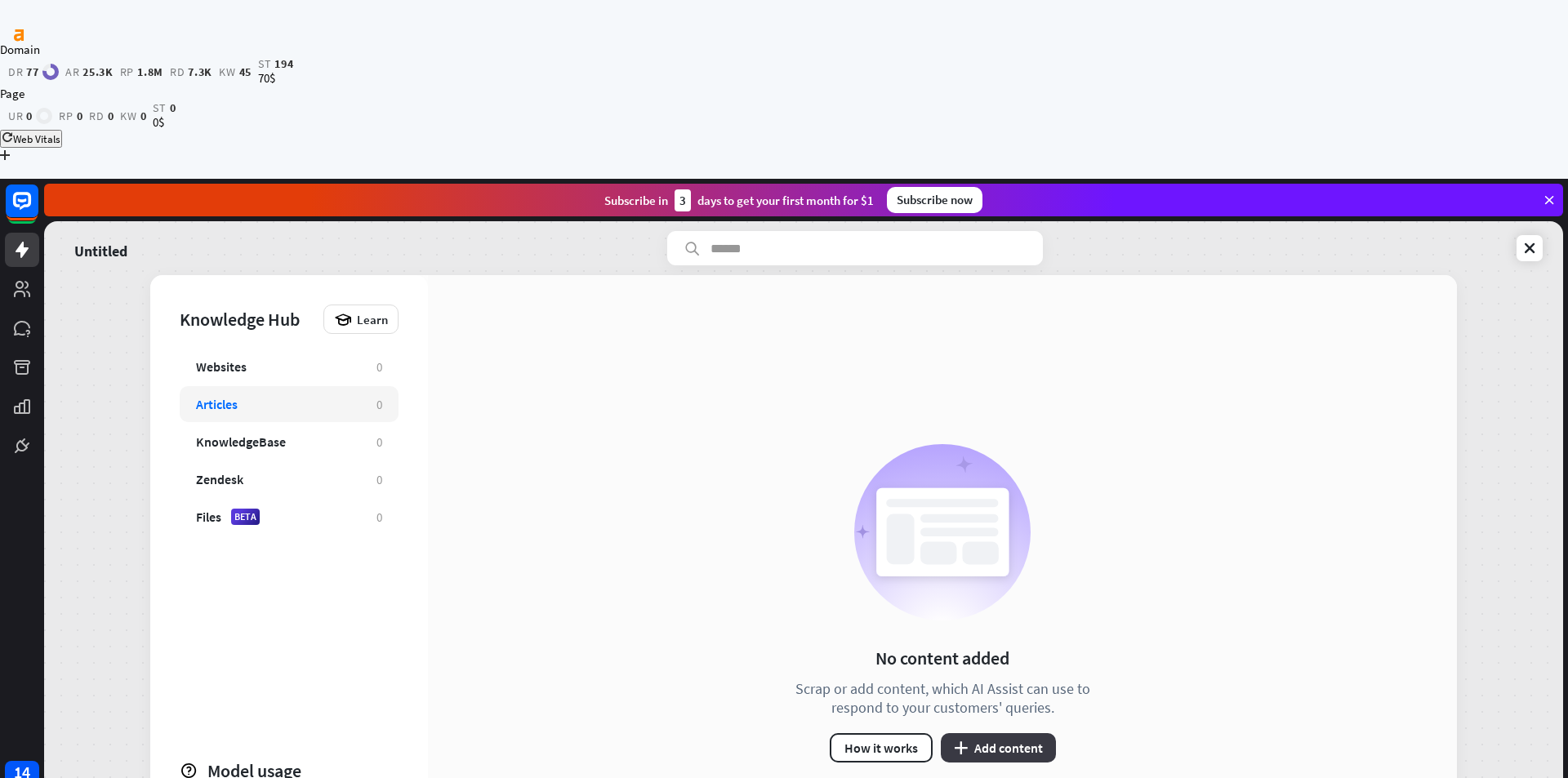
click at [1011, 734] on button "plus Add content" at bounding box center [998, 748] width 115 height 30
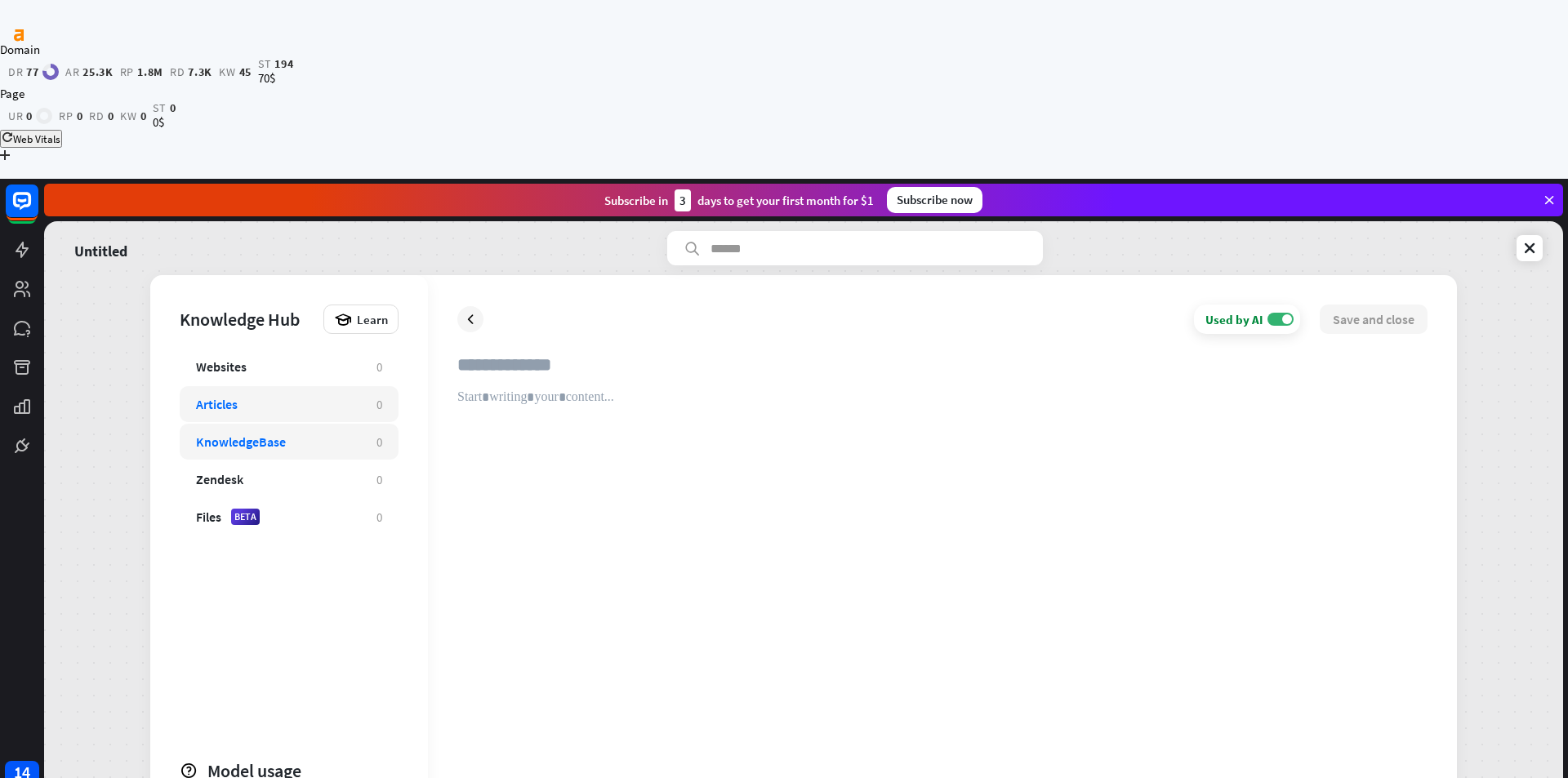
click at [286, 424] on div "KnowledgeBase 0" at bounding box center [289, 442] width 219 height 35
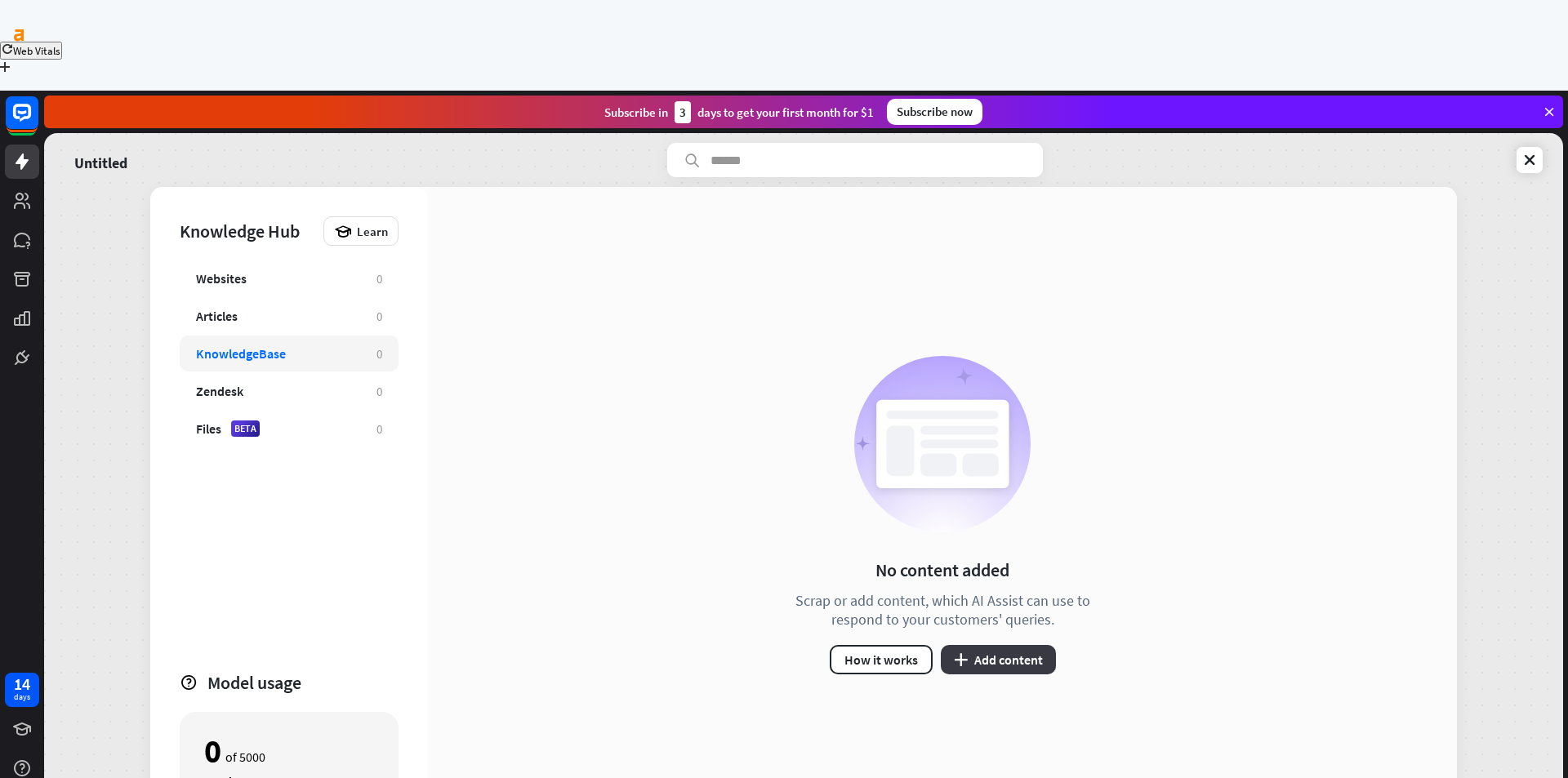
click at [1000, 645] on button "plus Add content" at bounding box center [998, 660] width 115 height 30
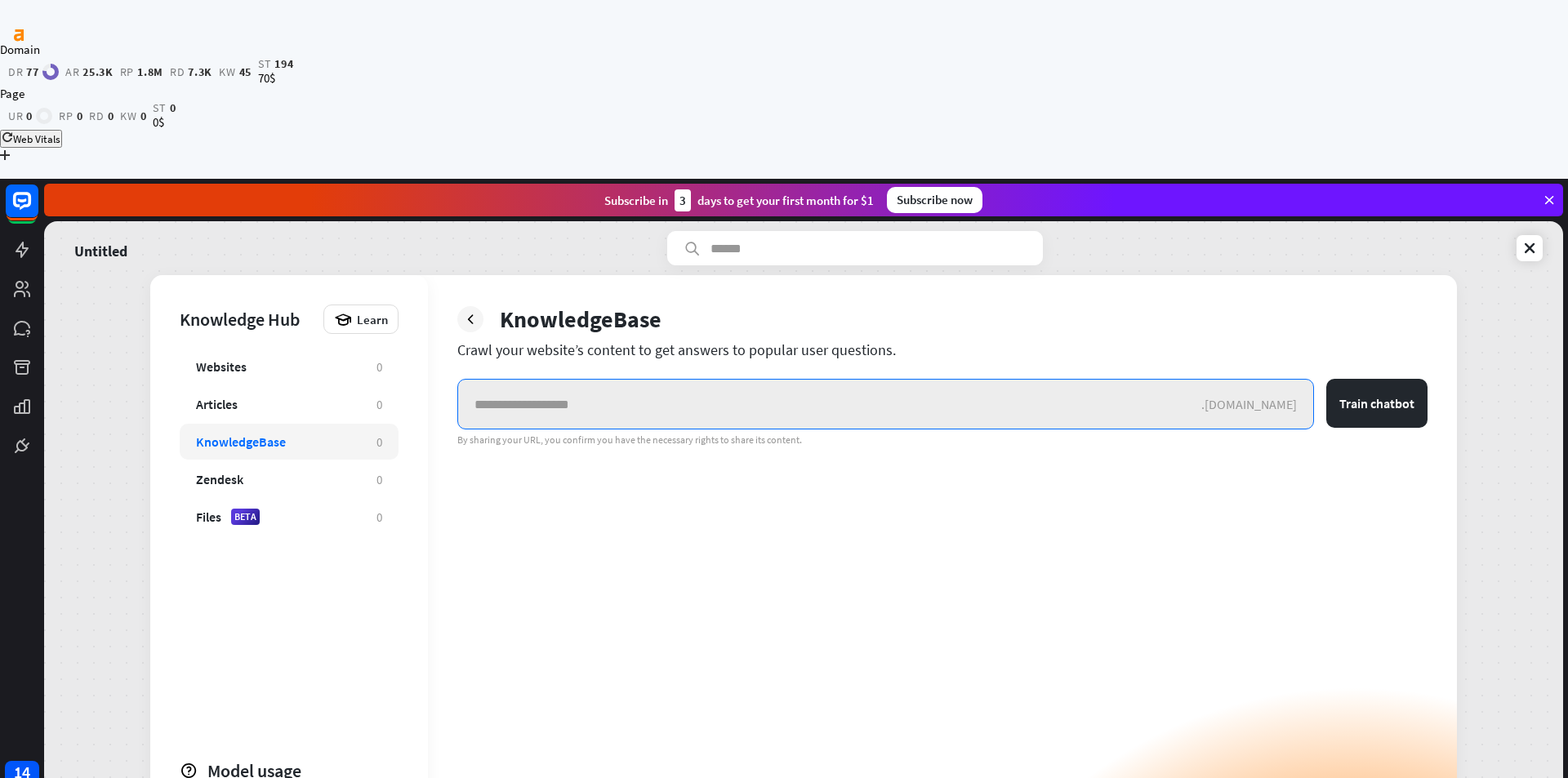
click at [563, 380] on input "text" at bounding box center [830, 404] width 744 height 49
paste input "**********"
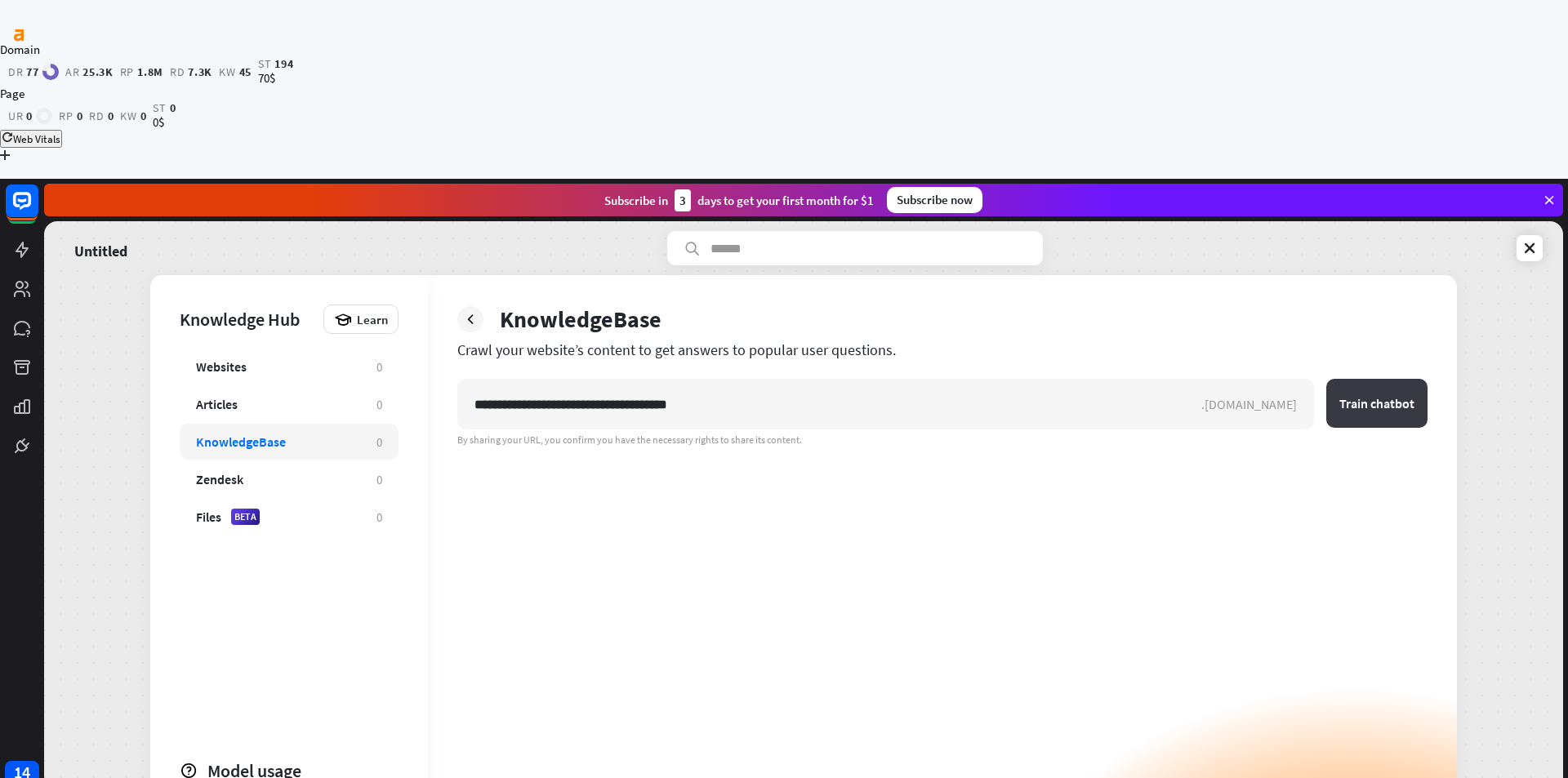
click at [1351, 379] on button "Train chatbot" at bounding box center [1377, 403] width 102 height 49
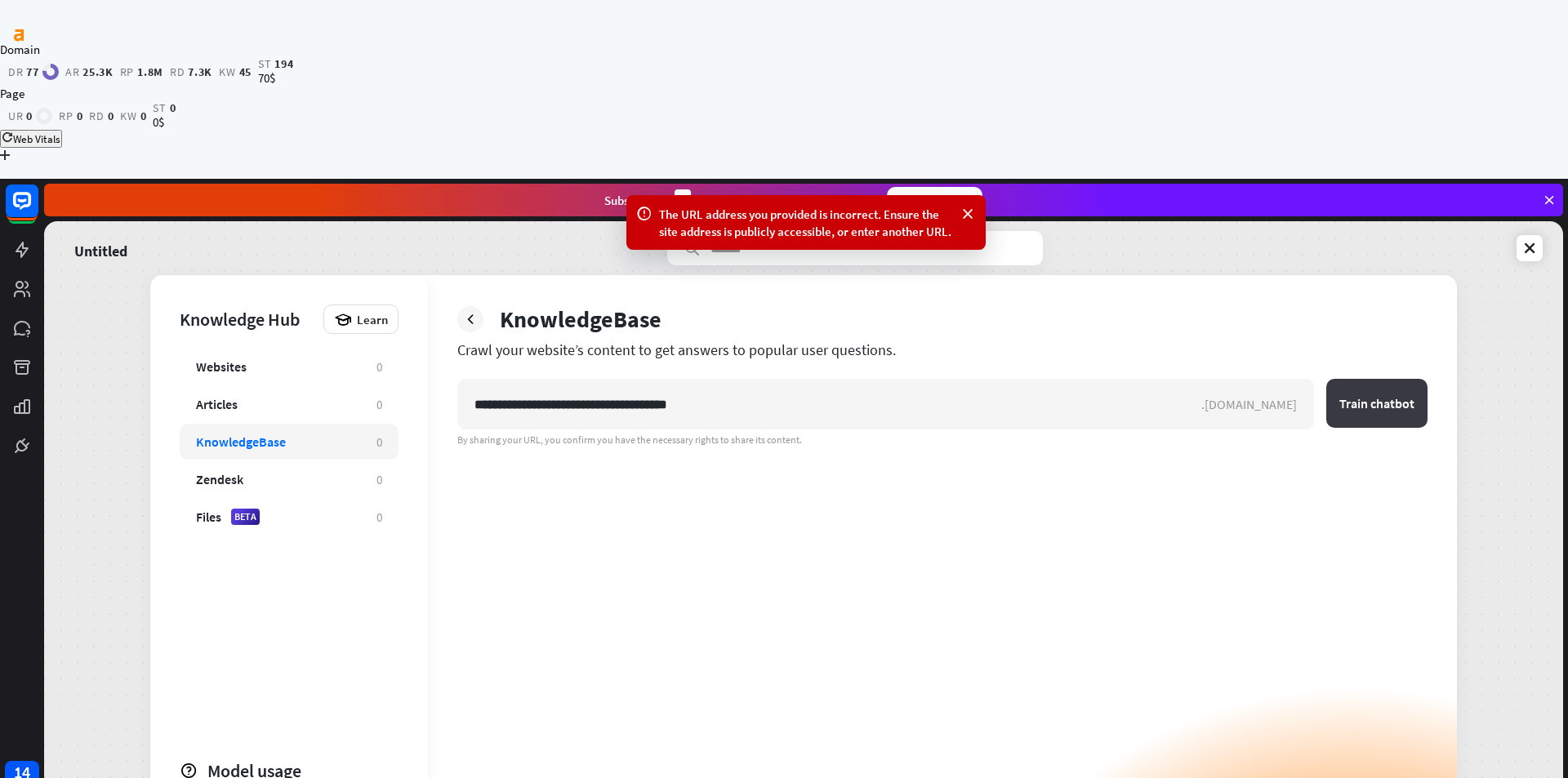
click at [1364, 379] on button "Train chatbot" at bounding box center [1377, 403] width 102 height 49
click at [752, 379] on div "**********" at bounding box center [943, 655] width 970 height 553
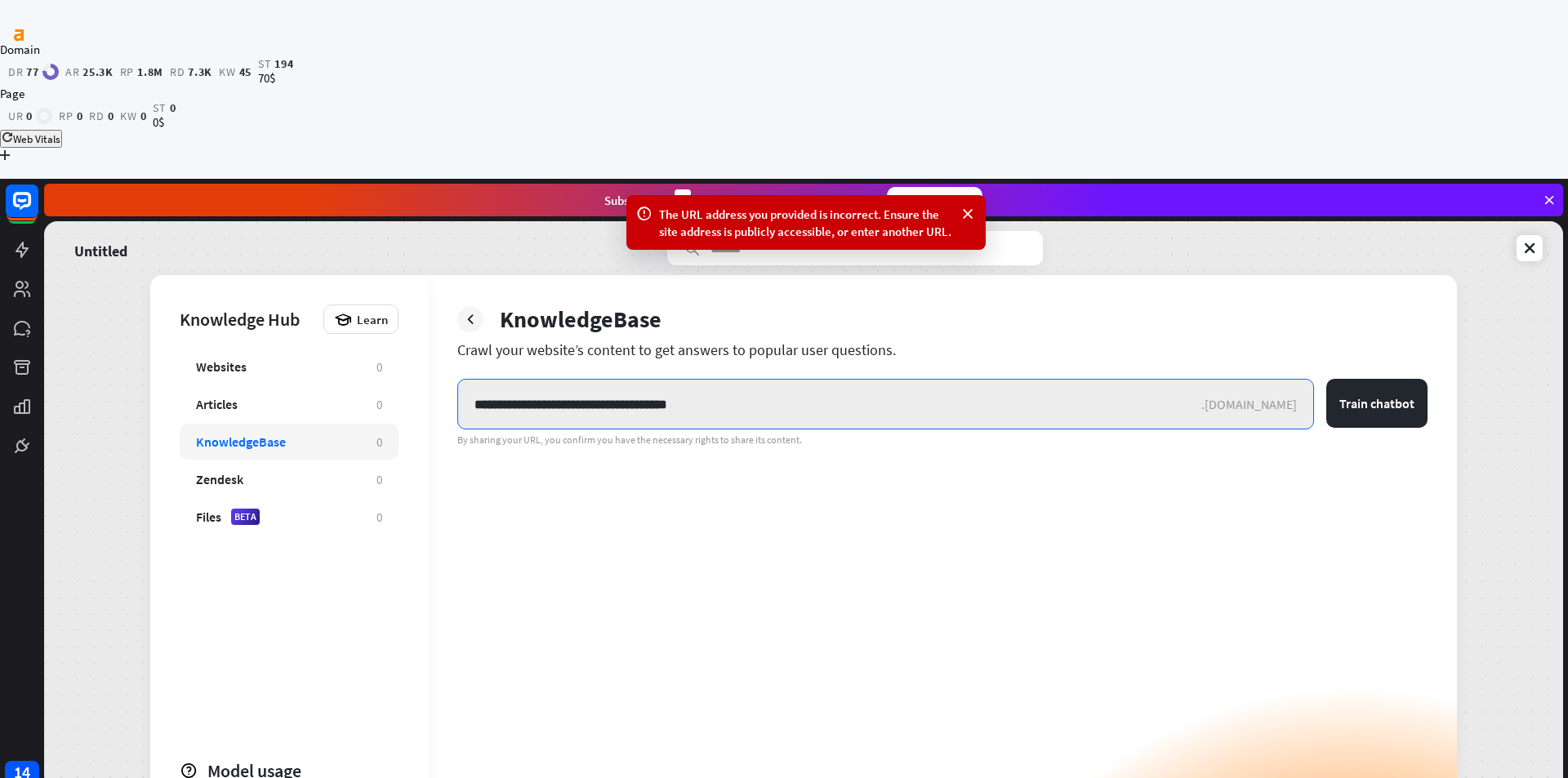
click at [752, 380] on input "**********" at bounding box center [830, 404] width 744 height 49
drag, startPoint x: 516, startPoint y: 254, endPoint x: 423, endPoint y: 258, distance: 93.1
click at [423, 275] on div "**********" at bounding box center [803, 603] width 1307 height 657
drag, startPoint x: 734, startPoint y: 250, endPoint x: 751, endPoint y: 250, distance: 17.0
click at [739, 380] on input "**********" at bounding box center [830, 404] width 744 height 49
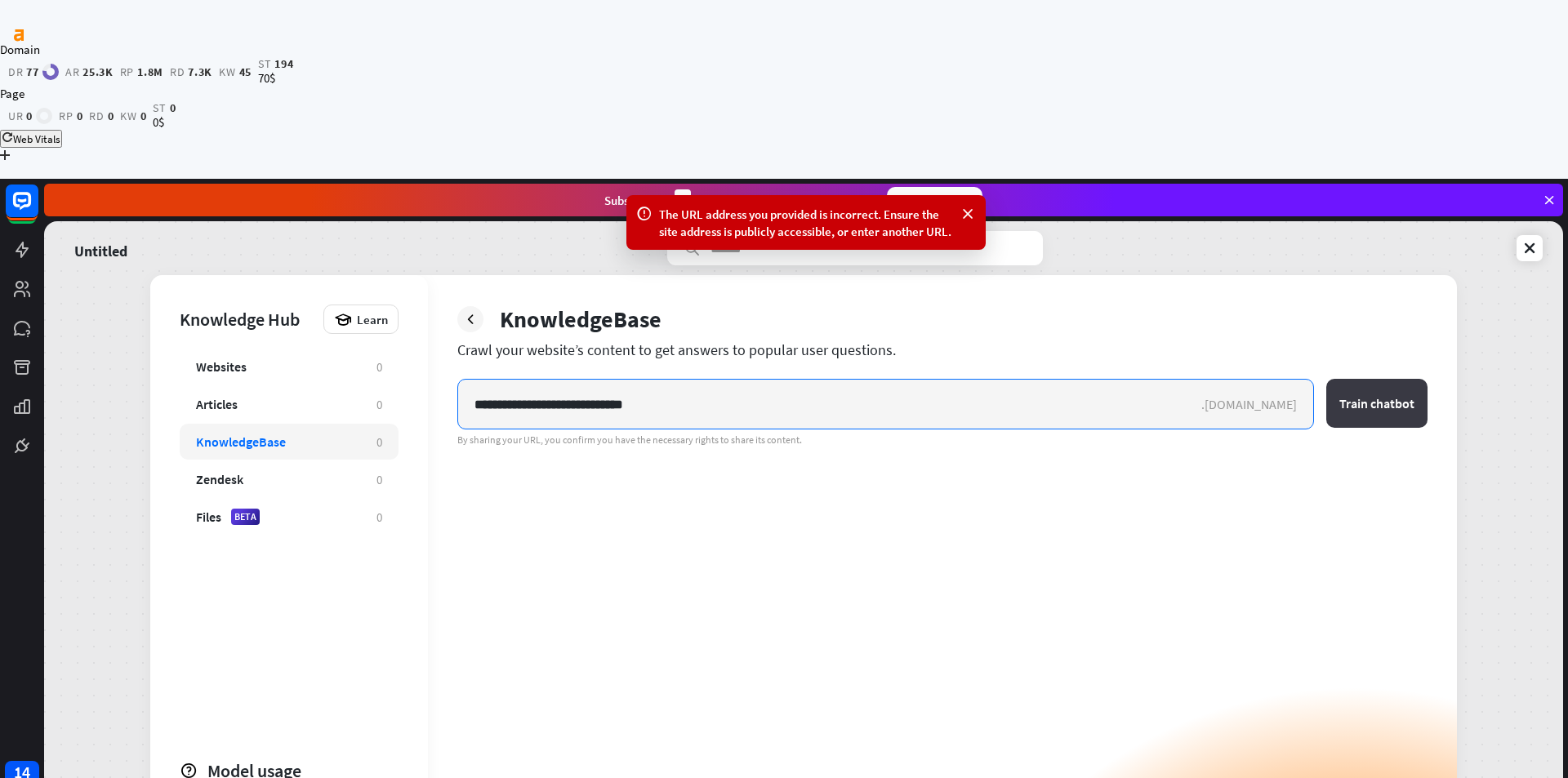
type input "**********"
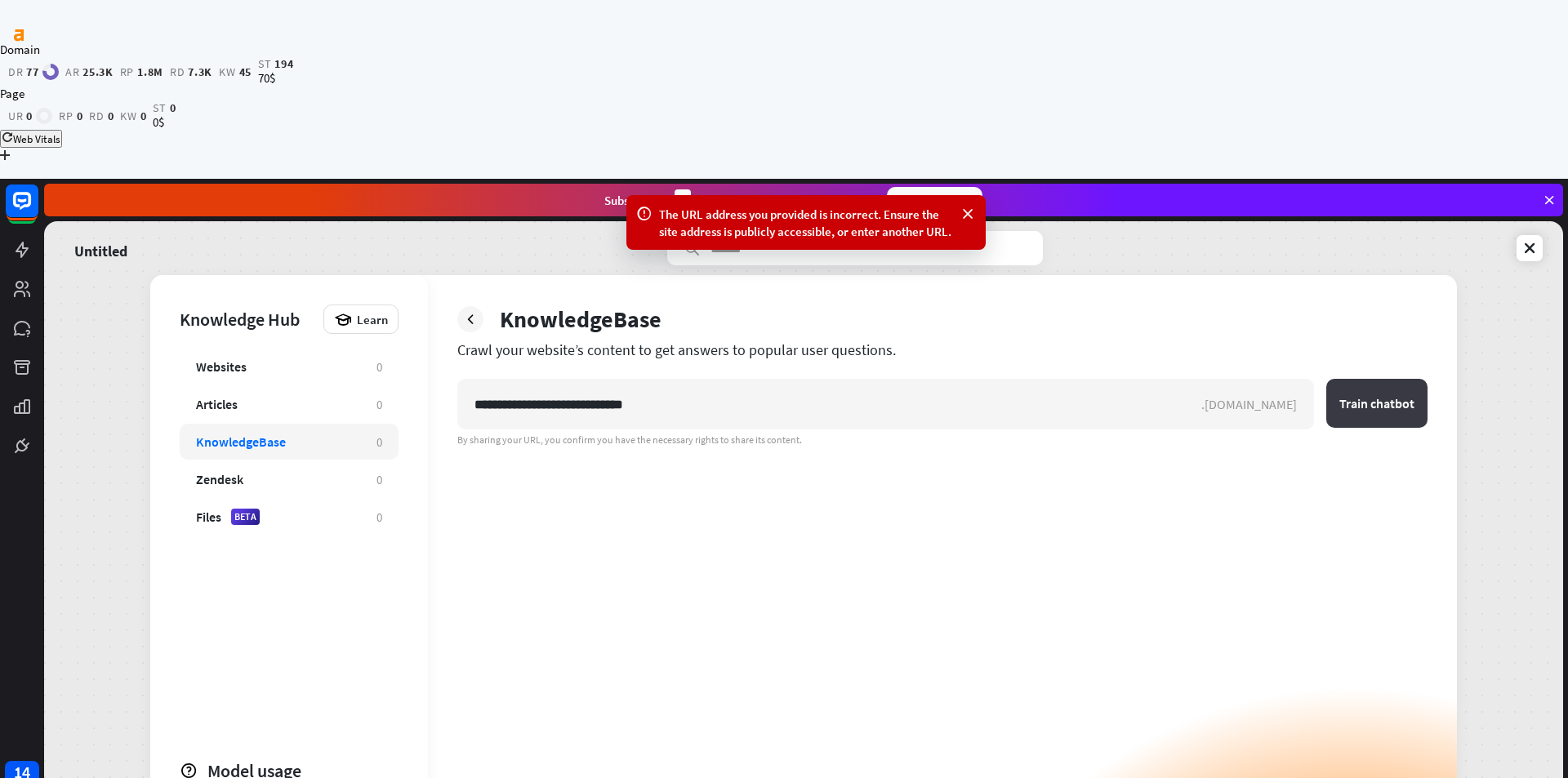
click at [1347, 379] on button "Train chatbot" at bounding box center [1377, 403] width 102 height 49
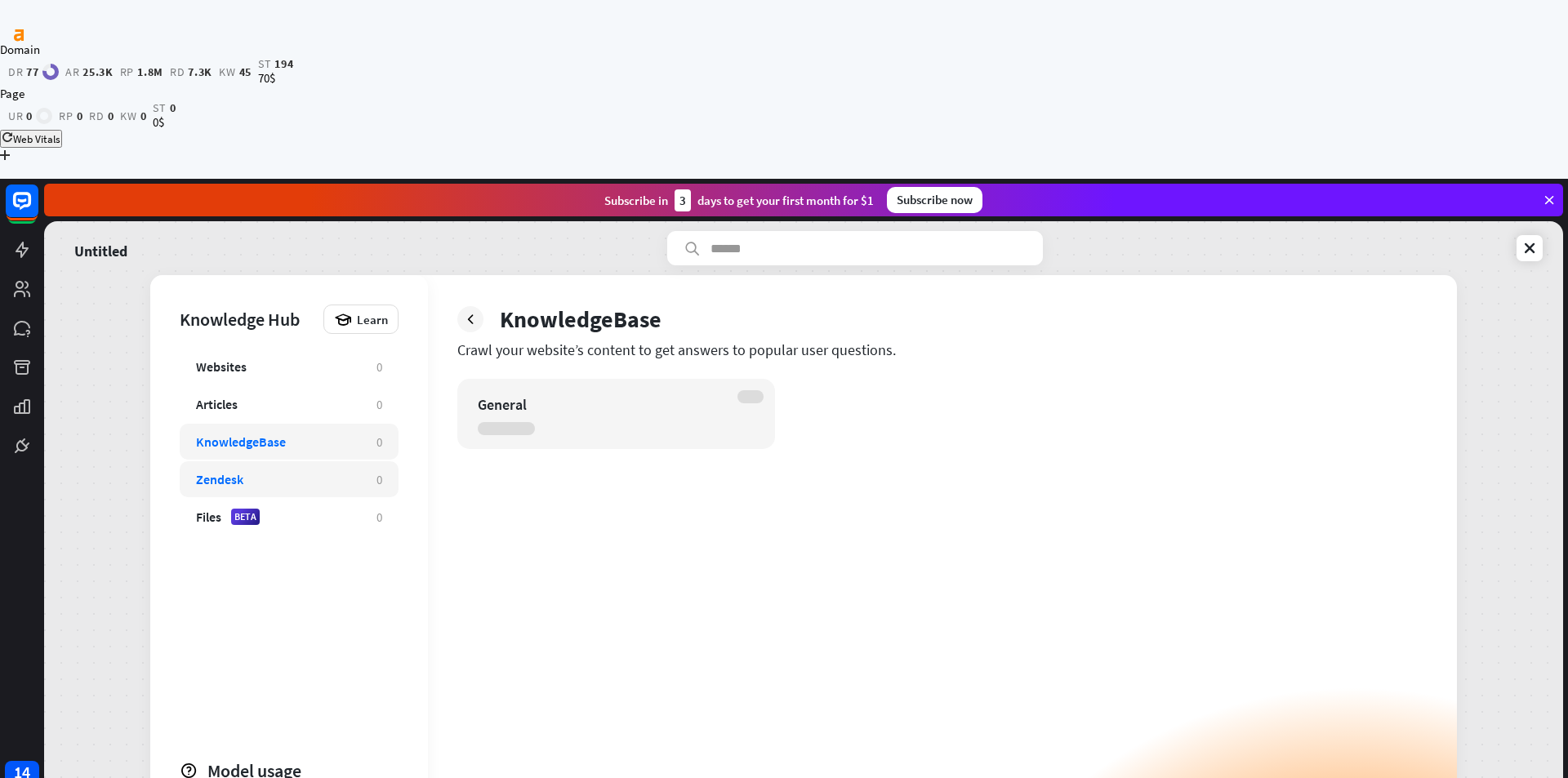
click at [311, 471] on div "Zendesk" at bounding box center [278, 479] width 164 height 17
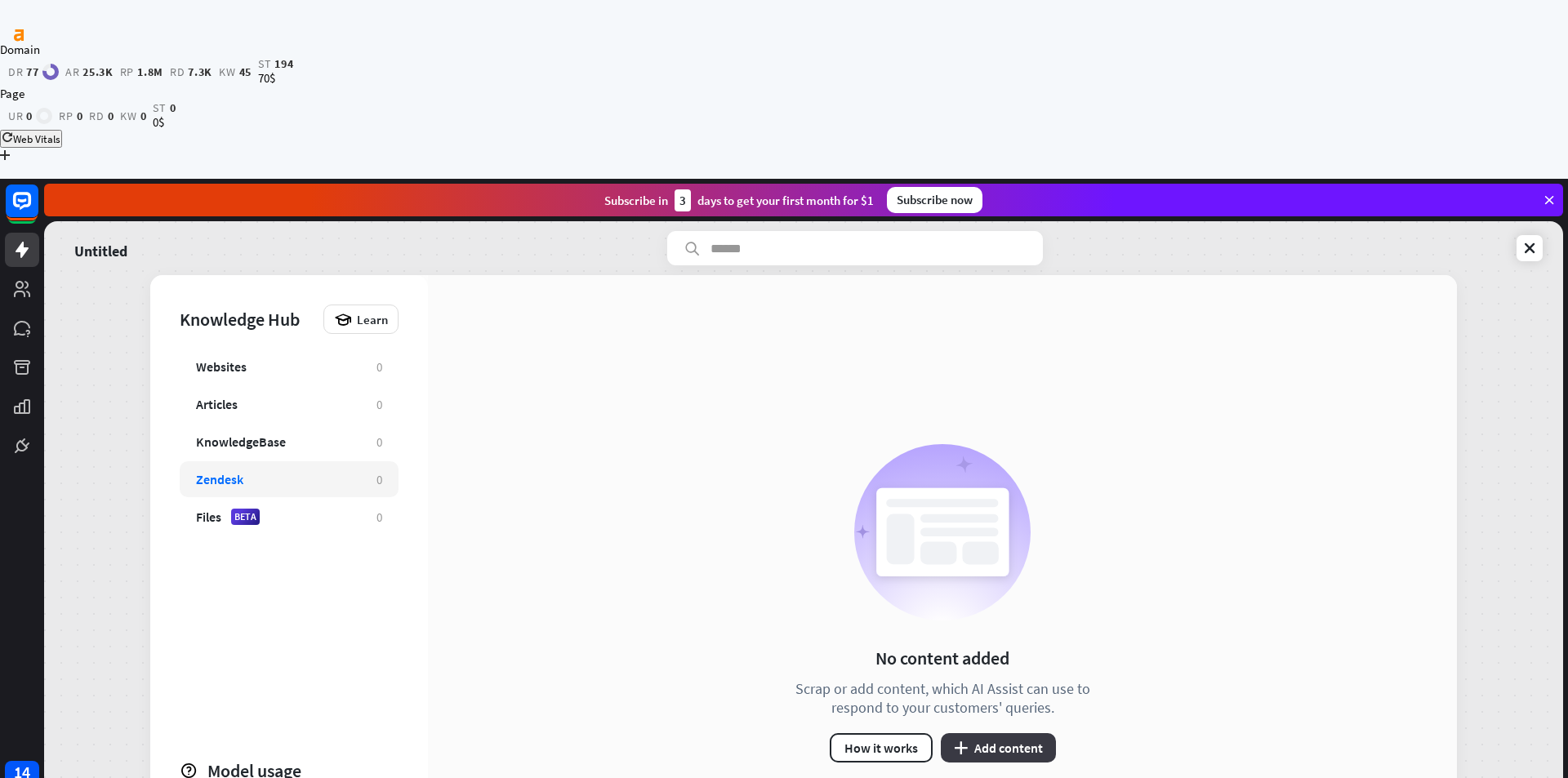
click at [977, 734] on button "plus Add content" at bounding box center [998, 748] width 115 height 30
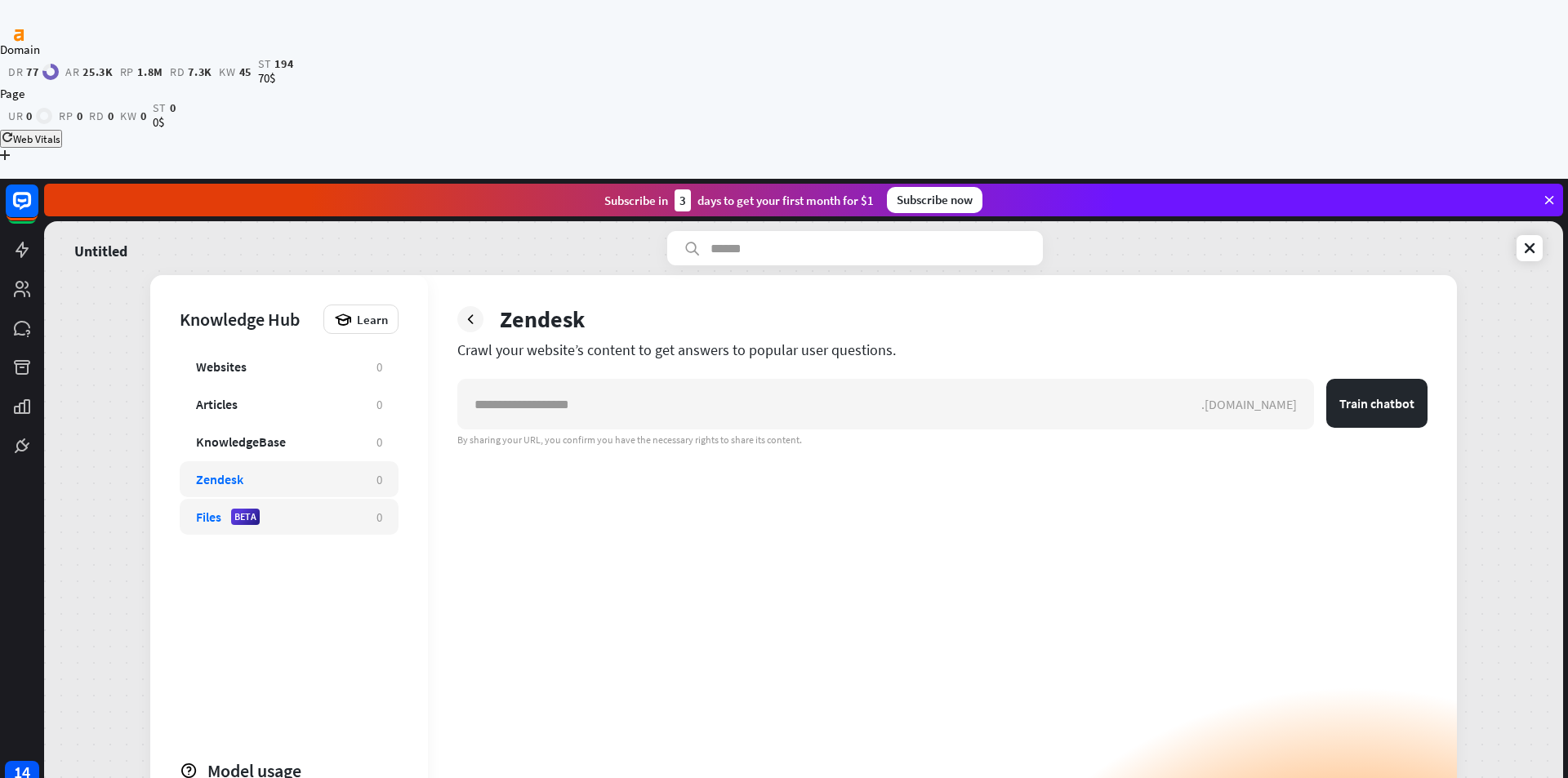
click at [295, 499] on div "Files BETA 0" at bounding box center [289, 517] width 219 height 35
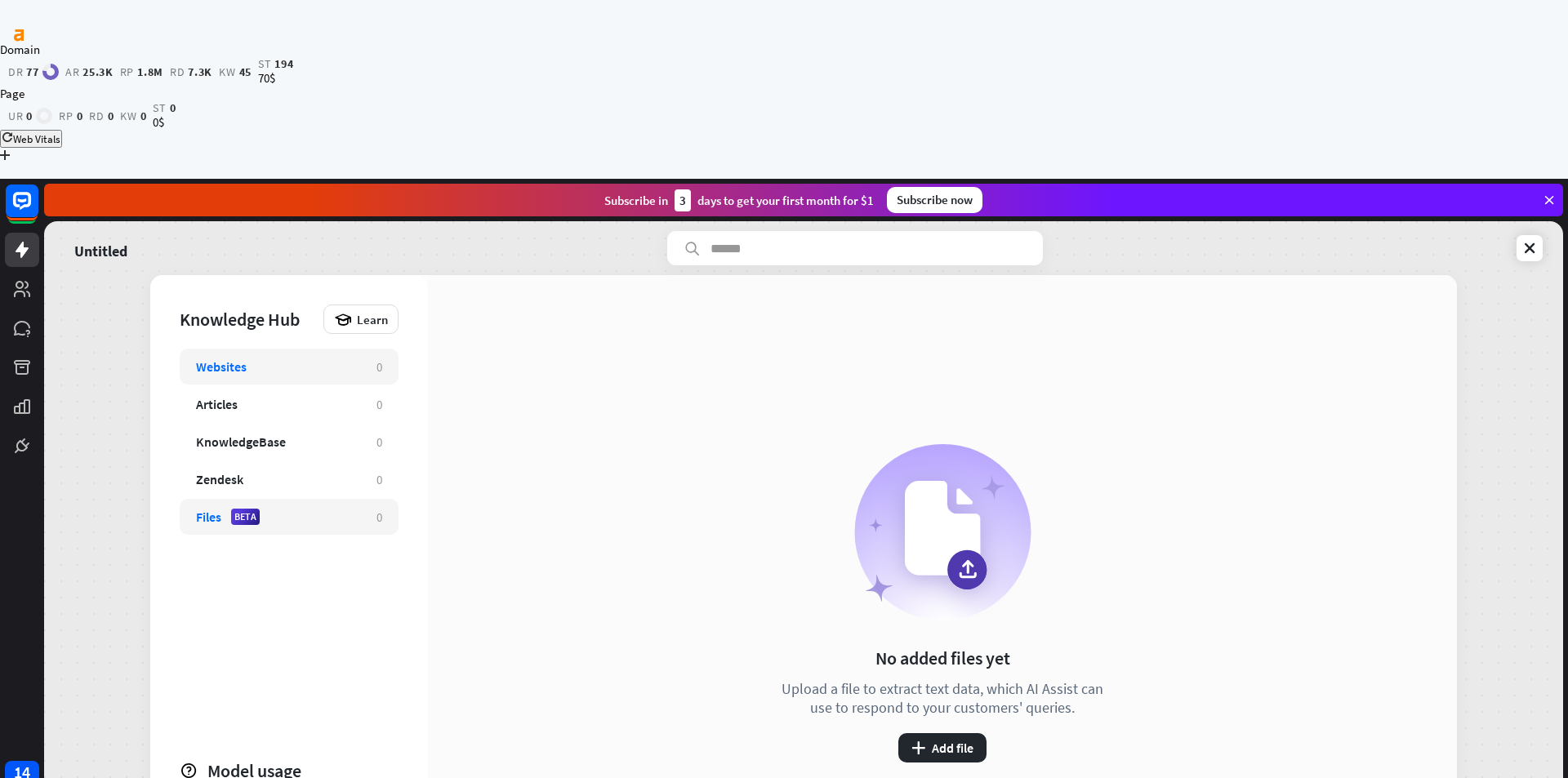
click at [285, 359] on div "Websites" at bounding box center [278, 367] width 164 height 17
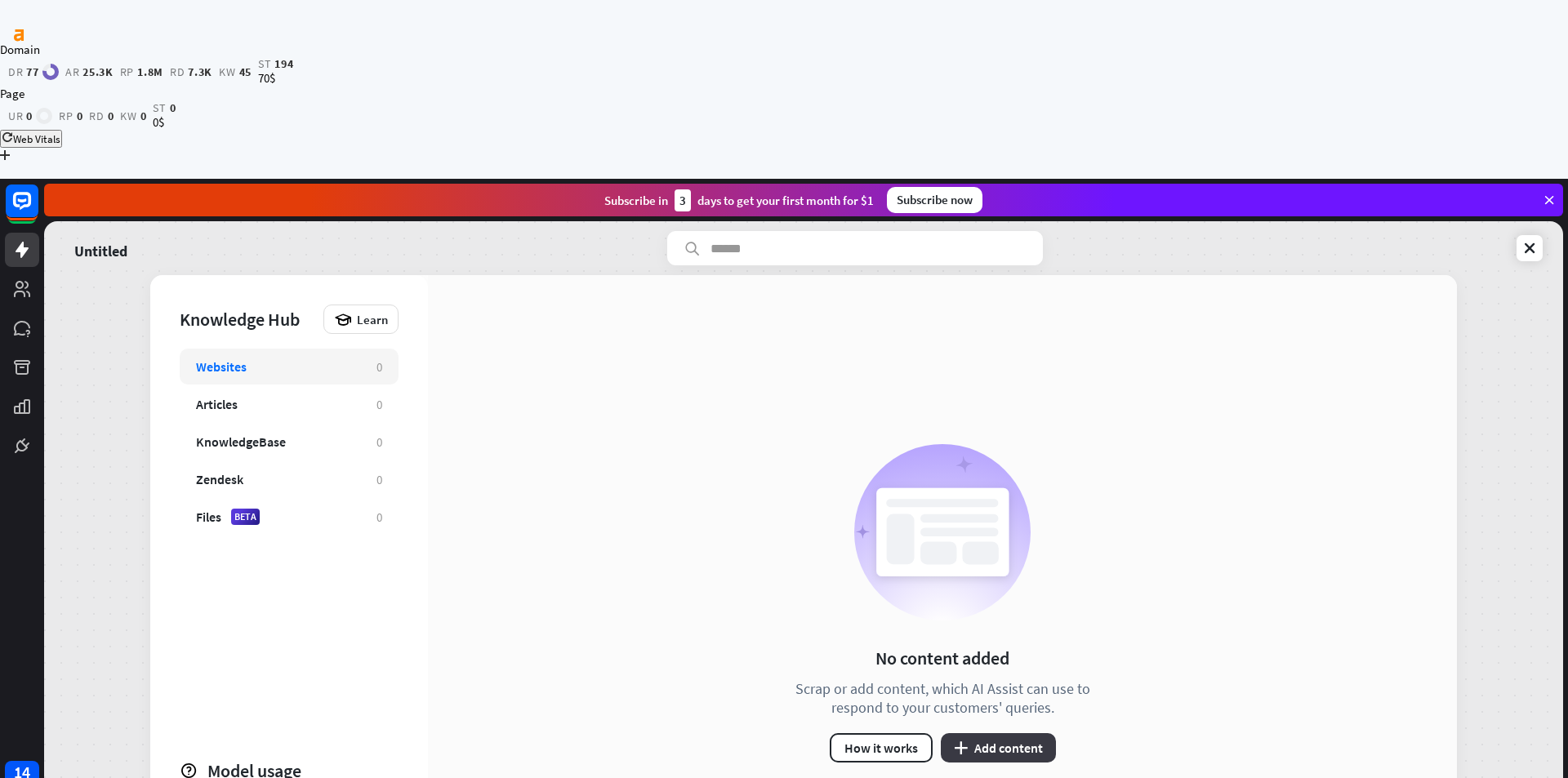
click at [973, 734] on button "plus Add content" at bounding box center [998, 748] width 115 height 30
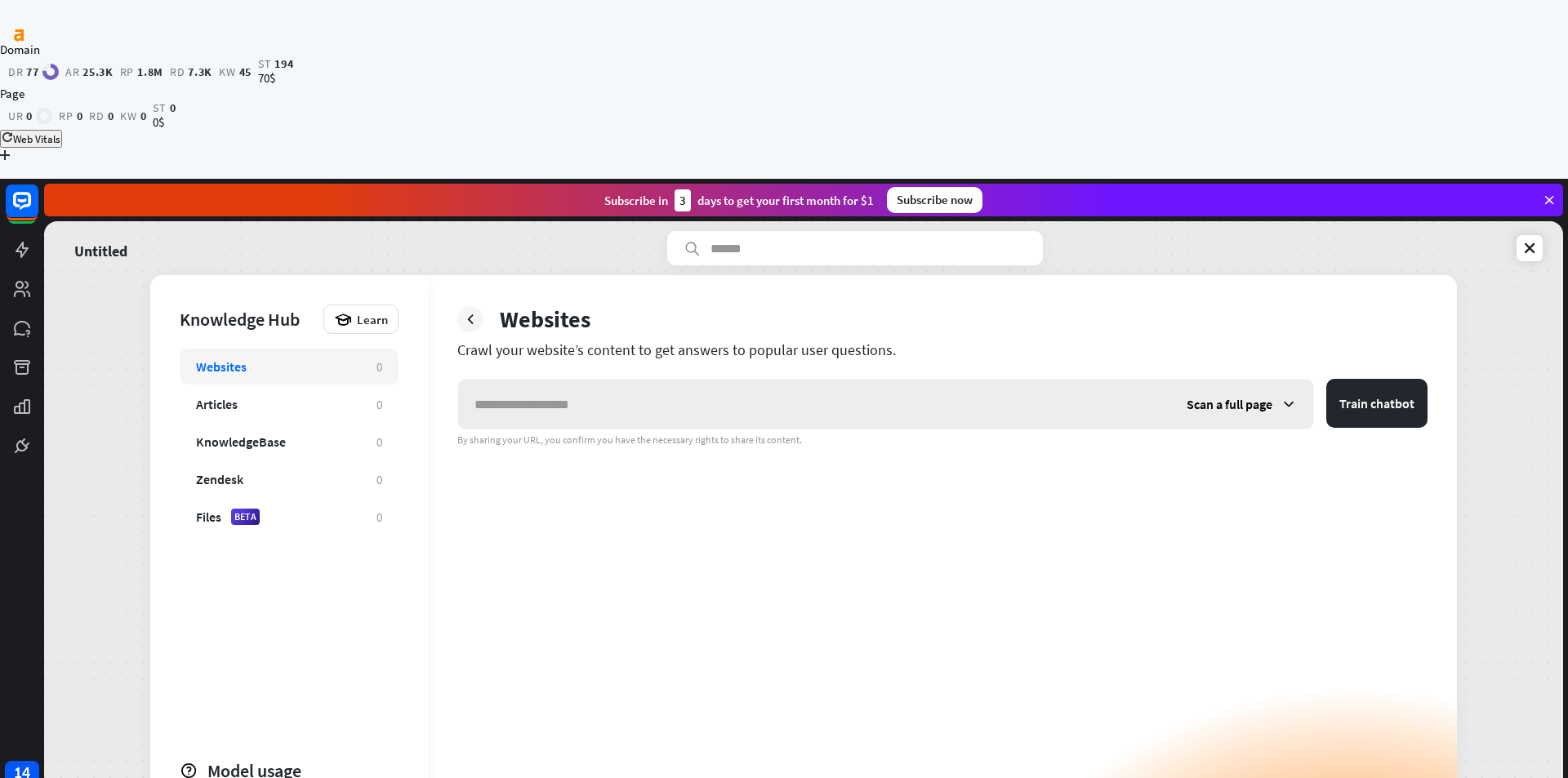
click at [634, 380] on input "text" at bounding box center [815, 404] width 712 height 49
click at [496, 380] on input "text" at bounding box center [815, 404] width 712 height 49
type input "**********"
click at [1384, 379] on button "Train chatbot" at bounding box center [1377, 403] width 102 height 49
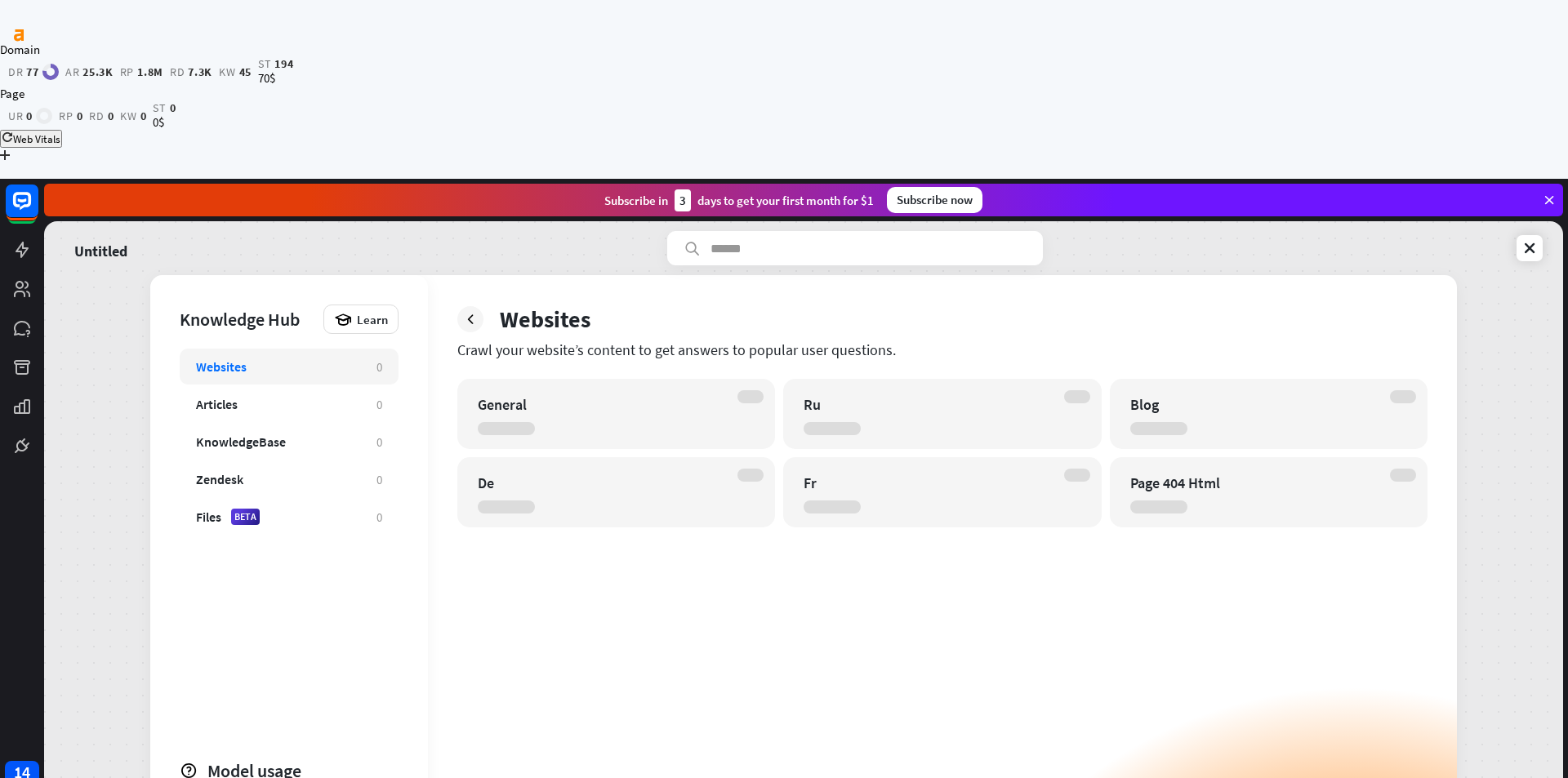
click at [560, 379] on div "General" at bounding box center [616, 413] width 318 height 70
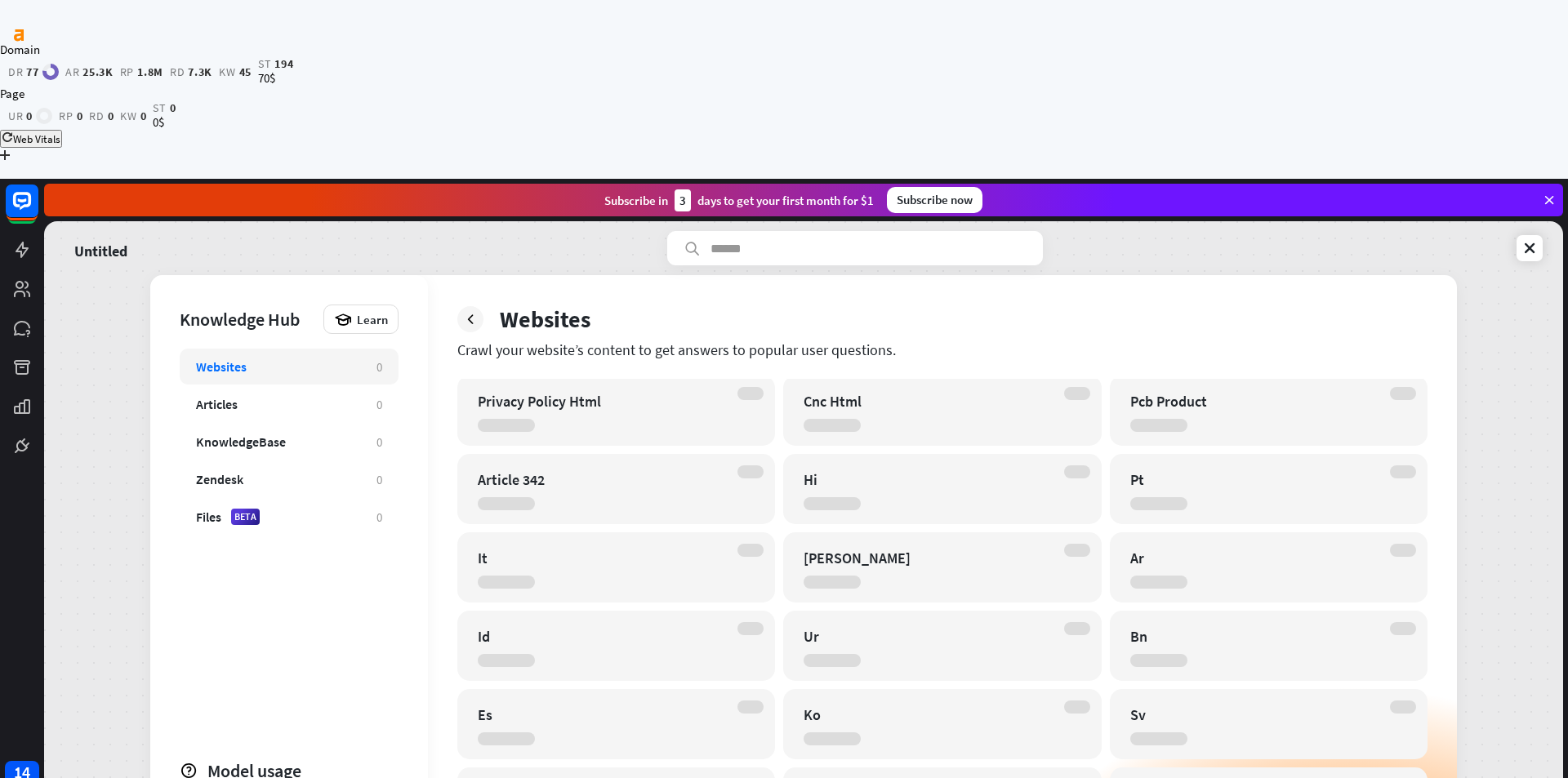
scroll to position [801, 0]
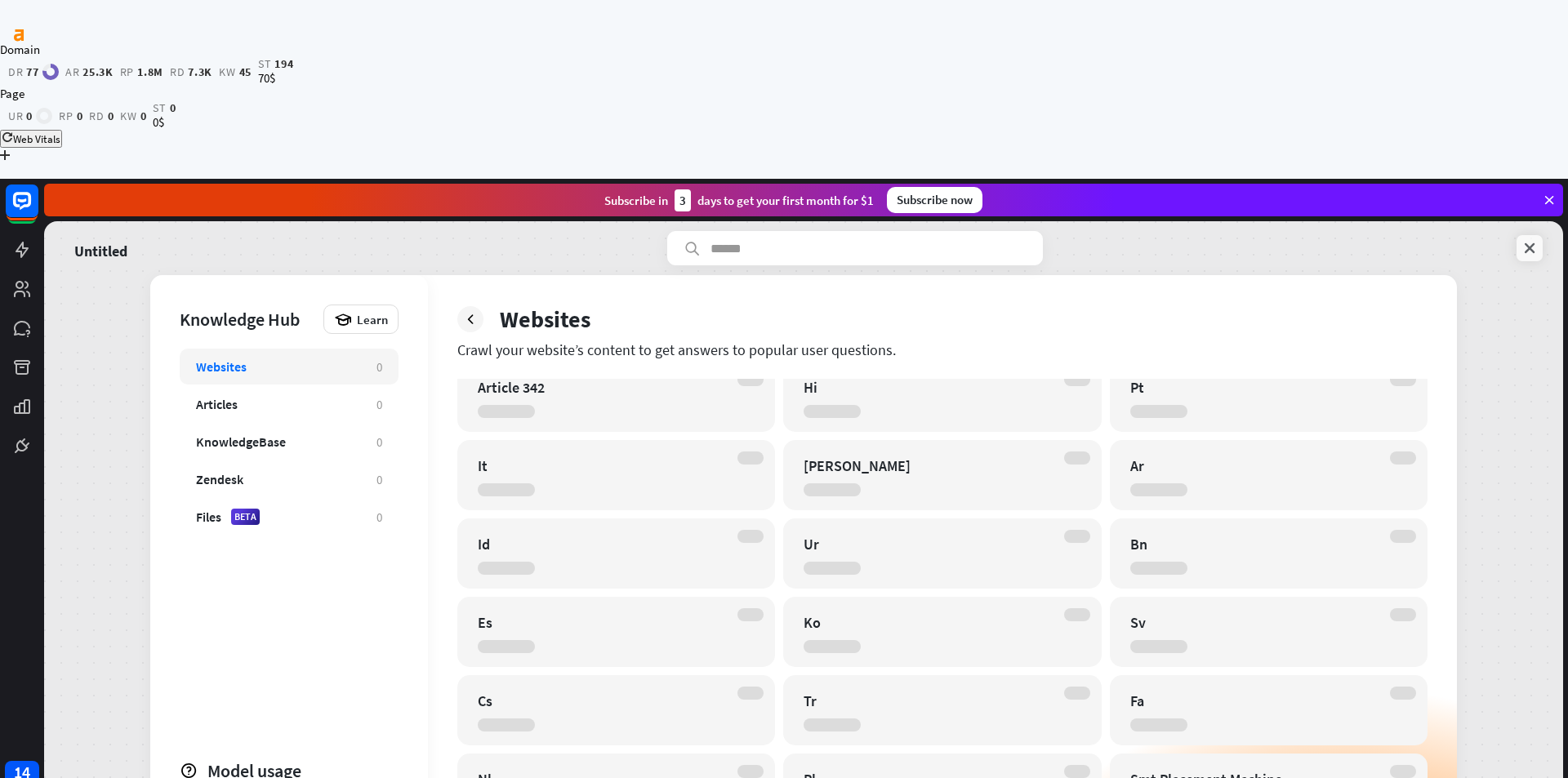
click at [1532, 240] on icon at bounding box center [1530, 248] width 17 height 17
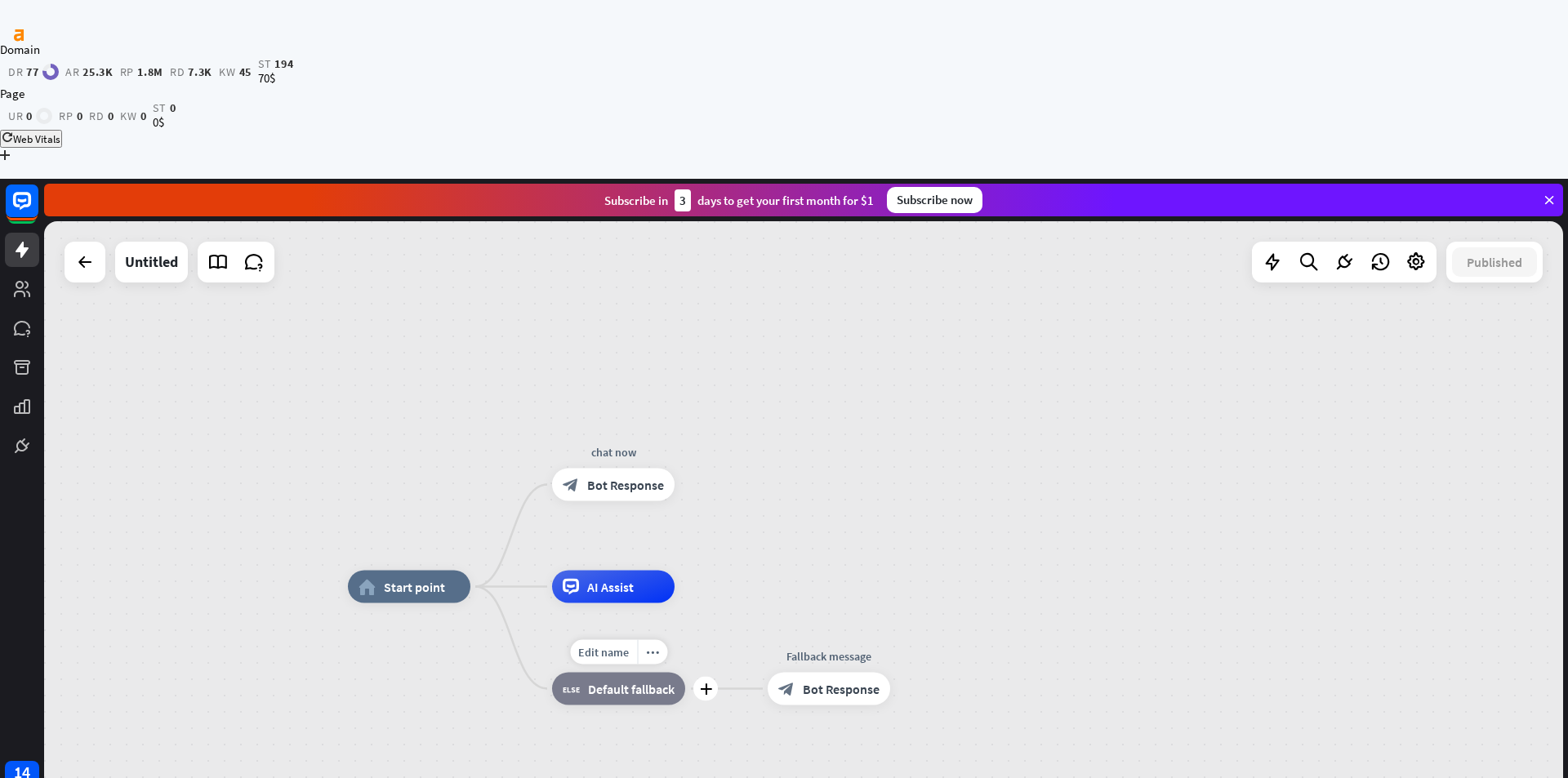
click at [622, 681] on span "Default fallback" at bounding box center [631, 689] width 87 height 17
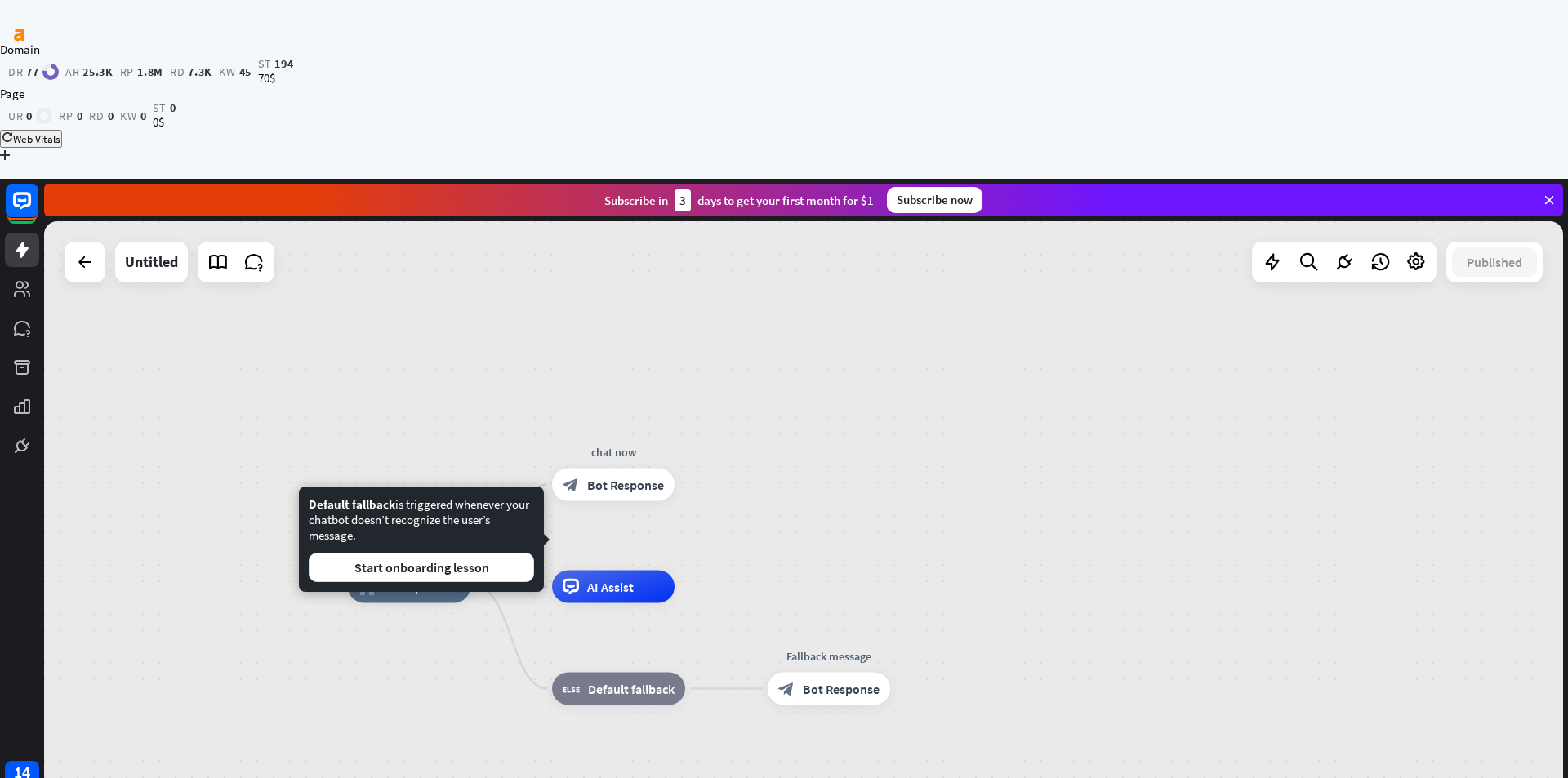
drag, startPoint x: 307, startPoint y: 496, endPoint x: 364, endPoint y: 542, distance: 73.2
click at [364, 542] on div "Default fallback is triggered whenever your chatbot doesn’t recognize the user’…" at bounding box center [421, 539] width 245 height 106
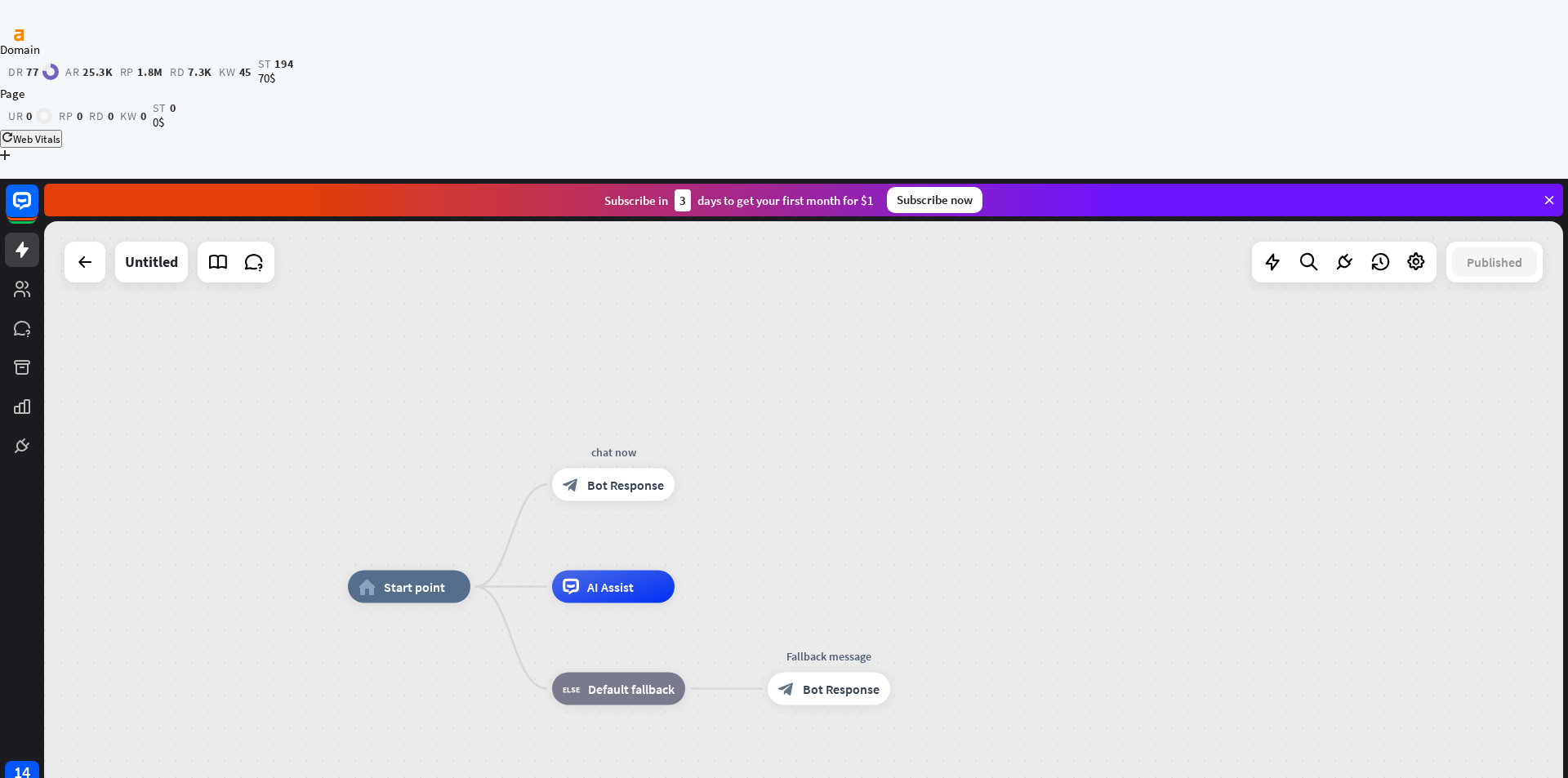
click at [815, 681] on span "Bot Response" at bounding box center [841, 689] width 77 height 17
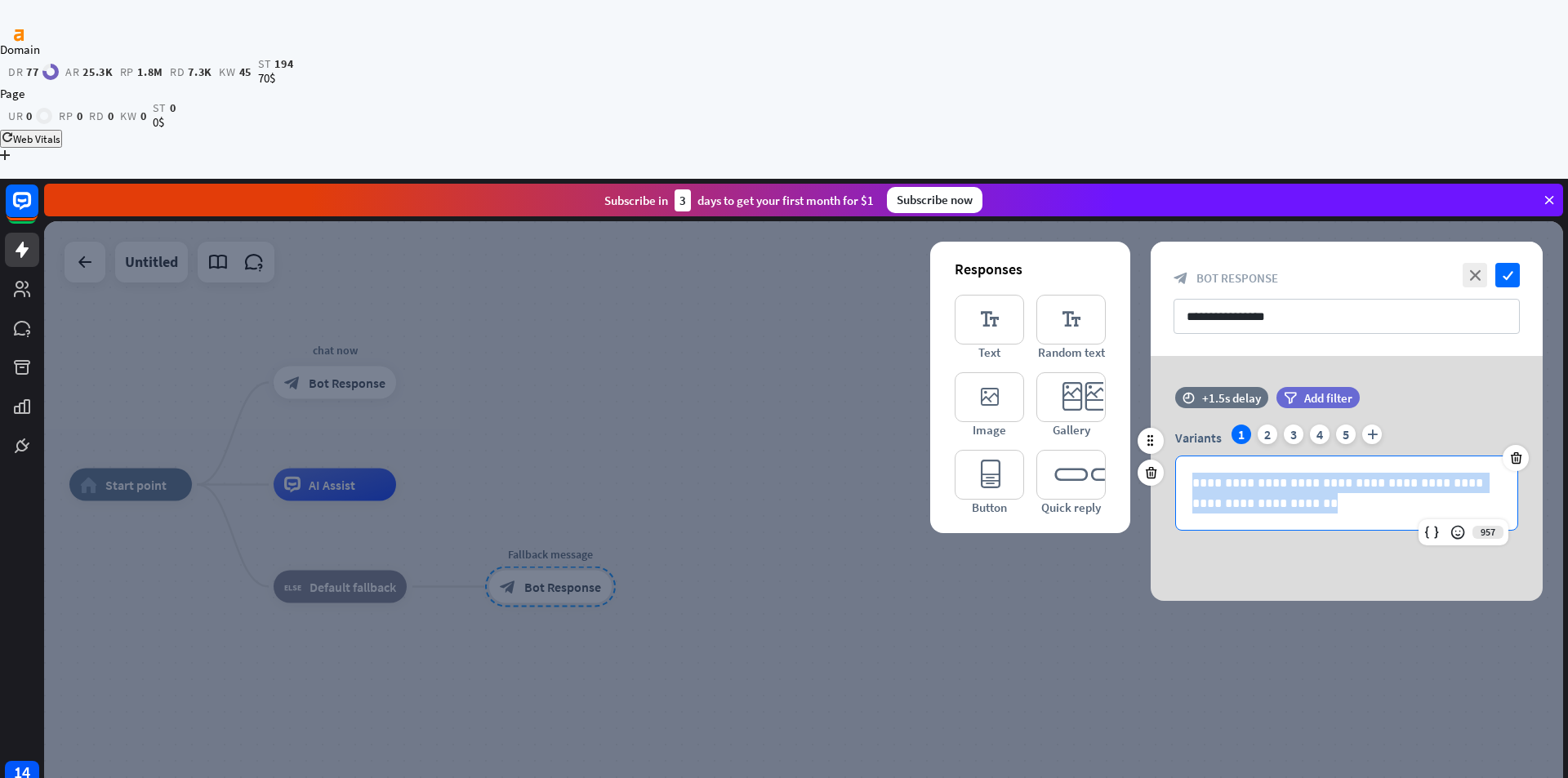
drag, startPoint x: 1307, startPoint y: 362, endPoint x: 1182, endPoint y: 334, distance: 128.1
click at [1176, 457] on div "**********" at bounding box center [1346, 493] width 341 height 74
click at [1002, 511] on div at bounding box center [804, 586] width 1519 height 731
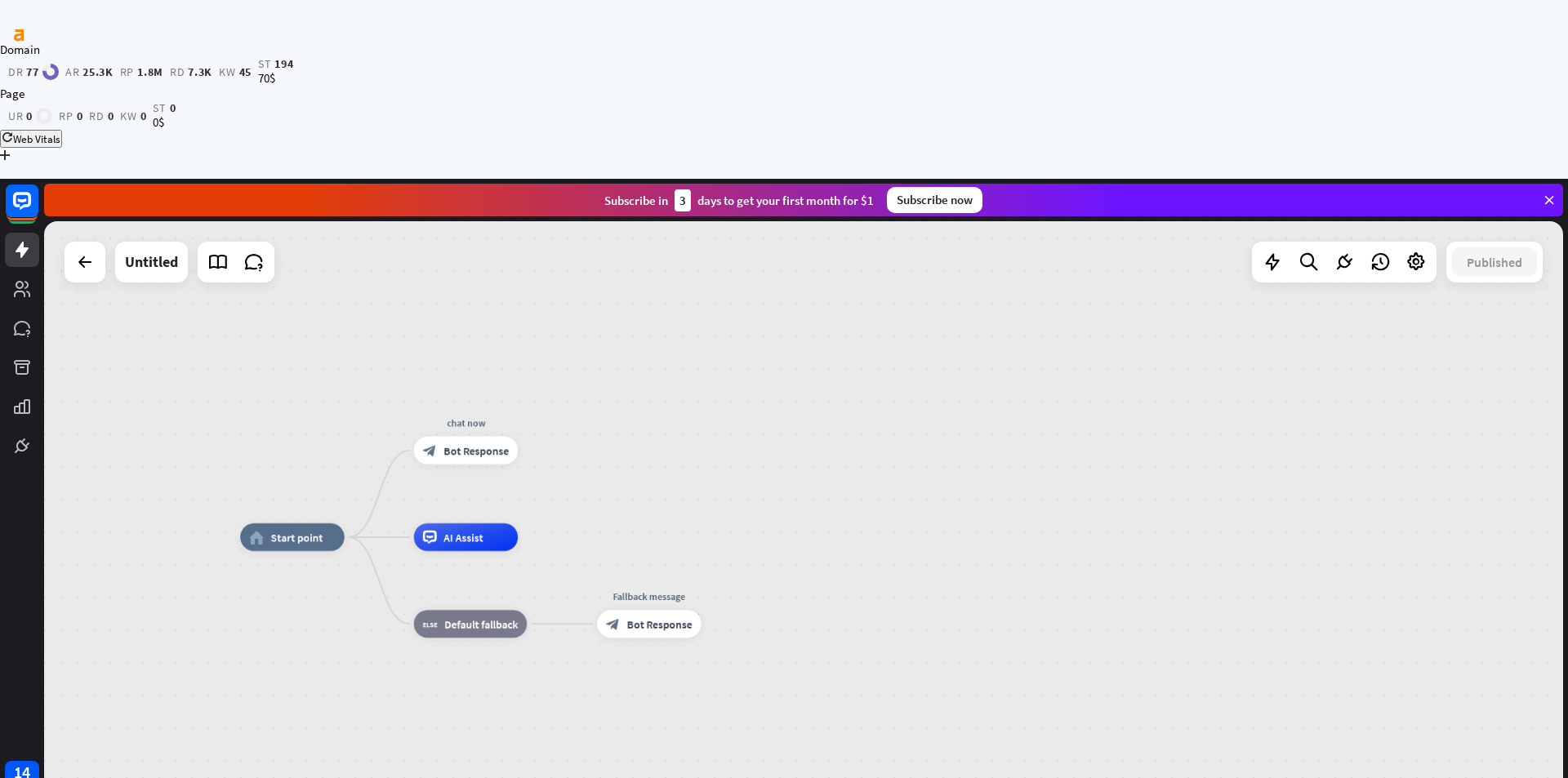
click at [93, 221] on div "home_2 Start point chat now block_bot_response Bot Response AI Assist block_fal…" at bounding box center [804, 586] width 1519 height 731
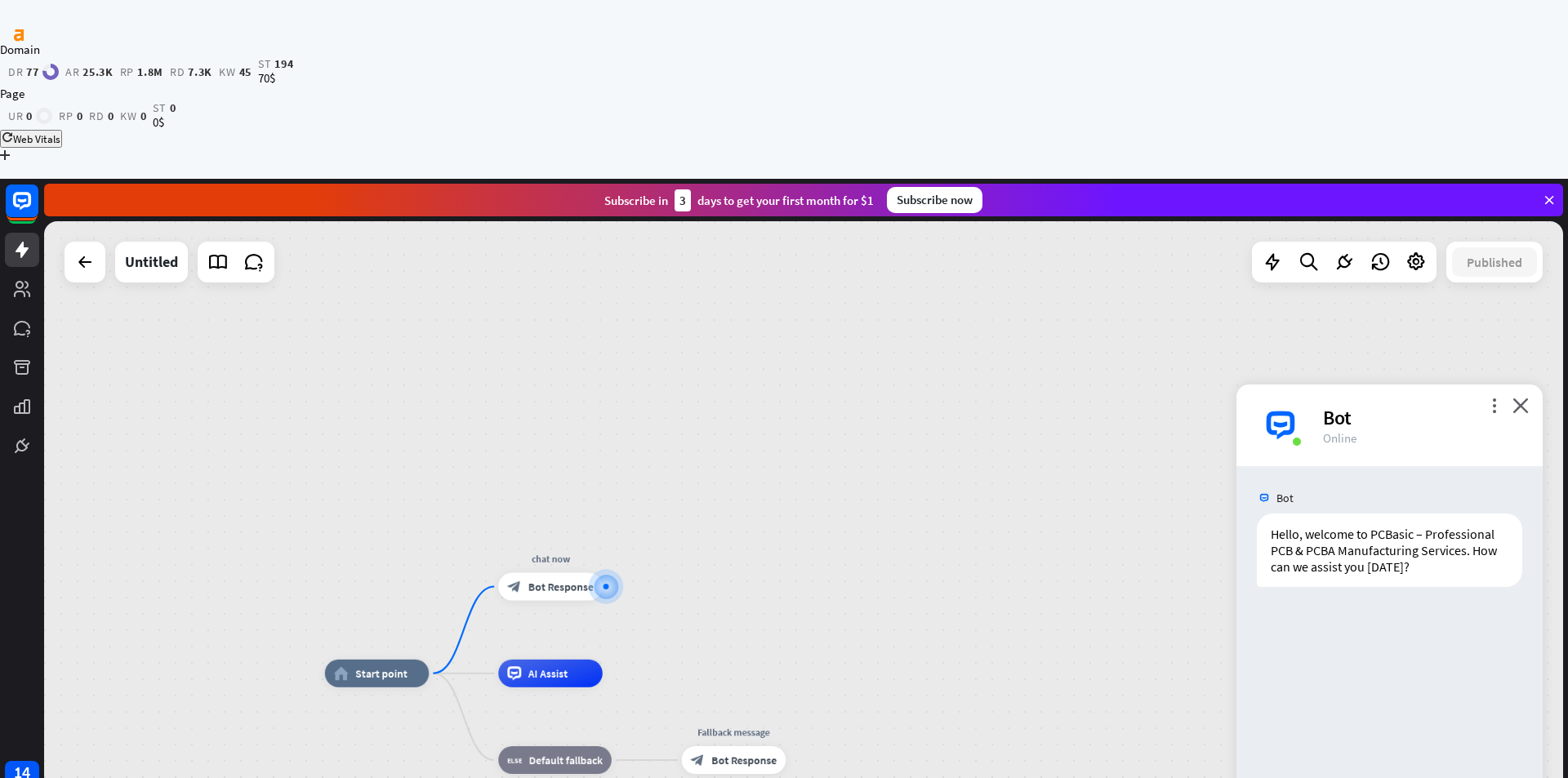
type input "**"
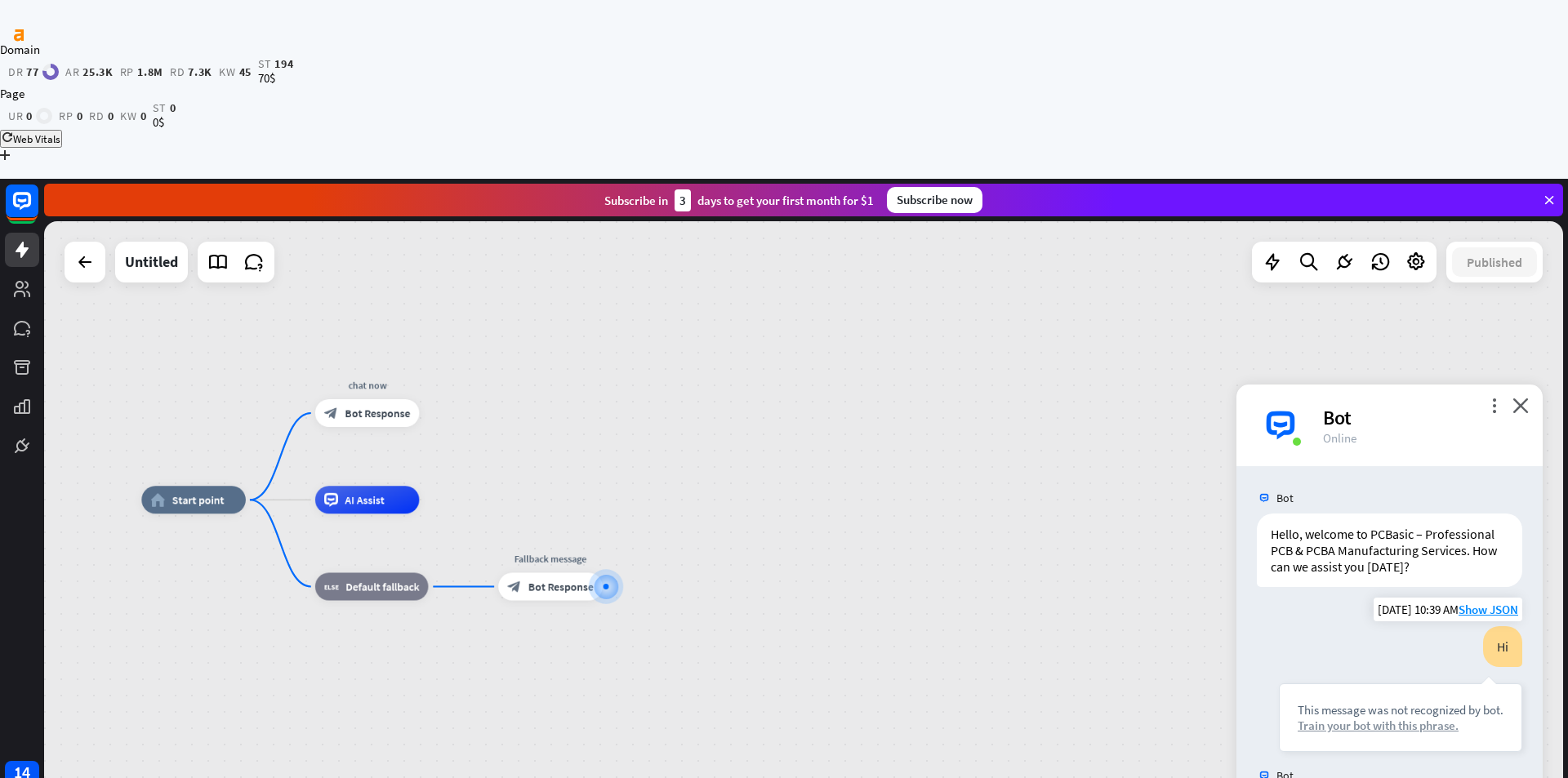
click at [1330, 718] on div "Train your bot with this phrase." at bounding box center [1400, 726] width 206 height 16
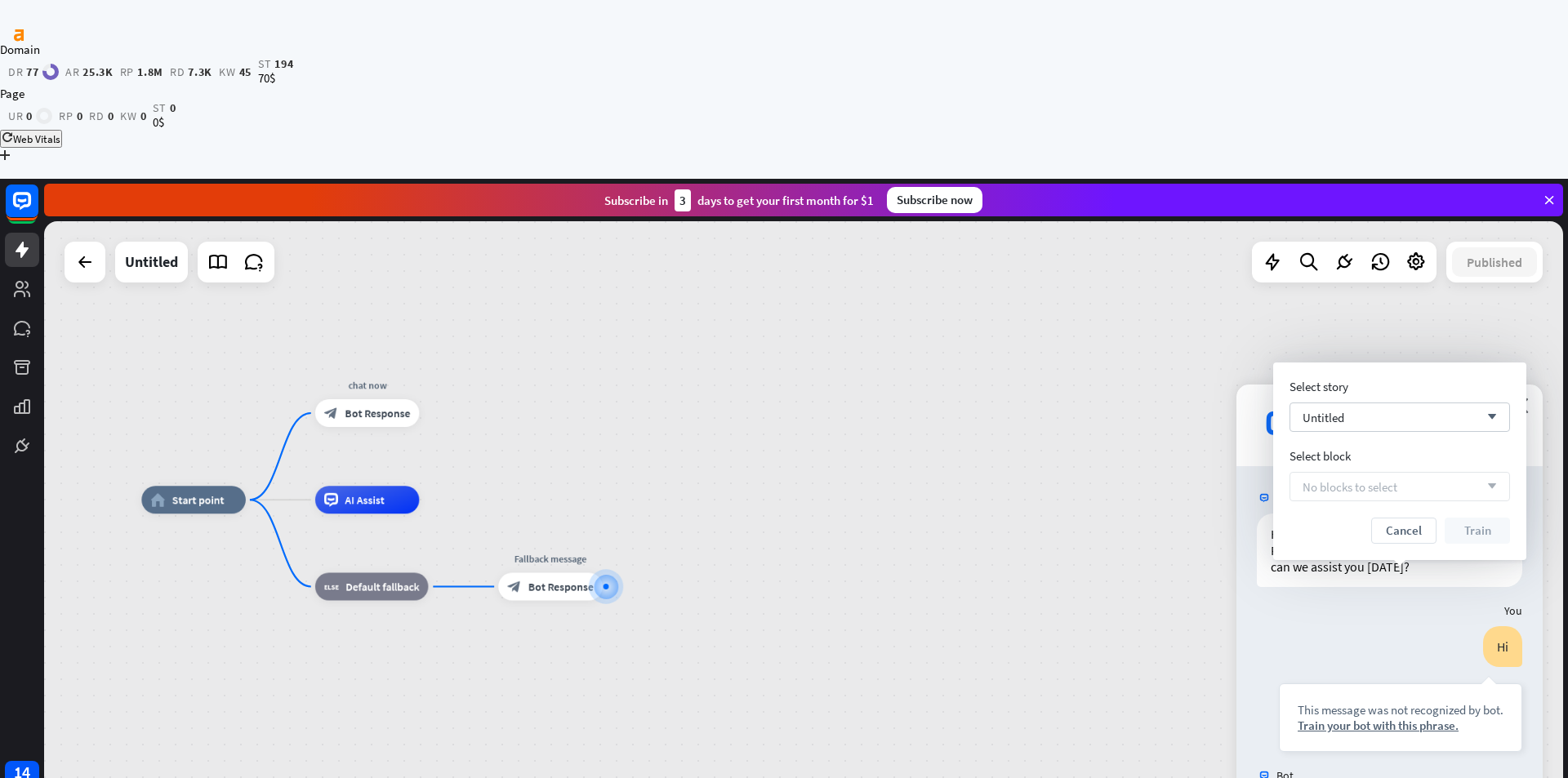
click at [1382, 491] on span "No blocks to select" at bounding box center [1350, 487] width 95 height 16
drag, startPoint x: 1392, startPoint y: 399, endPoint x: 1391, endPoint y: 412, distance: 13.0
click at [1391, 401] on div "Select story Untitled arrow_down Select block No blocks to select arrow_down Ca…" at bounding box center [1399, 460] width 221 height 165
click at [1391, 415] on div "Untitled arrow_down" at bounding box center [1399, 417] width 221 height 30
click at [1370, 496] on span "Customer Service Bot" at bounding box center [1362, 492] width 108 height 16
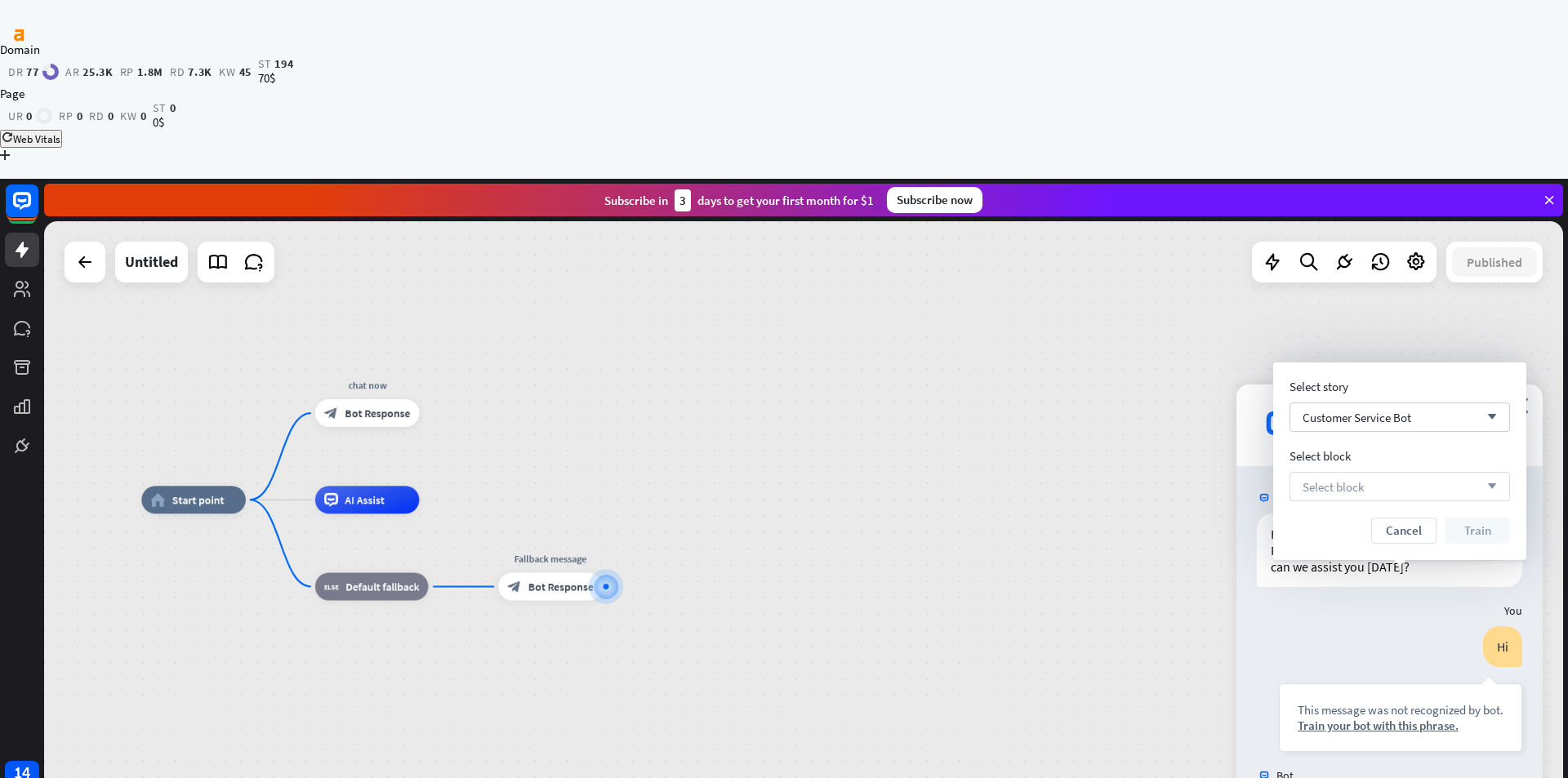
click at [1383, 486] on div "Select block arrow_down" at bounding box center [1399, 487] width 221 height 30
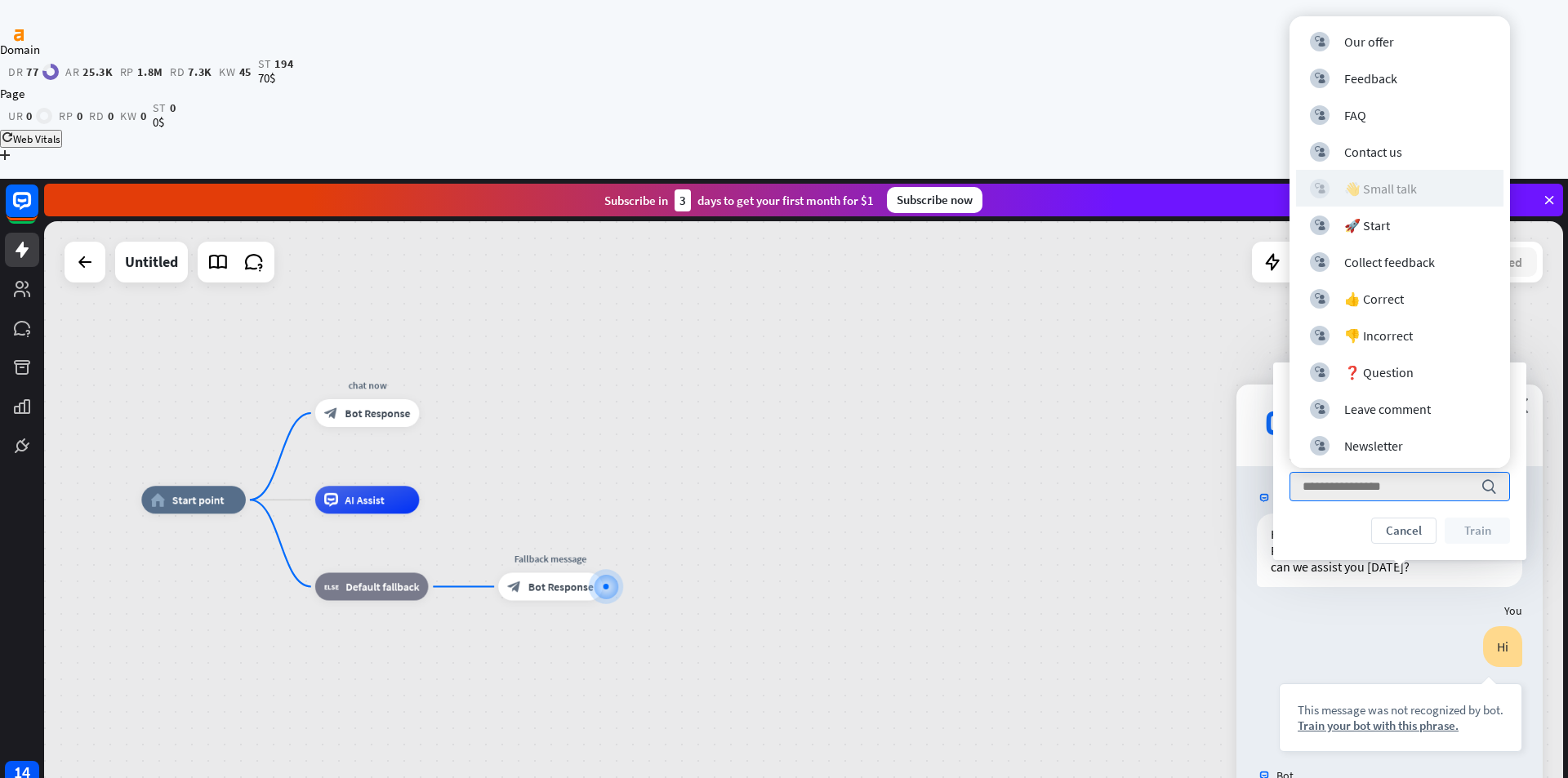
click at [1405, 187] on div "👋 Small talk" at bounding box center [1381, 188] width 73 height 17
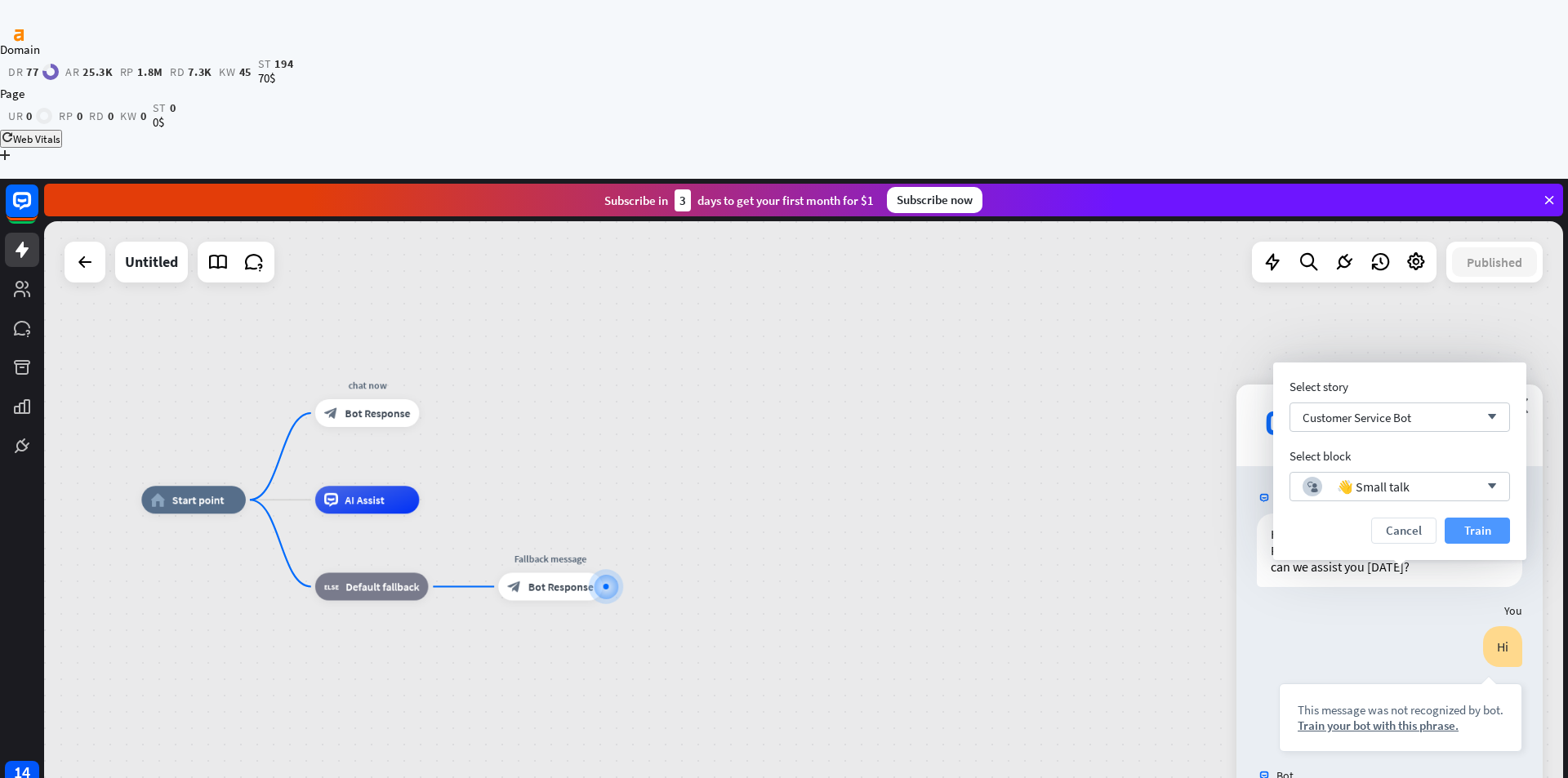
click at [1457, 526] on button "Train" at bounding box center [1477, 530] width 65 height 26
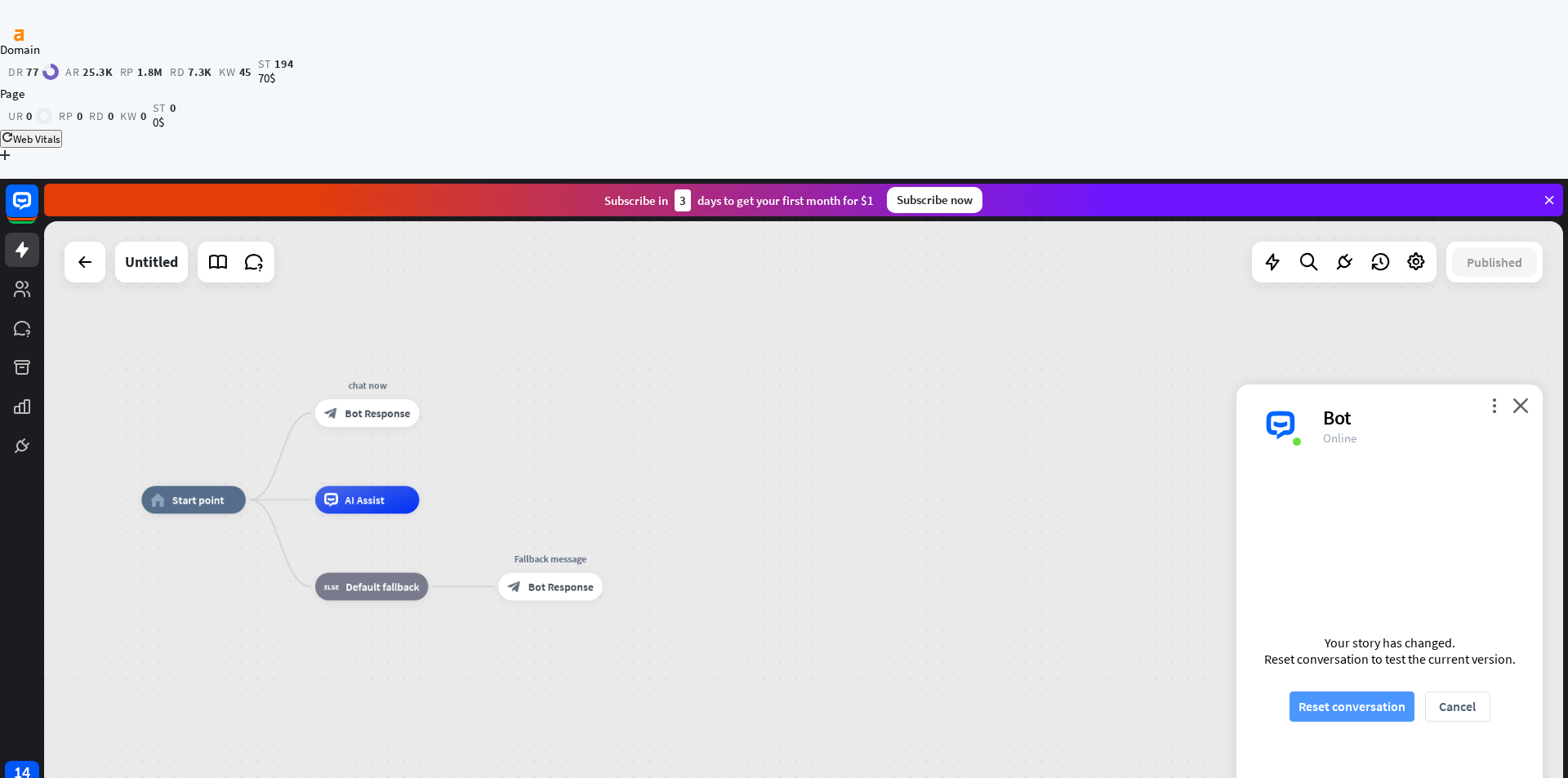
click at [1368, 691] on button "Reset conversation" at bounding box center [1351, 706] width 125 height 31
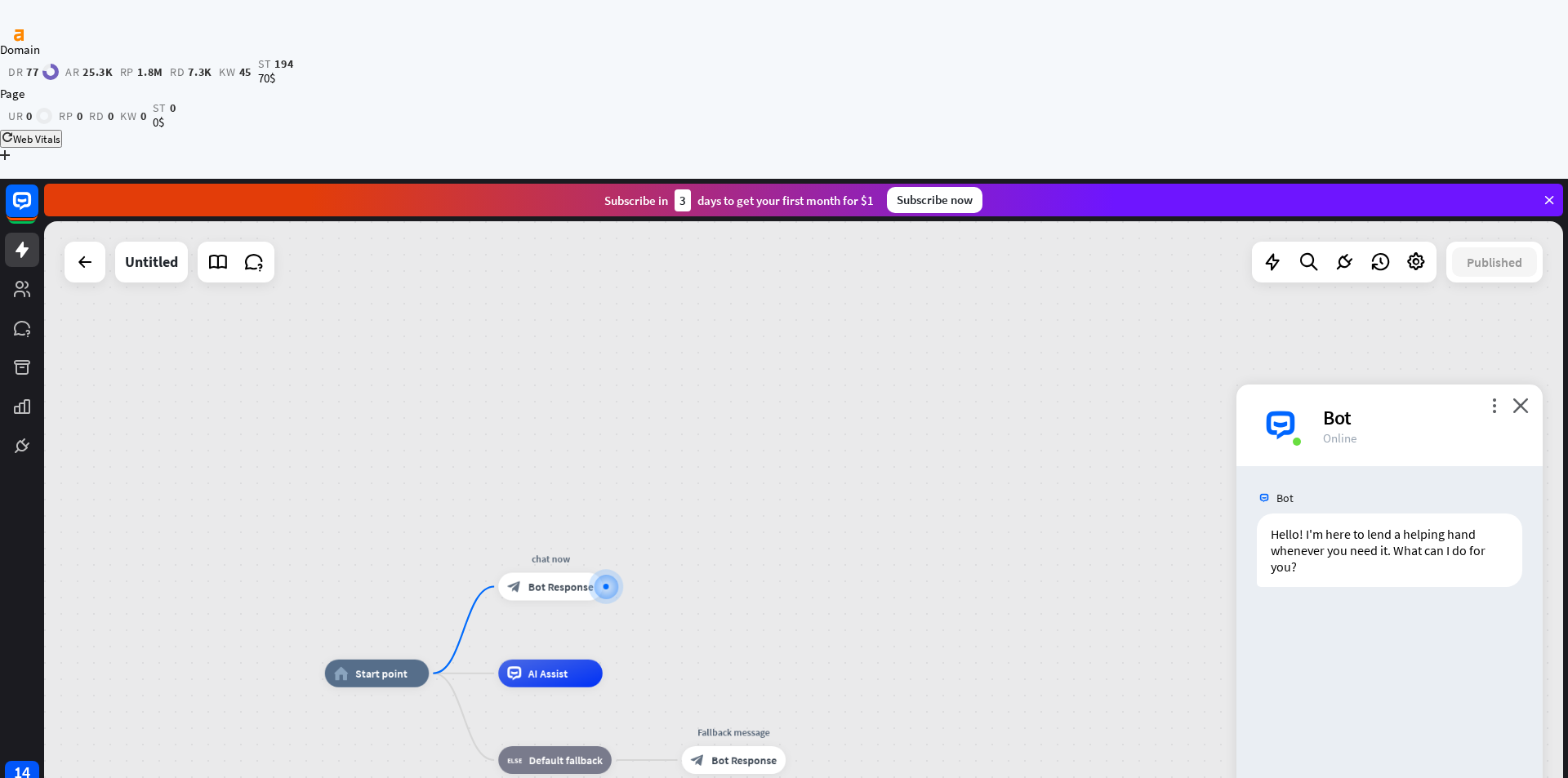
type input "*"
type input "**"
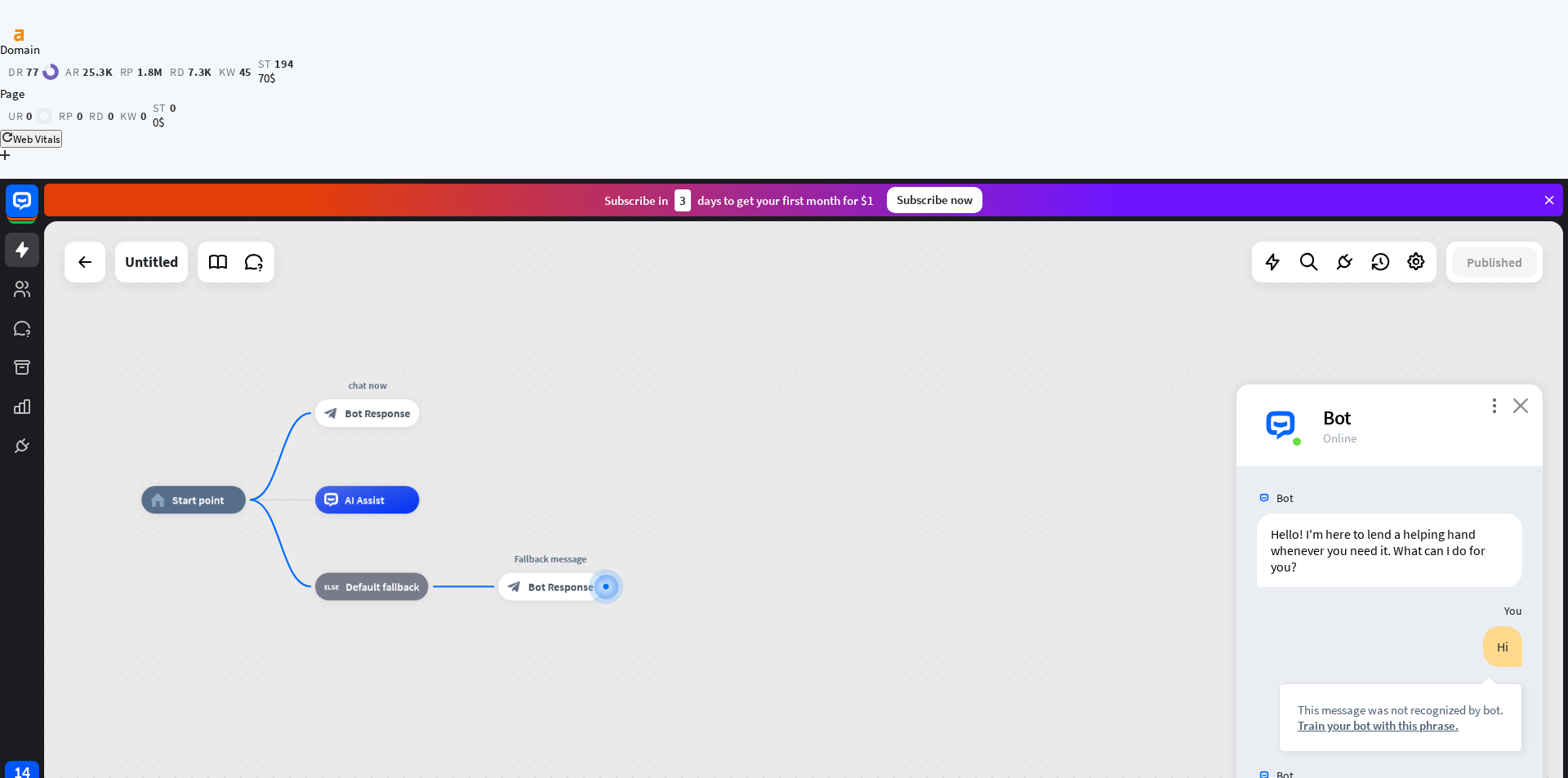
click at [1520, 397] on icon "close" at bounding box center [1520, 405] width 17 height 16
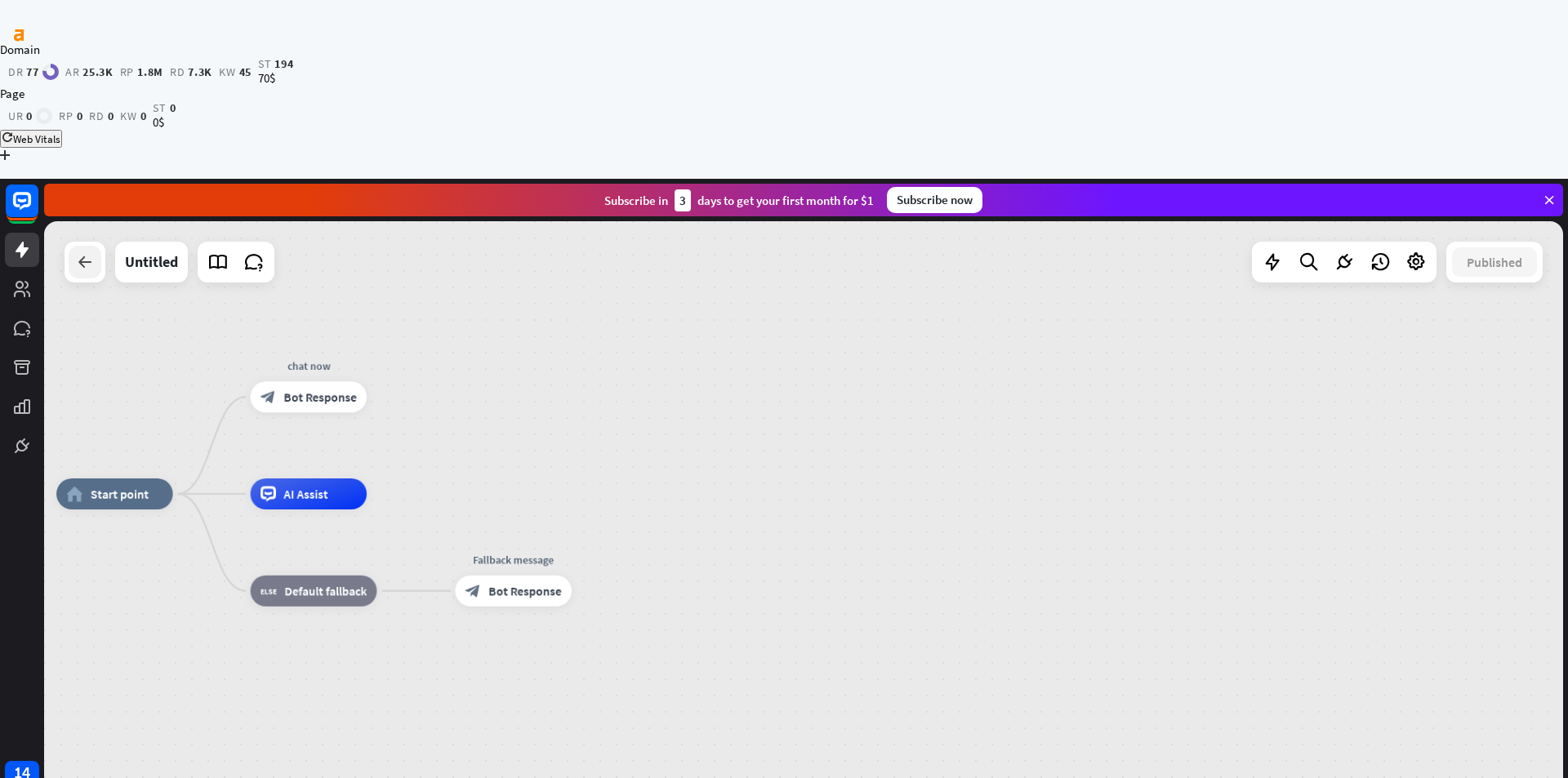
click at [75, 246] on div at bounding box center [85, 261] width 33 height 33
